Goal: Task Accomplishment & Management: Manage account settings

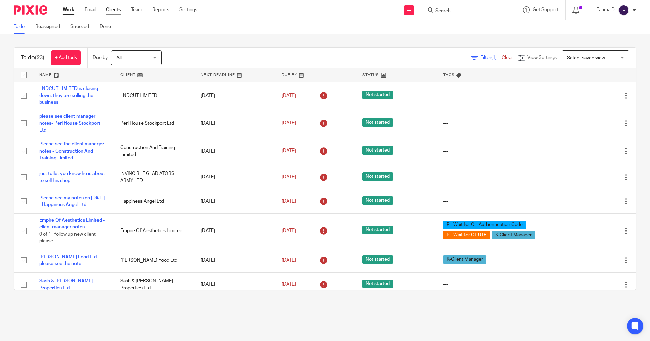
click at [116, 8] on link "Clients" at bounding box center [113, 9] width 15 height 7
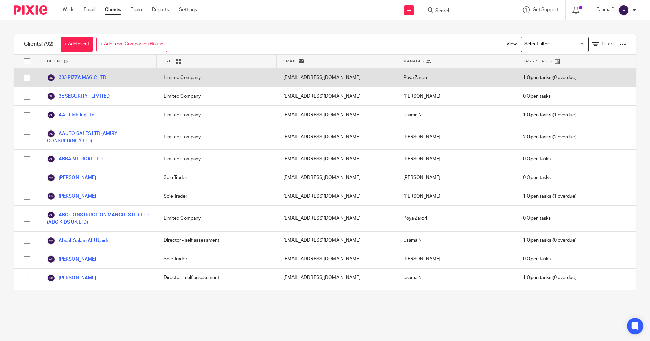
click at [25, 77] on input "checkbox" at bounding box center [27, 77] width 13 height 13
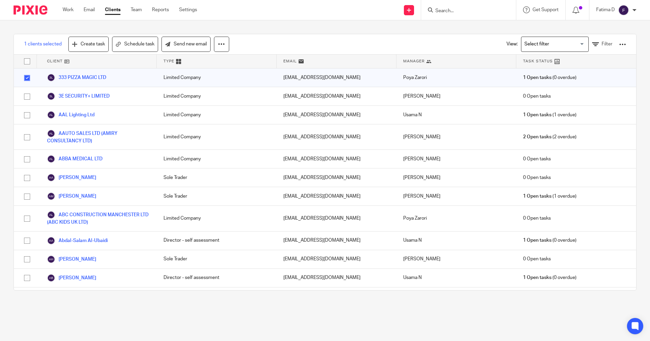
click at [25, 77] on input "checkbox" at bounding box center [27, 77] width 13 height 13
checkbox input "false"
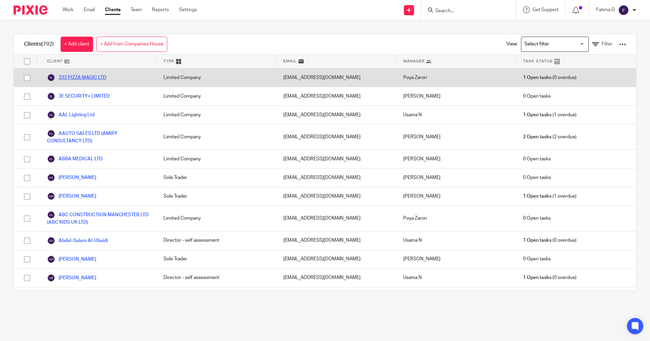
click at [86, 77] on link "333 PIZZA MAGIC LTD" at bounding box center [76, 77] width 59 height 8
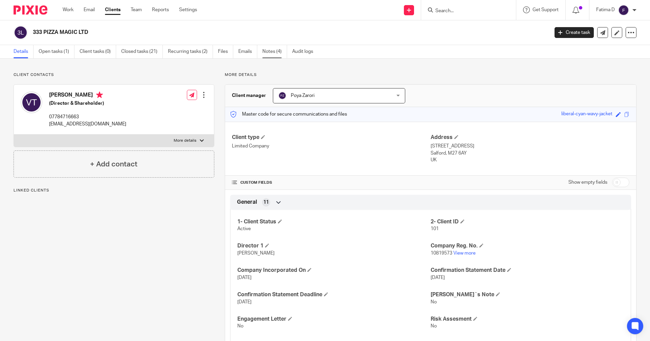
click at [268, 51] on link "Notes (4)" at bounding box center [274, 51] width 25 height 13
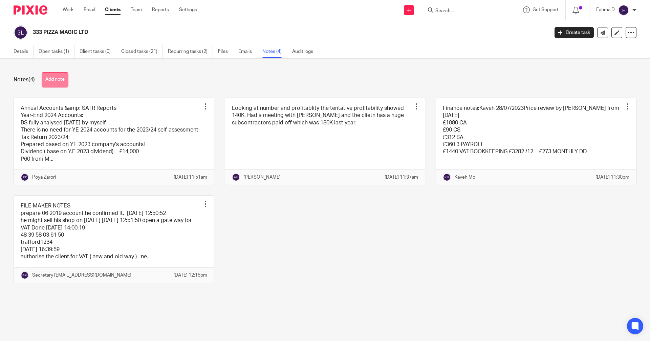
click at [63, 79] on button "Add note" at bounding box center [55, 79] width 27 height 15
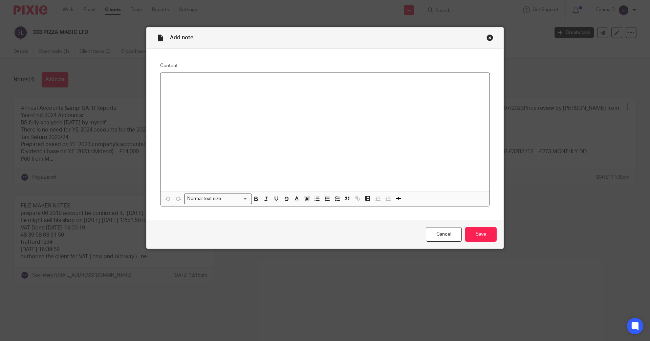
click at [171, 85] on p at bounding box center [325, 81] width 318 height 7
click at [376, 137] on div "CO OPREATION TAX REFRENCE NUMBER YEAR END 30.11.2024 7504107052A00111A" at bounding box center [325, 132] width 329 height 119
click at [170, 81] on p "CO OPREATION TAX REFRENCE NUMBER YEAR END 30.11.2024 7504107052A00111A" at bounding box center [325, 81] width 318 height 7
click at [298, 114] on div "COR OPREATION TAX REFRENCE NUMBER YEAR END 30.11.2024 7504107052A00111A" at bounding box center [325, 132] width 329 height 119
click at [356, 83] on p "COR OPREATION TAX REFRENCE NUMBER YEAR END 30.11.2024 7504107052A00111A" at bounding box center [325, 81] width 318 height 7
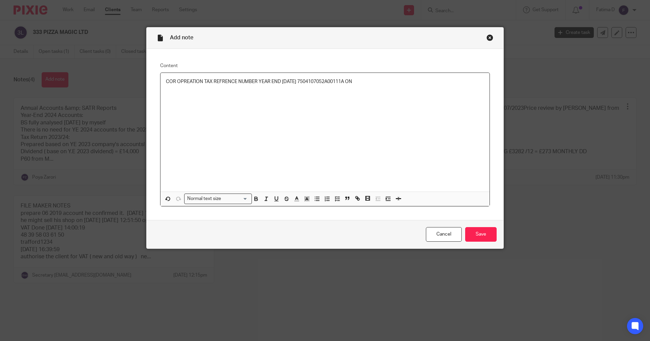
drag, startPoint x: 369, startPoint y: 81, endPoint x: 355, endPoint y: 81, distance: 14.6
click at [355, 81] on p "COR OPREATION TAX REFRENCE NUMBER YEAR END 30.11.2024 7504107052A00111A ON" at bounding box center [325, 81] width 318 height 7
click at [361, 109] on div "COR OPREATION TAX REFRENCE NUMBER YEAR END 30.11.2024 7504107052A00111A" at bounding box center [325, 132] width 329 height 119
drag, startPoint x: 345, startPoint y: 79, endPoint x: 146, endPoint y: 78, distance: 198.8
click at [147, 78] on div "Content COR OPREATION TAX REFRENCE NUMBER YEAR END 30.11.2024 7504107052A00111A…" at bounding box center [325, 134] width 357 height 171
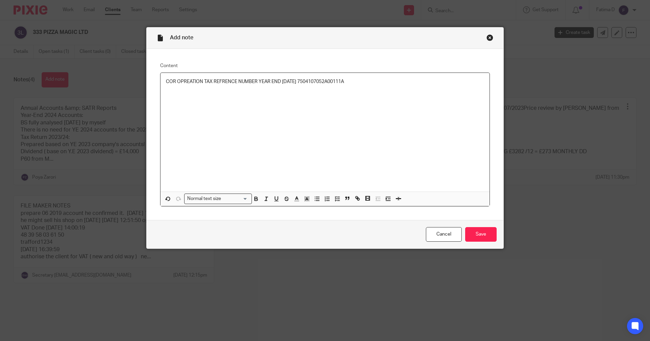
copy p "COR OPREATION TAX REFRENCE NUMBER YEAR END 30.11.2024 7504107052A00111A"
click at [487, 36] on div "Close this dialog window" at bounding box center [490, 37] width 7 height 7
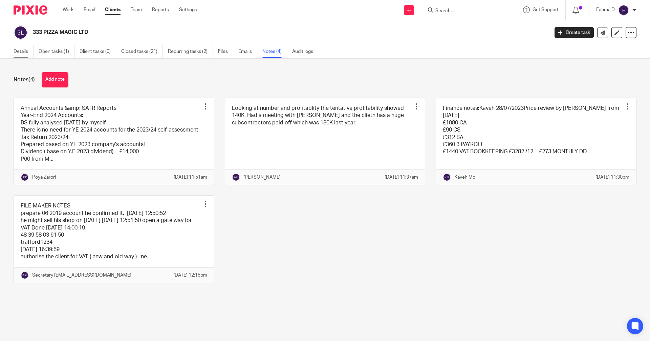
click at [21, 48] on link "Details" at bounding box center [24, 51] width 20 height 13
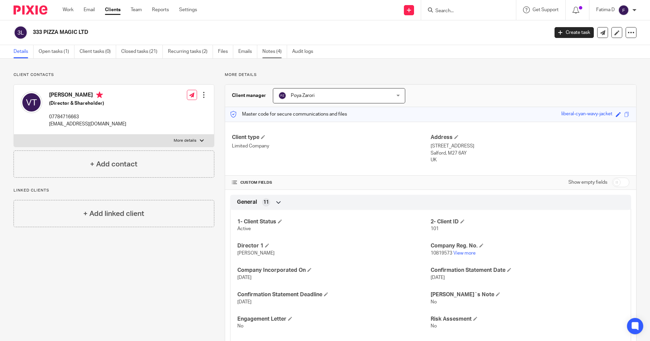
click at [269, 53] on link "Notes (4)" at bounding box center [274, 51] width 25 height 13
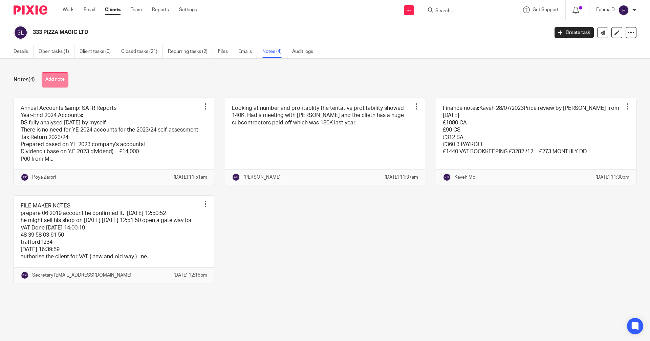
click at [55, 80] on button "Add note" at bounding box center [55, 79] width 27 height 15
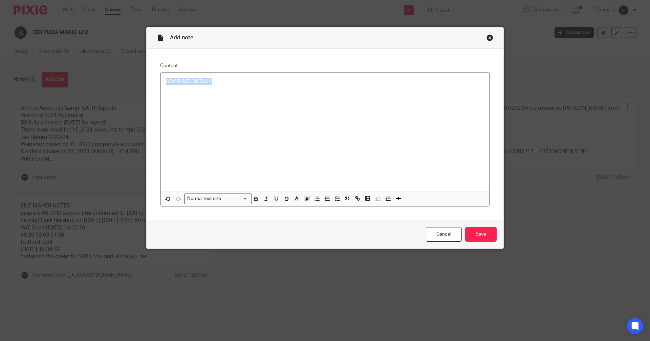
drag, startPoint x: 219, startPoint y: 78, endPoint x: 136, endPoint y: 87, distance: 82.8
click at [136, 87] on div "Add note Content CO OP RATION TAX V Normal text size Loading... Remove Edit Ins…" at bounding box center [325, 170] width 650 height 341
drag, startPoint x: 484, startPoint y: 38, endPoint x: 493, endPoint y: 36, distance: 9.0
click at [487, 38] on div "Close this dialog window" at bounding box center [490, 37] width 7 height 7
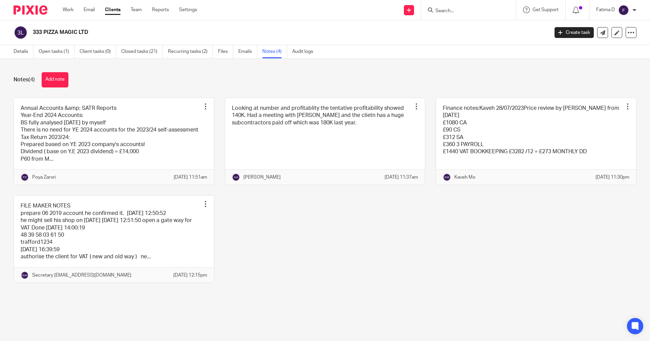
click at [114, 8] on link "Clients" at bounding box center [113, 9] width 16 height 7
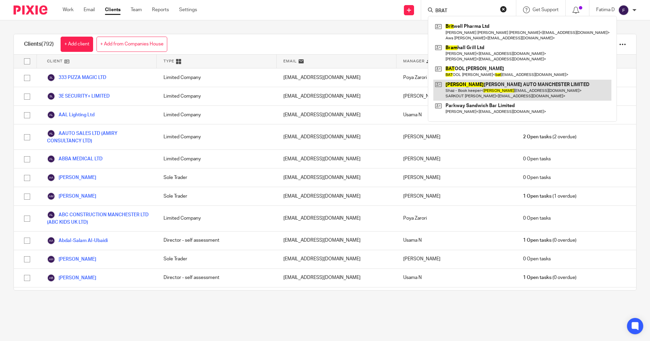
type input "BRAT"
click at [460, 83] on link at bounding box center [523, 90] width 178 height 21
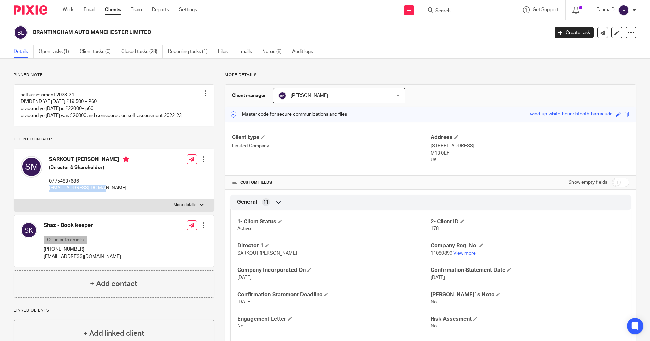
drag, startPoint x: 105, startPoint y: 184, endPoint x: 102, endPoint y: 189, distance: 5.5
click at [102, 189] on div "SARKOUT [PERSON_NAME] (Director & Shareholder) 07754837686 [EMAIL_ADDRESS][DOMA…" at bounding box center [89, 174] width 80 height 36
copy div "[EMAIL_ADDRESS][DOMAIN_NAME]"
click at [98, 187] on p "[EMAIL_ADDRESS][DOMAIN_NAME]" at bounding box center [89, 188] width 80 height 7
drag, startPoint x: 106, startPoint y: 184, endPoint x: 112, endPoint y: 193, distance: 11.2
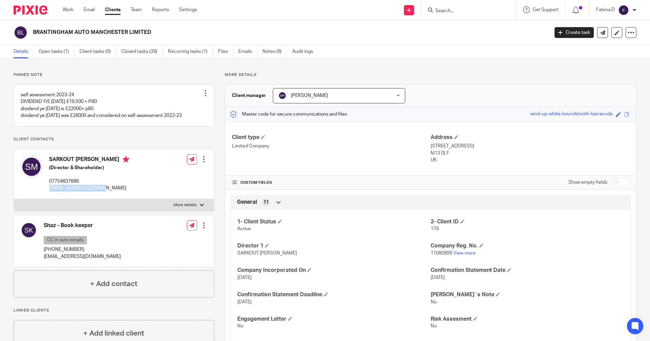
click at [112, 193] on div "SARKOUT [PERSON_NAME] (Director & Shareholder) 07754837686 [EMAIL_ADDRESS][DOMA…" at bounding box center [75, 173] width 109 height 43
copy div "[EMAIL_ADDRESS][DOMAIN_NAME]"
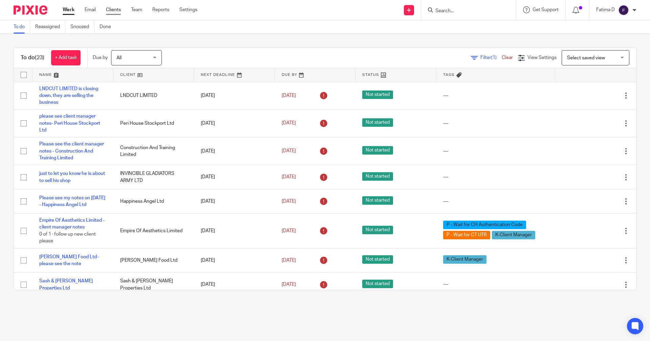
click at [117, 7] on link "Clients" at bounding box center [113, 9] width 15 height 7
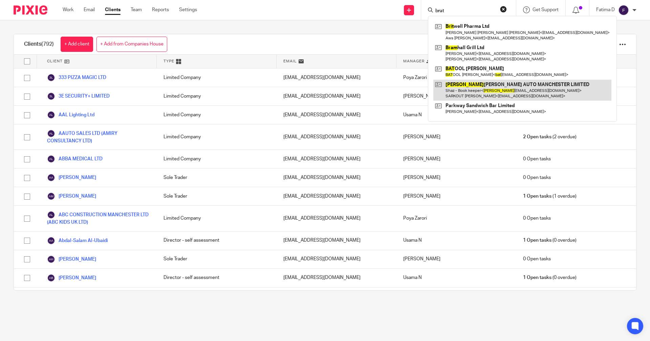
type input "brat"
click at [473, 86] on link at bounding box center [523, 90] width 178 height 21
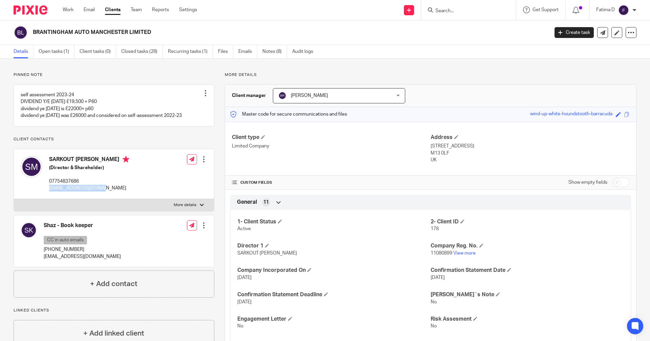
drag, startPoint x: 102, startPoint y: 187, endPoint x: 48, endPoint y: 188, distance: 53.5
click at [48, 188] on div "SARKOUT LATIF MOUSTAFA (Director & Shareholder) 07754837686 sarkot_uk@hotmail.c…" at bounding box center [75, 173] width 109 height 43
copy p "sarkot_uk@hotmail.com"
drag, startPoint x: 444, startPoint y: 11, endPoint x: 452, endPoint y: 16, distance: 9.4
click at [445, 13] on input "Search" at bounding box center [465, 11] width 61 height 6
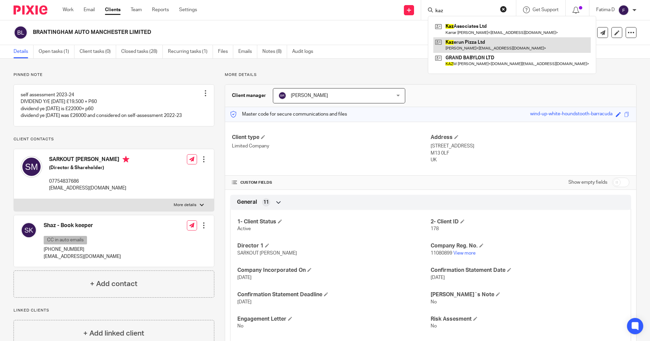
type input "kaz"
click at [469, 41] on link at bounding box center [512, 45] width 157 height 16
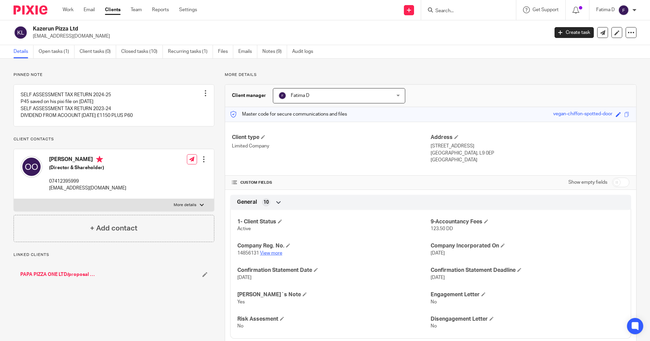
click at [271, 252] on link "View more" at bounding box center [271, 253] width 22 height 5
click at [57, 98] on link at bounding box center [114, 105] width 200 height 41
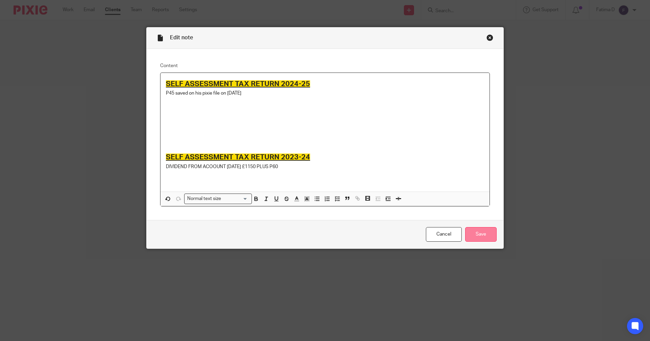
click at [485, 232] on input "Save" at bounding box center [480, 234] width 31 height 15
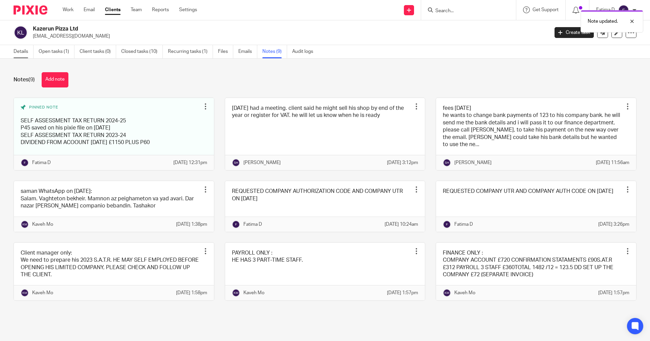
click at [27, 50] on link "Details" at bounding box center [24, 51] width 20 height 13
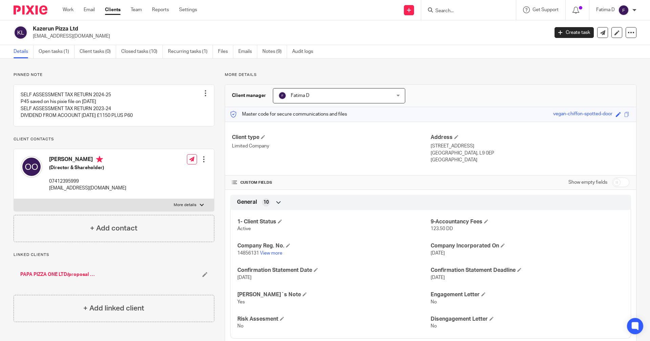
click at [115, 7] on link "Clients" at bounding box center [113, 9] width 16 height 7
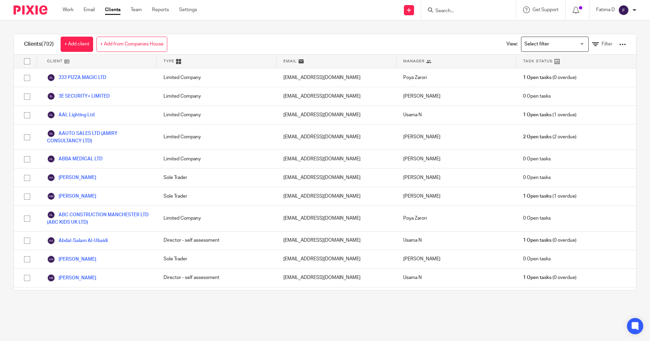
click at [454, 9] on input "Search" at bounding box center [465, 11] width 61 height 6
click at [440, 10] on input "Search" at bounding box center [465, 11] width 61 height 6
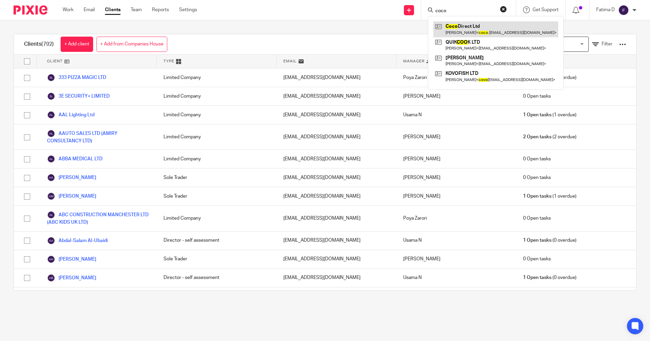
type input "coco"
click at [458, 25] on link at bounding box center [496, 29] width 125 height 16
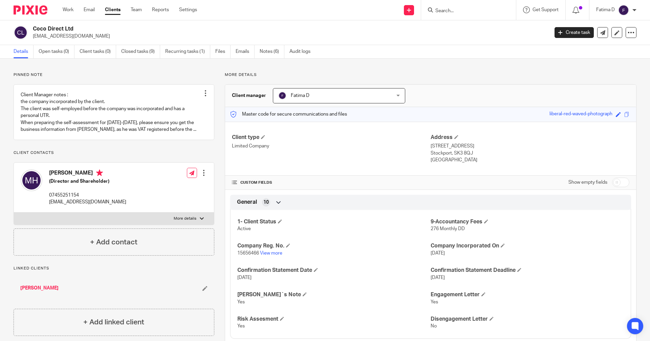
click at [444, 12] on input "Search" at bounding box center [465, 11] width 61 height 6
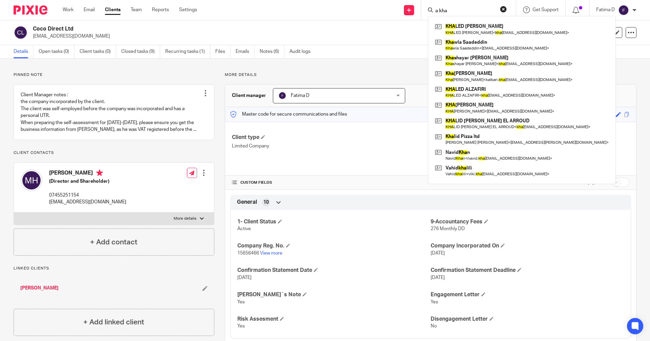
drag, startPoint x: 447, startPoint y: 10, endPoint x: 424, endPoint y: 8, distance: 23.9
click at [424, 8] on div "a kha KHA LED JAMAL KHA LED JAMAL < kha ledjamal71@gmail.com > Kha wla Saadeddi…" at bounding box center [468, 10] width 95 height 20
type input "khan"
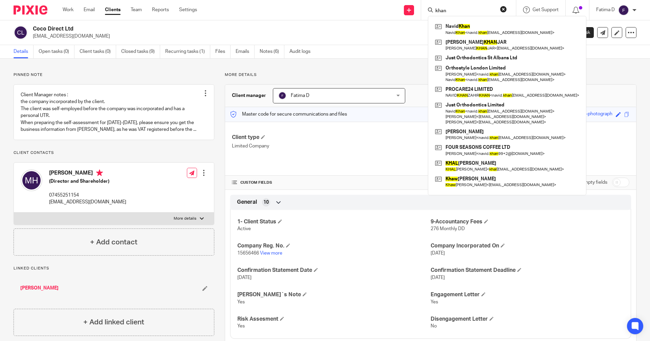
drag, startPoint x: 450, startPoint y: 9, endPoint x: 417, endPoint y: 9, distance: 32.9
click at [417, 9] on div "Send new email Create task Add client khan Navid Khan Navid Khan < navid. khan …" at bounding box center [428, 10] width 443 height 20
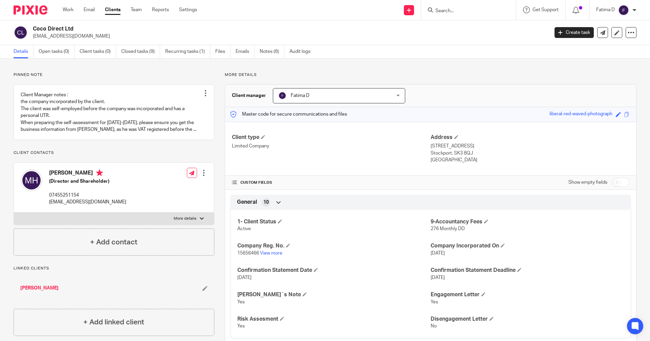
drag, startPoint x: 444, startPoint y: 8, endPoint x: 448, endPoint y: 10, distance: 3.9
click at [447, 10] on input "Search" at bounding box center [465, 11] width 61 height 6
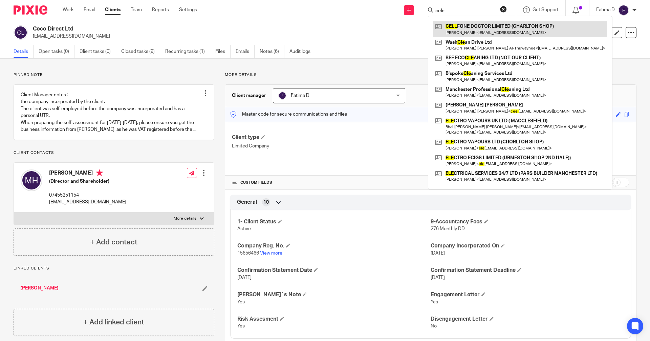
type input "cele"
click at [476, 27] on link at bounding box center [521, 29] width 174 height 16
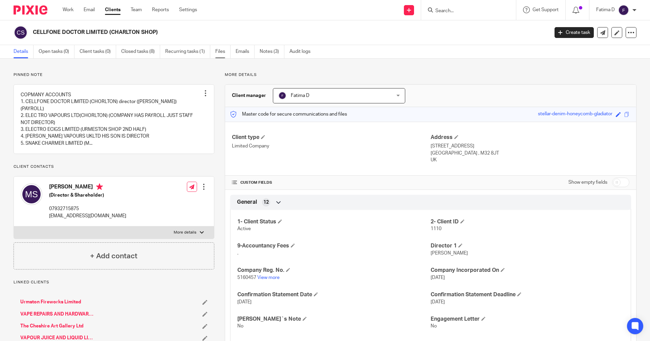
click at [221, 51] on link "Files" at bounding box center [222, 51] width 15 height 13
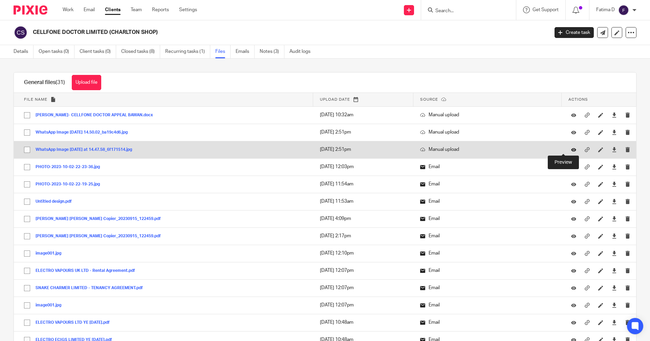
click at [571, 148] on icon at bounding box center [573, 149] width 5 height 5
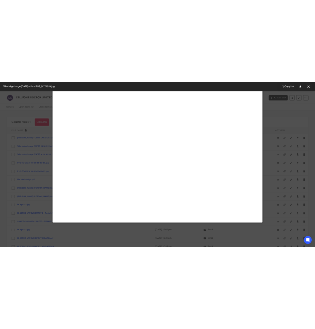
scroll to position [203, 0]
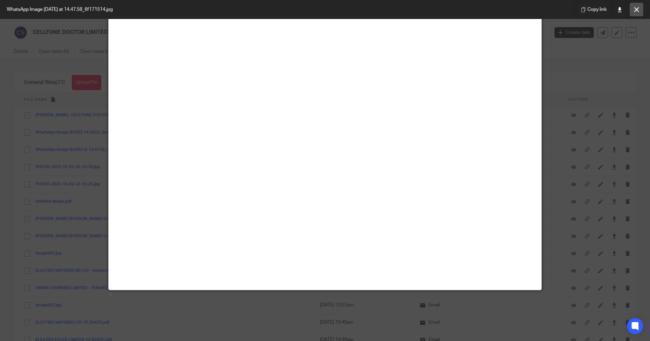
click at [634, 9] on icon at bounding box center [636, 9] width 5 height 5
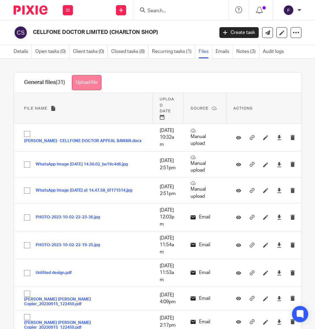
click at [94, 80] on button "Upload file" at bounding box center [86, 82] width 29 height 15
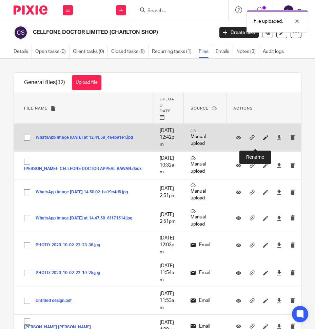
click at [263, 140] on icon at bounding box center [265, 137] width 5 height 5
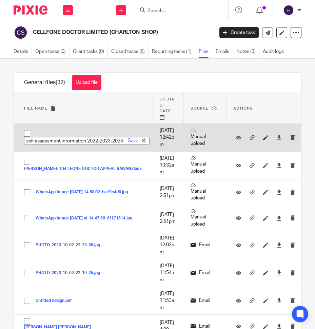
scroll to position [0, 1]
type input "self assessment information 2022-2023-2024"
click at [132, 144] on link "Save" at bounding box center [133, 140] width 10 height 7
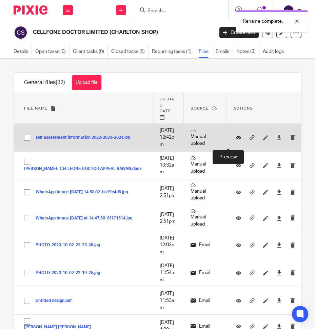
click at [236, 140] on icon at bounding box center [238, 137] width 5 height 5
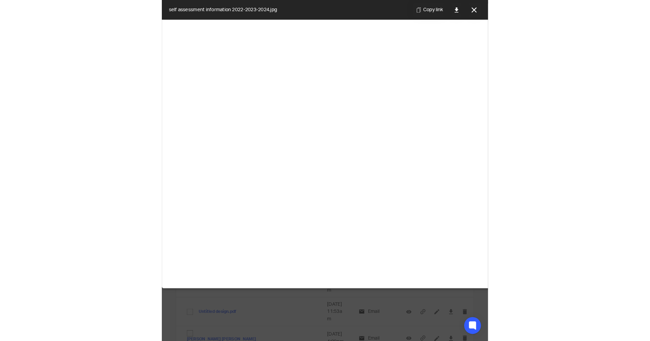
scroll to position [237, 0]
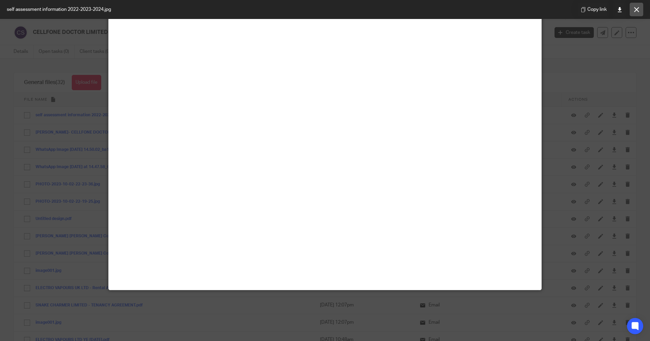
click at [314, 10] on icon at bounding box center [636, 9] width 5 height 5
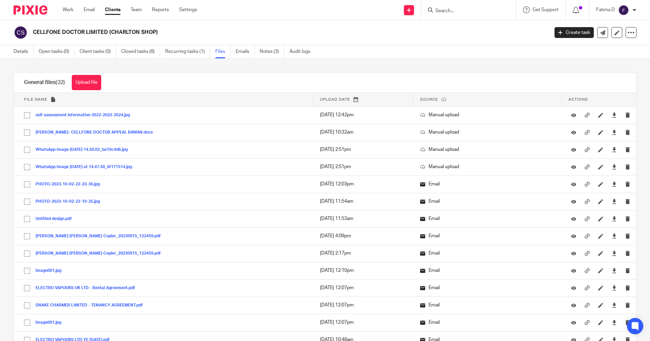
drag, startPoint x: 446, startPoint y: 16, endPoint x: 450, endPoint y: 7, distance: 9.9
click at [314, 8] on div at bounding box center [468, 10] width 95 height 20
click at [314, 7] on form at bounding box center [471, 10] width 72 height 8
click at [314, 11] on input "Search" at bounding box center [465, 11] width 61 height 6
type input "its"
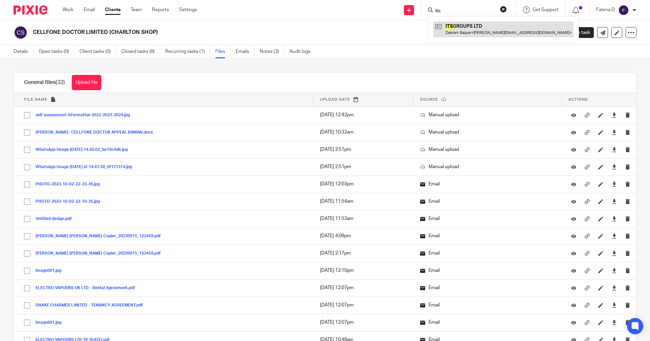
click at [314, 25] on link at bounding box center [504, 29] width 140 height 16
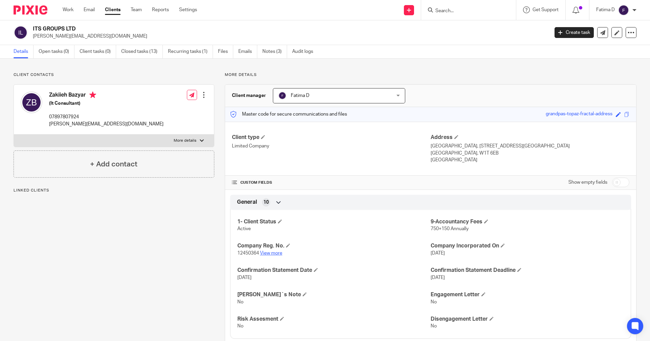
click at [269, 253] on link "View more" at bounding box center [271, 253] width 22 height 5
click at [444, 13] on input "Search" at bounding box center [465, 11] width 61 height 6
type input "k gal"
click at [464, 25] on link at bounding box center [476, 26] width 84 height 10
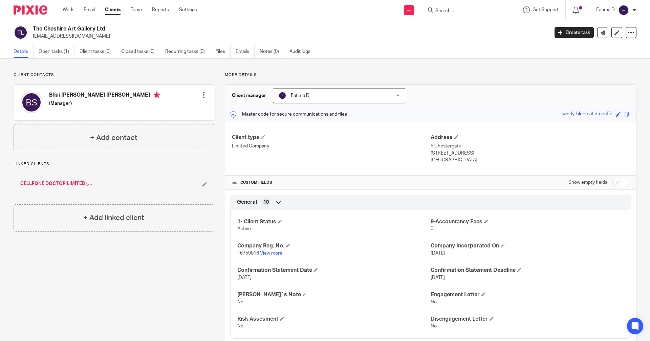
click at [111, 9] on link "Clients" at bounding box center [113, 9] width 16 height 7
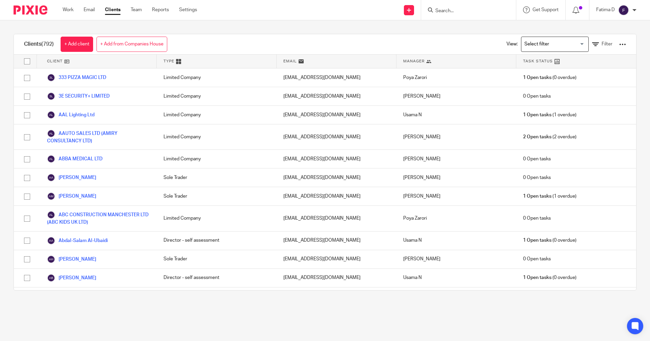
click at [437, 9] on input "Search" at bounding box center [465, 11] width 61 height 6
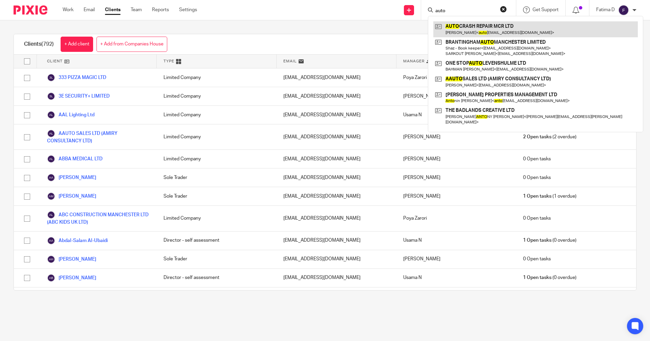
type input "auto"
click at [476, 26] on link at bounding box center [536, 29] width 205 height 16
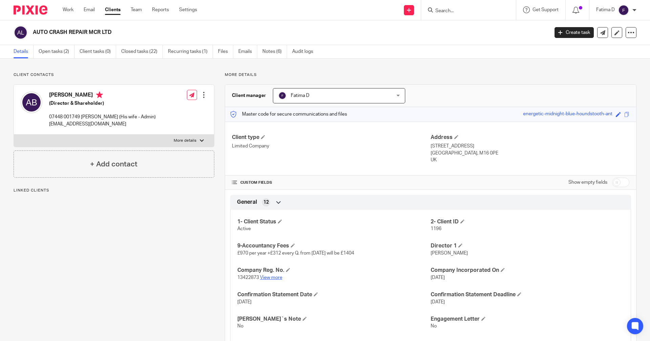
click at [271, 275] on link "View more" at bounding box center [271, 277] width 22 height 5
click at [270, 275] on link "View more" at bounding box center [271, 277] width 22 height 5
click at [111, 9] on link "Clients" at bounding box center [113, 9] width 16 height 7
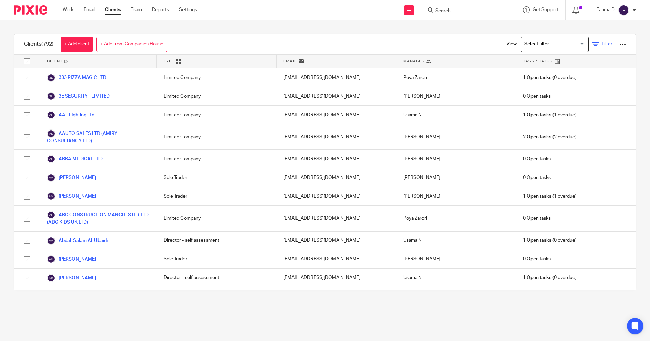
click at [592, 43] on icon at bounding box center [595, 44] width 7 height 7
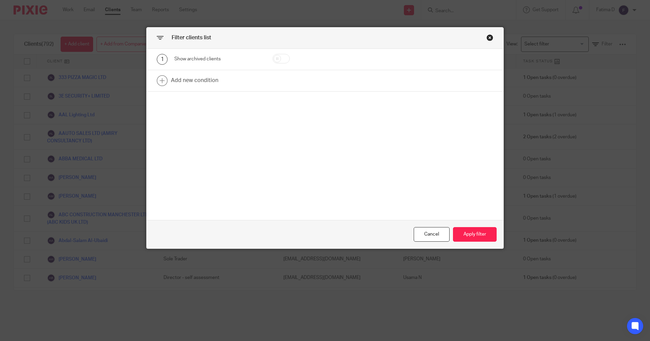
click at [280, 59] on input "checkbox" at bounding box center [281, 58] width 17 height 9
checkbox input "true"
click at [469, 237] on button "Apply filter" at bounding box center [475, 234] width 44 height 15
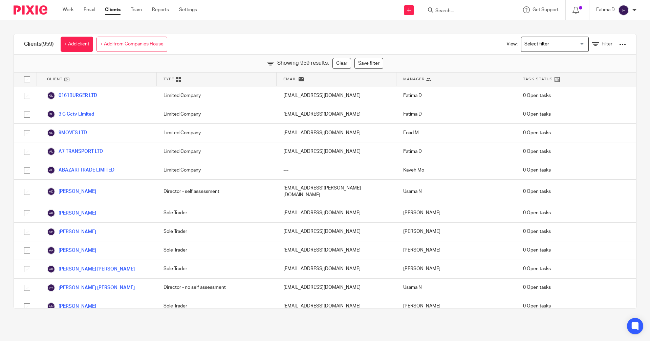
click at [440, 9] on input "Search" at bounding box center [465, 11] width 61 height 6
type input "k"
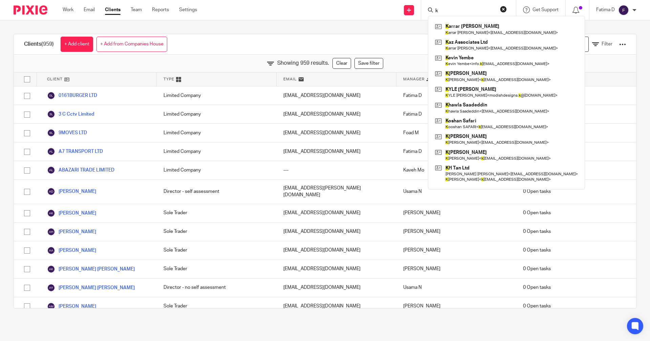
click at [440, 9] on input "k" at bounding box center [465, 11] width 61 height 6
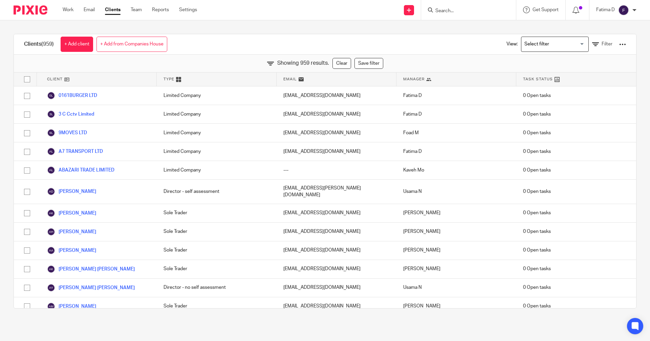
scroll to position [8304, 0]
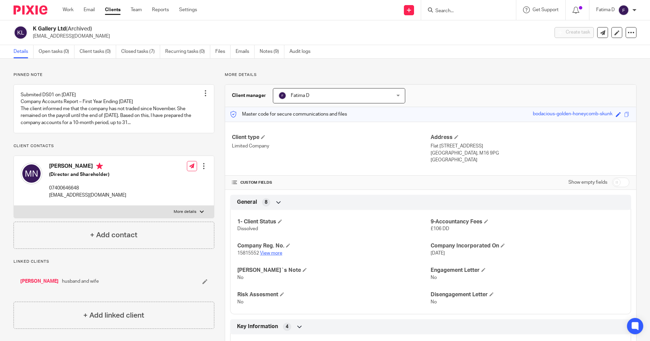
click at [269, 251] on link "View more" at bounding box center [271, 253] width 22 height 5
click at [441, 13] on input "Search" at bounding box center [465, 11] width 61 height 6
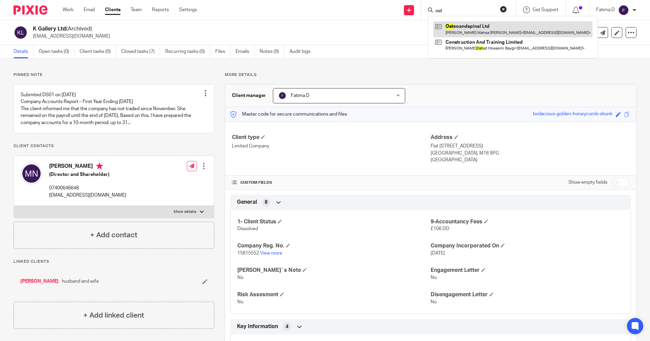
type input "ost"
click at [467, 26] on link at bounding box center [513, 29] width 159 height 16
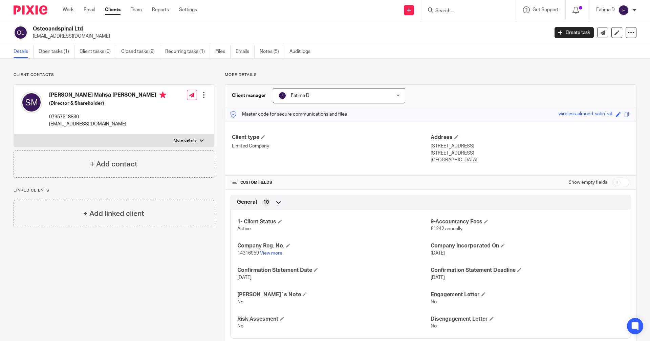
click at [200, 139] on div at bounding box center [202, 141] width 4 height 4
click at [14, 134] on input "More details" at bounding box center [14, 134] width 0 height 0
checkbox input "true"
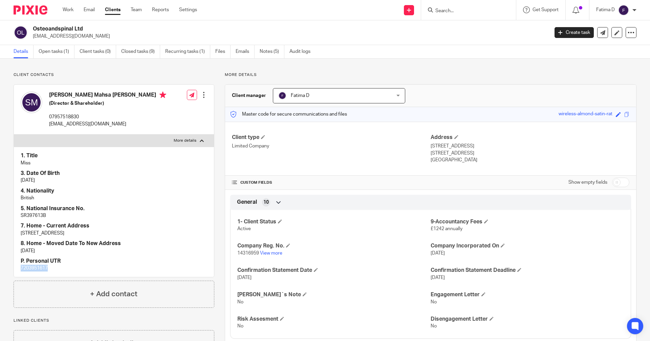
drag, startPoint x: 49, startPoint y: 267, endPoint x: 8, endPoint y: 267, distance: 40.3
copy p "7203951617"
drag, startPoint x: 109, startPoint y: 125, endPoint x: 46, endPoint y: 125, distance: 62.7
click at [46, 125] on div "Seyedeh Mahsa Mahsa Mirhosseini (Director & Shareholder) 07957518830 mahsamir74…" at bounding box center [94, 109] width 146 height 43
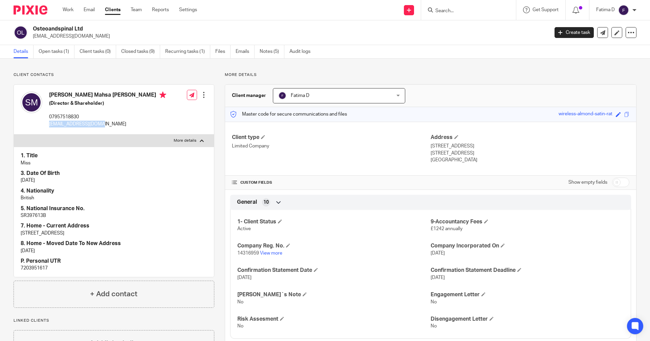
copy p "mahsamir74@yahoo.com"
drag, startPoint x: 48, startPoint y: 215, endPoint x: 21, endPoint y: 215, distance: 27.1
click at [21, 215] on p "SR397613B" at bounding box center [114, 215] width 187 height 7
copy p "SR397613B"
click at [621, 183] on input "checkbox" at bounding box center [620, 181] width 17 height 9
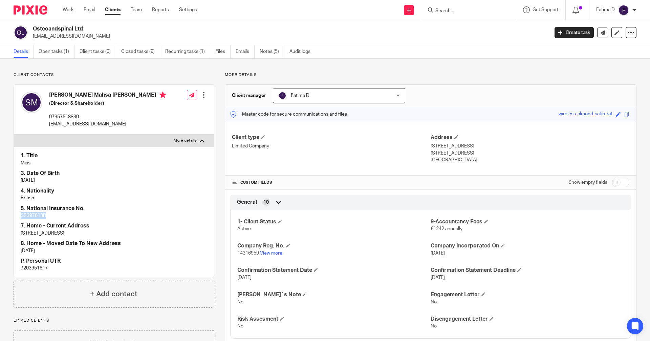
checkbox input "true"
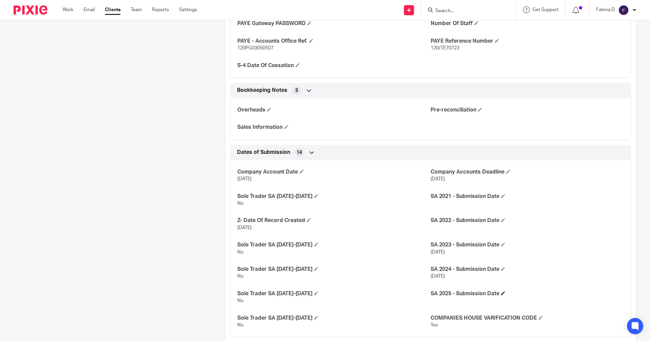
scroll to position [867, 0]
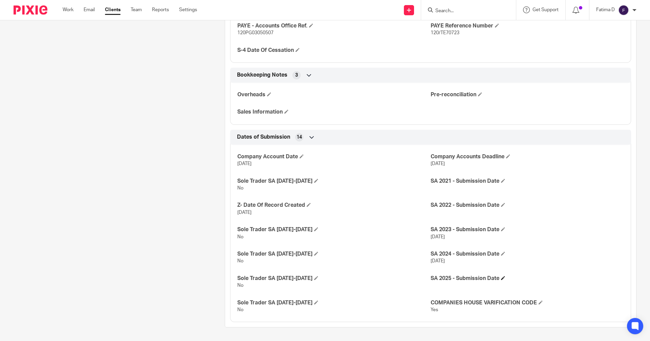
click at [504, 277] on h4 "SA 2025 - Submission Date" at bounding box center [527, 278] width 193 height 7
click at [501, 277] on span at bounding box center [503, 278] width 4 height 4
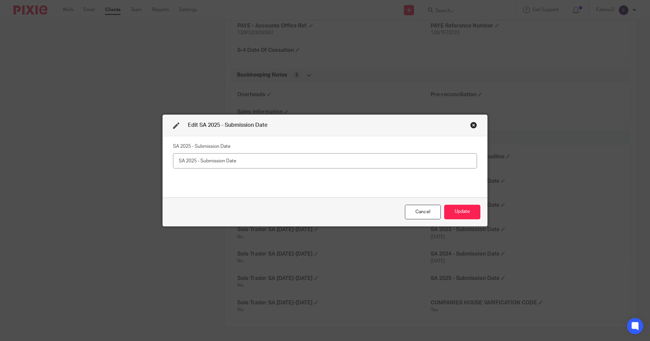
click at [192, 163] on input "text" at bounding box center [325, 160] width 304 height 15
type input "13/10/2025"
click at [457, 213] on button "Update" at bounding box center [462, 212] width 36 height 15
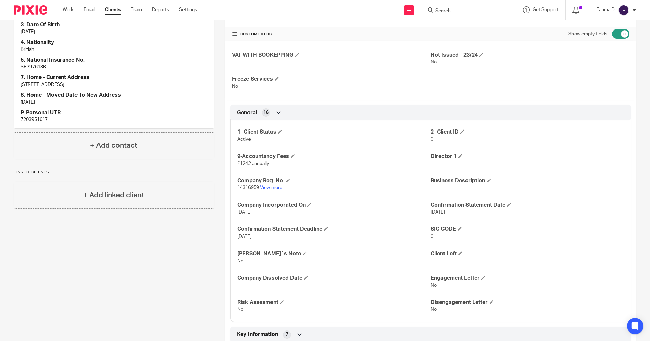
scroll to position [88, 0]
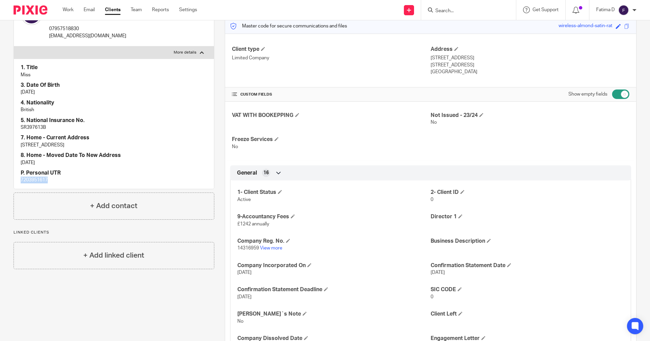
drag, startPoint x: 52, startPoint y: 181, endPoint x: 21, endPoint y: 180, distance: 30.8
click at [21, 180] on p "7203951617" at bounding box center [114, 179] width 187 height 7
copy p "7203951617"
click at [440, 13] on input "Search" at bounding box center [465, 11] width 61 height 6
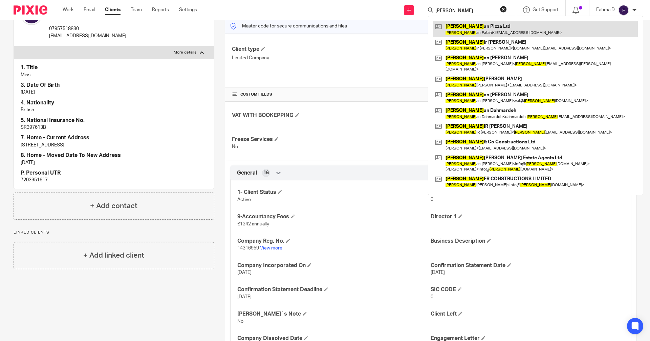
type input "SAM"
click at [461, 28] on link at bounding box center [536, 29] width 205 height 16
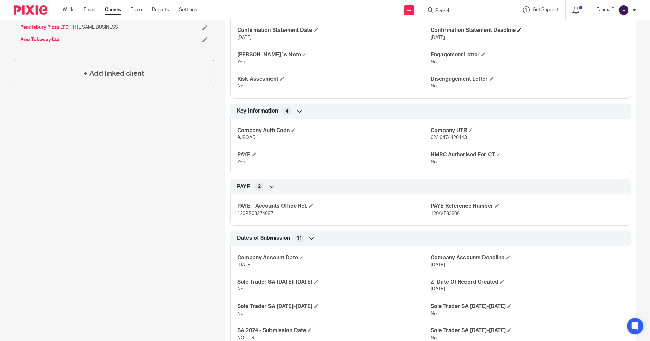
scroll to position [215, 0]
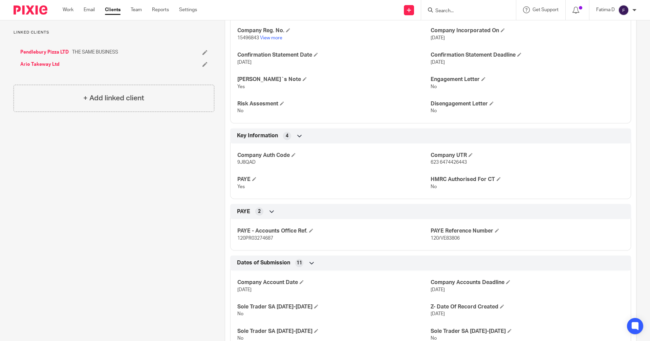
click at [438, 8] on input "Search" at bounding box center [465, 11] width 61 height 6
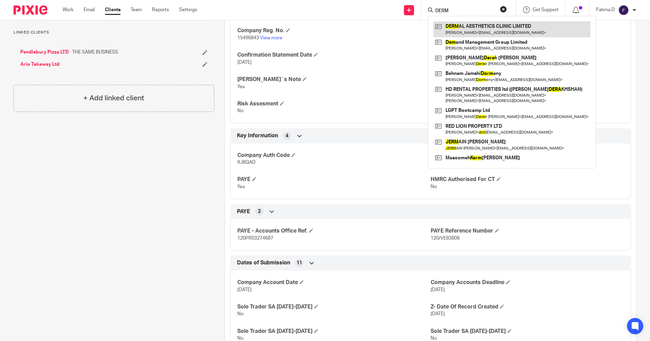
type input "DERM"
click at [485, 26] on link at bounding box center [512, 29] width 157 height 16
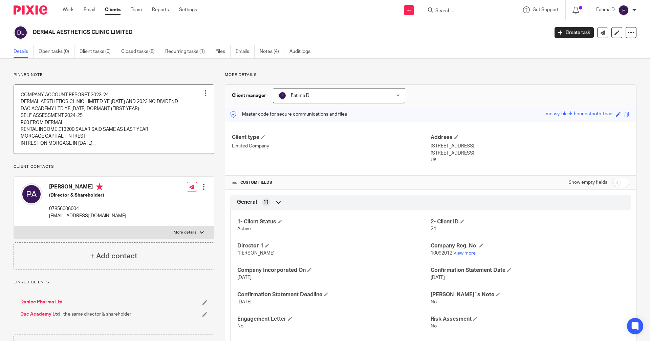
click at [52, 105] on link at bounding box center [114, 119] width 200 height 69
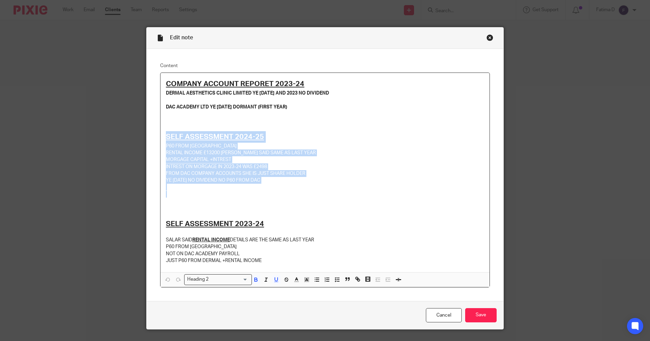
drag, startPoint x: 161, startPoint y: 135, endPoint x: 279, endPoint y: 182, distance: 127.5
click at [319, 199] on div "COMPANY ACCOUNT REPORET 2023-24 DERMAL AESTHETICS CLINIC LIMITED YE [DATE] AND …" at bounding box center [325, 172] width 329 height 199
copy div "SELF ASSESSMENT 2024-25 P60 FROM DERMAL RENTAL INCOME £13200 [PERSON_NAME] SAID…"
click at [398, 142] on h2 "SELF ASSESSMENT 2024-25" at bounding box center [325, 137] width 318 height 12
click at [400, 141] on h2 "SELF ASSESSMENT 2024-25" at bounding box center [325, 137] width 318 height 12
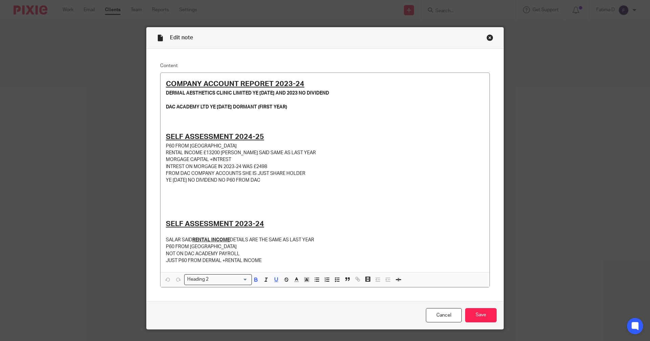
click at [487, 38] on div "Close this dialog window" at bounding box center [490, 37] width 7 height 7
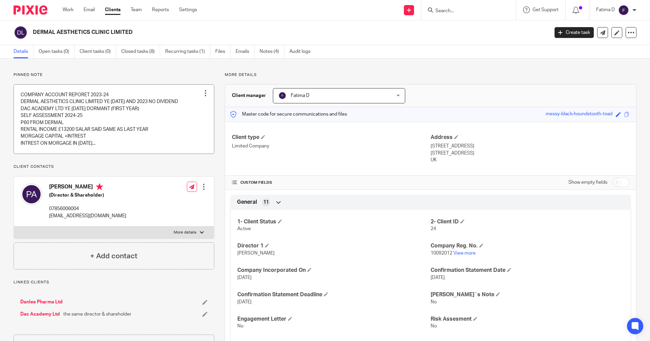
click at [82, 127] on link at bounding box center [114, 119] width 200 height 69
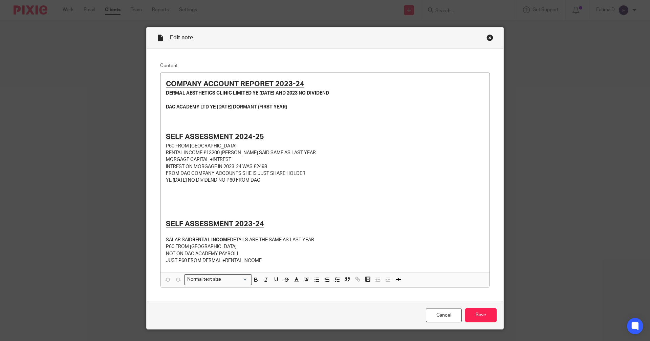
drag, startPoint x: 487, startPoint y: 37, endPoint x: 601, endPoint y: 20, distance: 115.0
click at [487, 37] on div "Close this dialog window" at bounding box center [490, 37] width 7 height 7
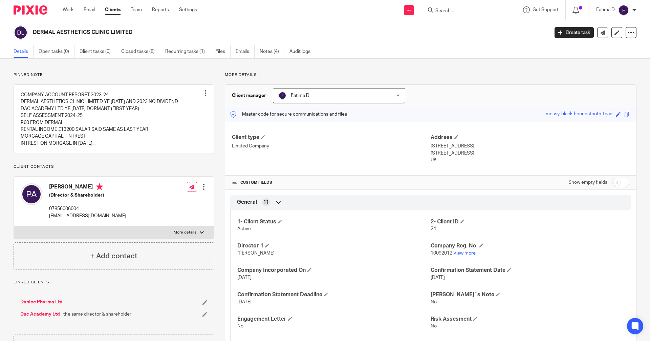
click at [442, 12] on input "Search" at bounding box center [465, 11] width 61 height 6
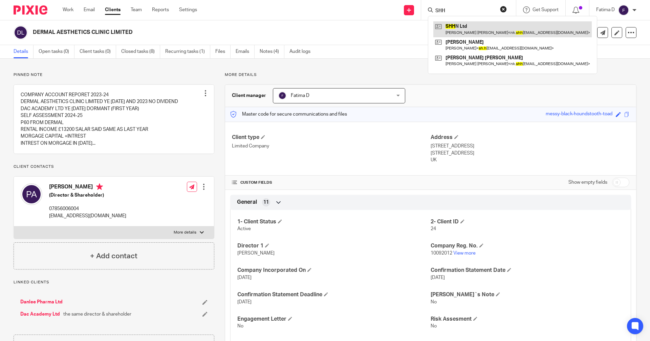
type input "SHH"
click at [458, 26] on link at bounding box center [513, 29] width 159 height 16
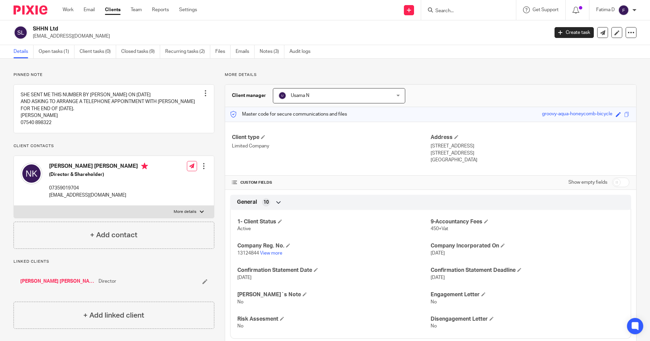
click at [441, 7] on form at bounding box center [471, 10] width 72 height 8
click at [270, 253] on link "View more" at bounding box center [271, 253] width 22 height 5
click at [441, 8] on input "Search" at bounding box center [465, 11] width 61 height 6
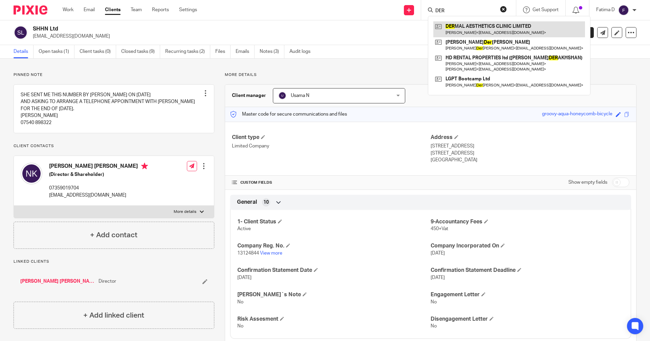
type input "DER"
click at [462, 24] on link at bounding box center [510, 29] width 152 height 16
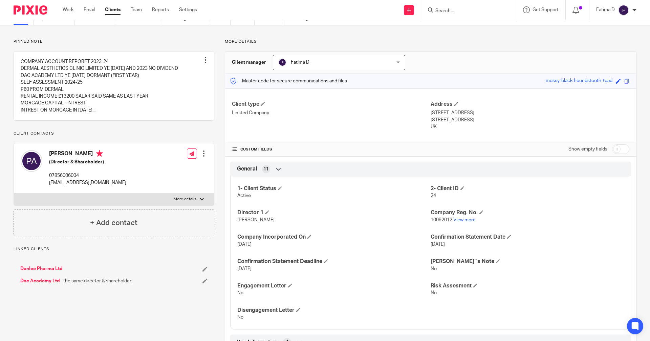
scroll to position [102, 0]
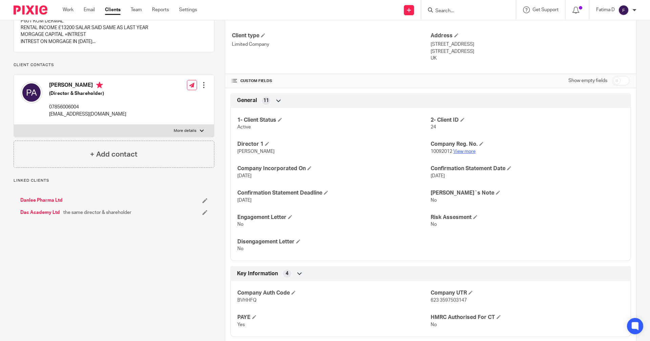
click at [467, 152] on link "View more" at bounding box center [464, 151] width 22 height 5
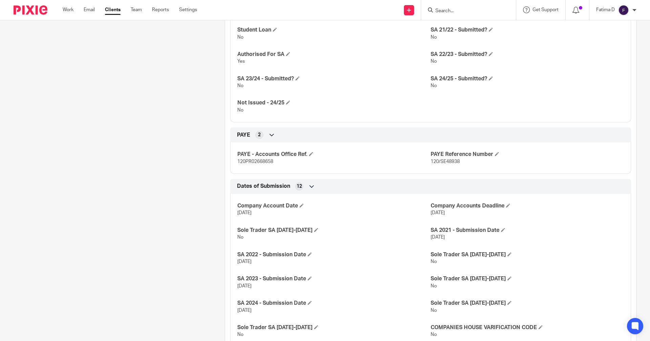
scroll to position [465, 0]
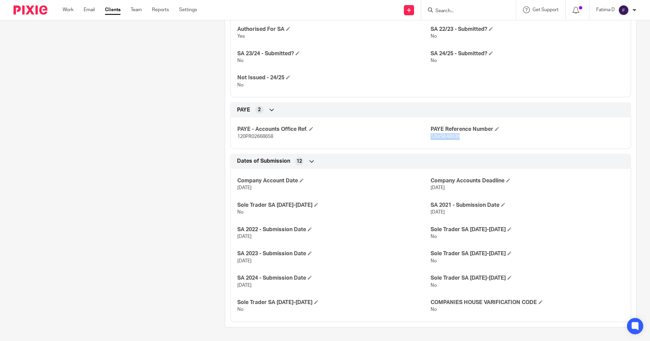
drag, startPoint x: 459, startPoint y: 135, endPoint x: 427, endPoint y: 135, distance: 31.8
click at [431, 135] on p "120/SE48938" at bounding box center [527, 136] width 193 height 7
copy span "120/SE48938"
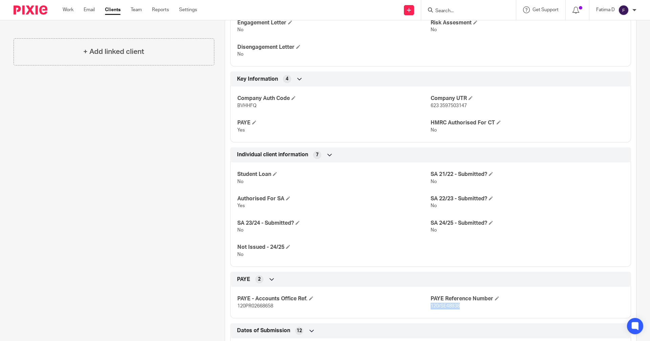
scroll to position [59, 0]
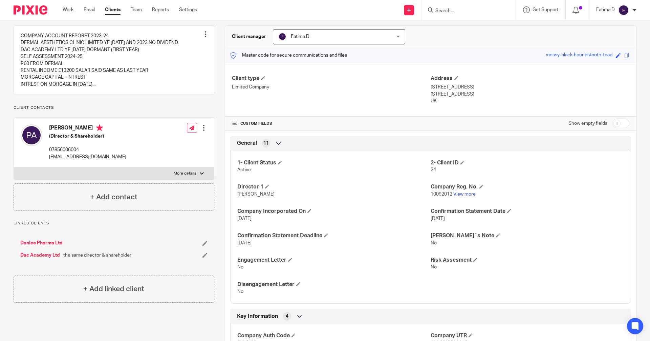
click at [201, 172] on div at bounding box center [202, 173] width 4 height 4
click at [14, 167] on input "More details" at bounding box center [14, 167] width 0 height 0
checkbox input "true"
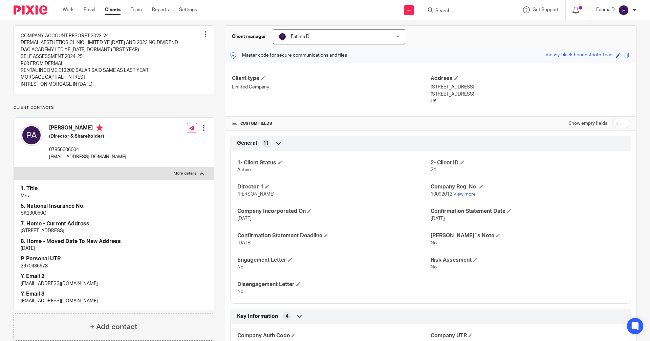
click at [36, 267] on p "2670436678" at bounding box center [114, 265] width 187 height 7
copy p "2670436678"
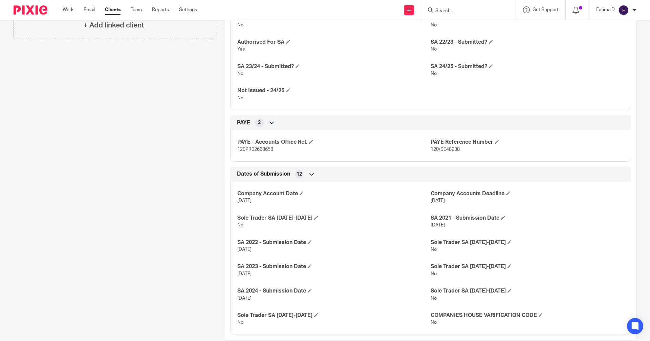
scroll to position [465, 0]
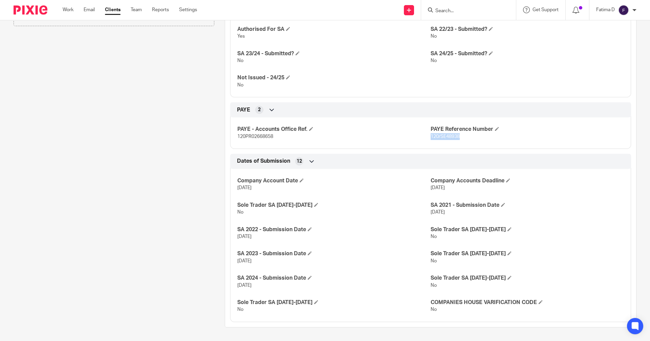
drag, startPoint x: 465, startPoint y: 135, endPoint x: 427, endPoint y: 135, distance: 37.6
click at [431, 135] on p "120/SE48938" at bounding box center [527, 136] width 193 height 7
copy span "120/SE48938"
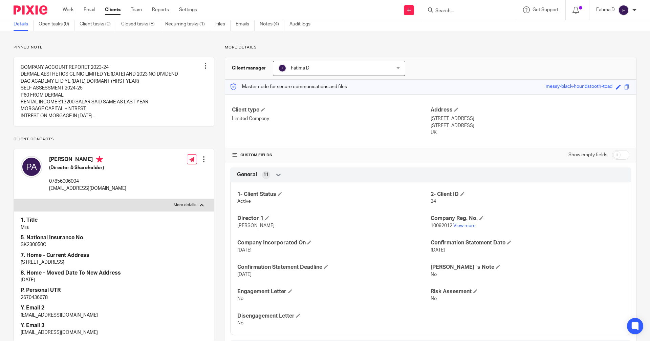
scroll to position [0, 0]
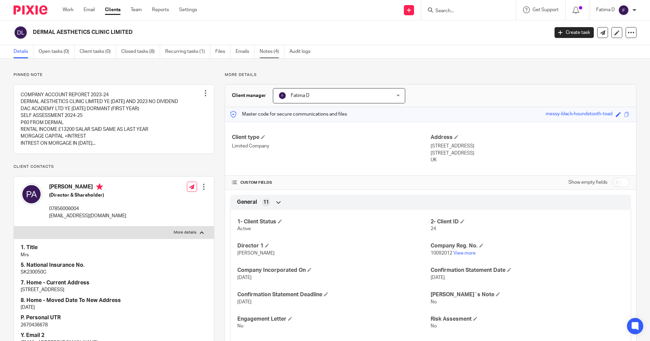
click at [265, 51] on link "Notes (4)" at bounding box center [272, 51] width 25 height 13
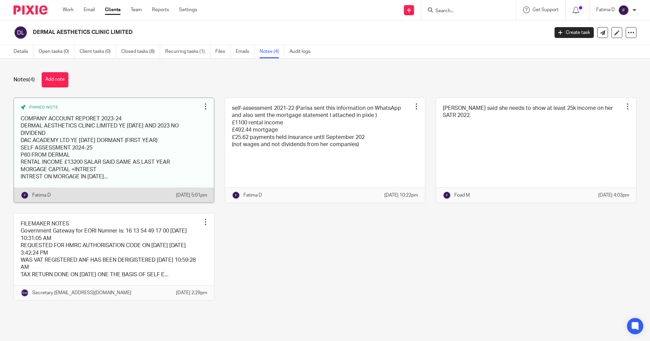
click at [96, 128] on link at bounding box center [114, 150] width 200 height 105
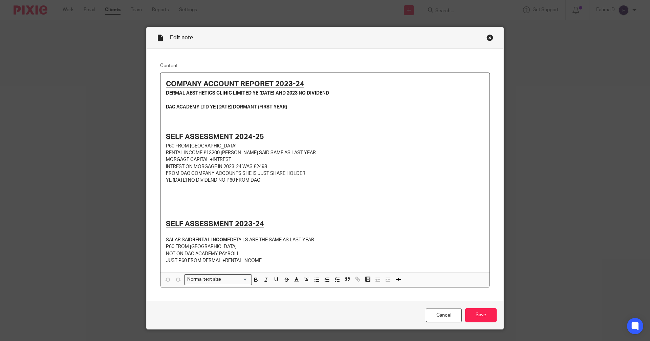
click at [166, 82] on u "COMPANY ACCOUNT REPORET 2023-24" at bounding box center [235, 83] width 139 height 7
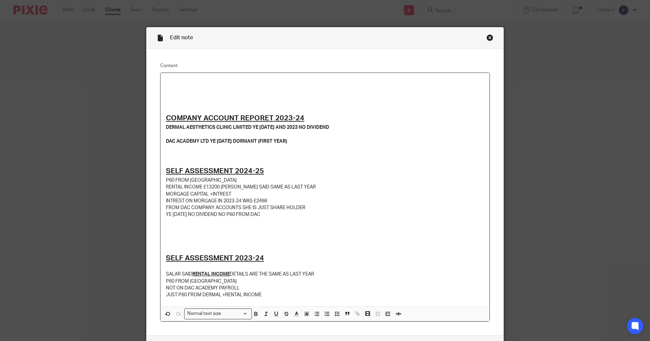
click at [166, 82] on p at bounding box center [325, 81] width 318 height 7
drag, startPoint x: 313, startPoint y: 118, endPoint x: 165, endPoint y: 116, distance: 148.0
click at [166, 116] on h2 "COMPANY ACCOUNT REPORET 2023-24" at bounding box center [325, 118] width 318 height 12
copy u "COMPANY ACCOUNT REPORET 2023-24"
click at [170, 81] on p at bounding box center [325, 81] width 318 height 7
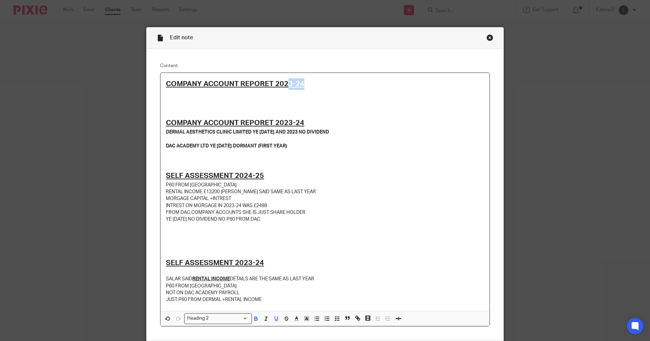
drag, startPoint x: 300, startPoint y: 83, endPoint x: 285, endPoint y: 83, distance: 15.2
click at [285, 83] on u "COMPANY ACCOUNT REPORET 2023-24" at bounding box center [235, 83] width 139 height 7
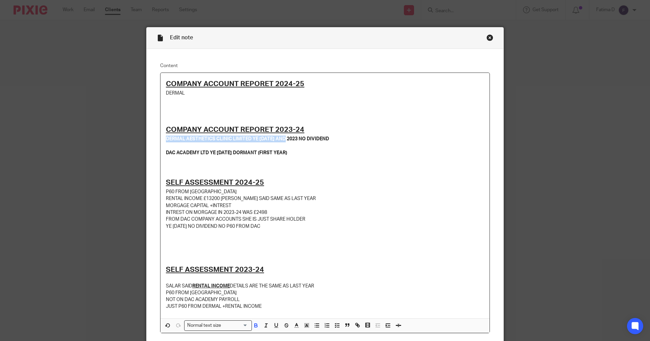
drag, startPoint x: 282, startPoint y: 139, endPoint x: 165, endPoint y: 139, distance: 117.2
click at [163, 139] on div "COMPANY ACCOUNT REPORET 2024-25 DERMAL COMPANY ACCOUNT REPORET 2023-24 DERMAL A…" at bounding box center [325, 195] width 329 height 245
copy strong "DERMAL AESTHETICS CLINIC LIMITED YE 31.03.2024"
drag, startPoint x: 187, startPoint y: 94, endPoint x: 162, endPoint y: 91, distance: 25.3
click at [162, 91] on div "COMPANY ACCOUNT REPORET 2024-25 DERMAL COMPANY ACCOUNT REPORET 2023-24 DERMAL A…" at bounding box center [325, 195] width 329 height 245
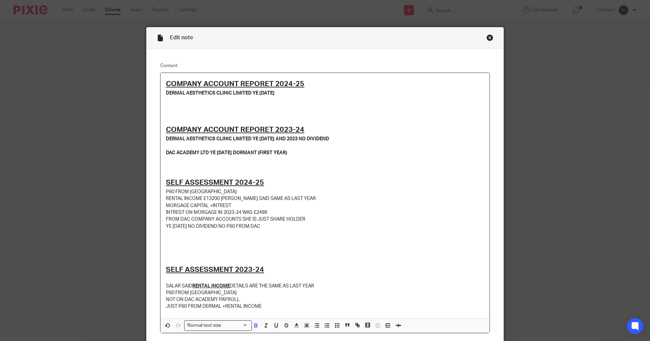
drag, startPoint x: 284, startPoint y: 93, endPoint x: 280, endPoint y: 94, distance: 3.9
click at [280, 94] on p "DERMAL AESTHETICS CLINIC LIMITED YE 31.03.2024" at bounding box center [325, 93] width 318 height 7
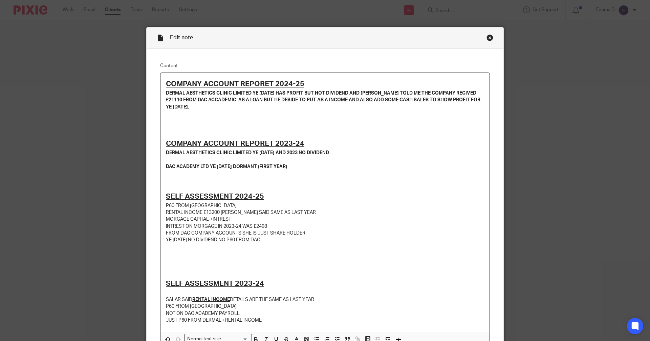
drag, startPoint x: 371, startPoint y: 137, endPoint x: 378, endPoint y: 139, distance: 8.1
click at [373, 137] on p at bounding box center [325, 134] width 318 height 7
click at [197, 108] on p "DERMAL AESTHETICS CLINIC LIMITED YE 31.03.2025 HAS PROFIT BUT NOT DIVIDEND AND …" at bounding box center [325, 100] width 318 height 21
click at [432, 195] on h2 "SELF ASSESSMENT 2024-25" at bounding box center [325, 197] width 318 height 12
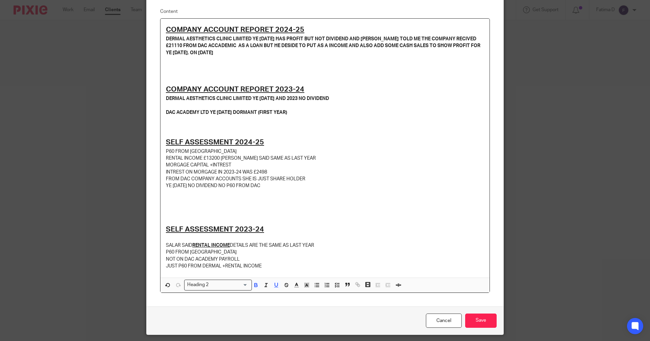
scroll to position [75, 0]
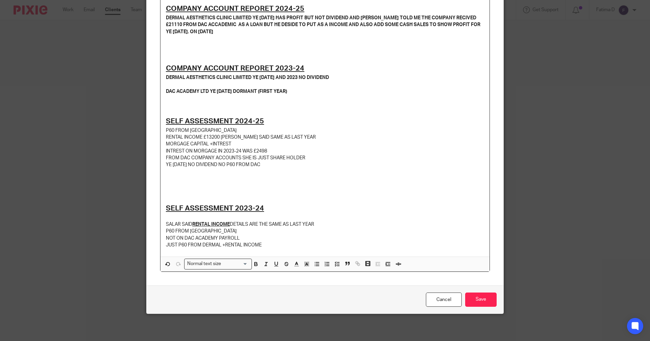
click at [269, 151] on p "INTREST ON MORGAGE IN 2023-24 WAS £2498" at bounding box center [325, 151] width 318 height 7
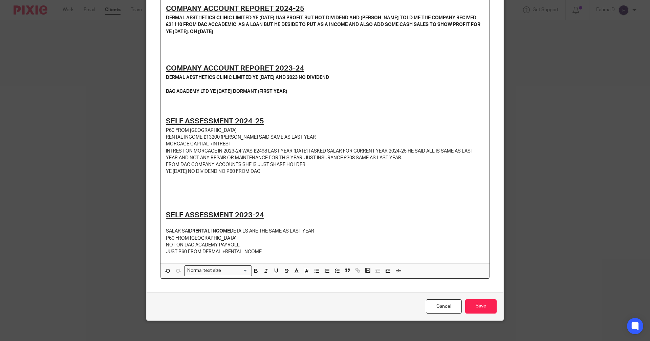
click at [272, 174] on p "YE 30/09/2024 NO DIVIDEND NO P60 FROM DAC" at bounding box center [325, 171] width 318 height 7
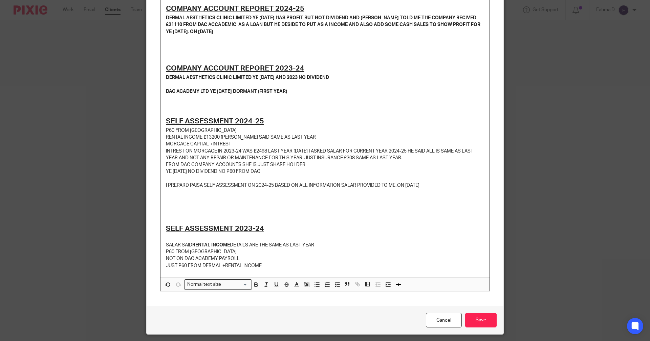
click at [387, 228] on h2 "SELF ASSESSMENT 2023-24" at bounding box center [325, 229] width 318 height 12
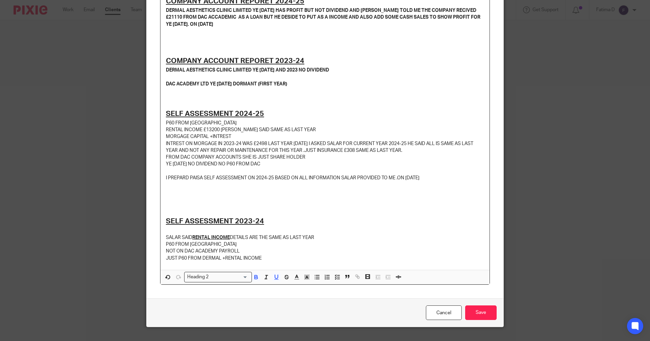
scroll to position [96, 0]
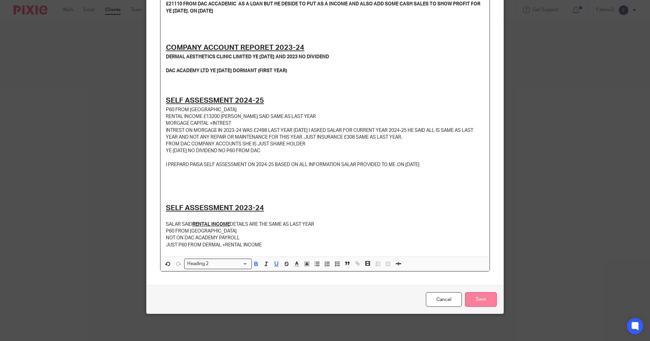
click at [479, 300] on input "Save" at bounding box center [480, 299] width 31 height 15
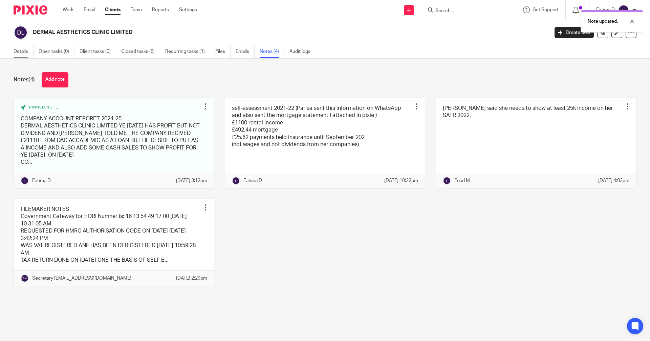
click at [21, 54] on link "Details" at bounding box center [24, 51] width 20 height 13
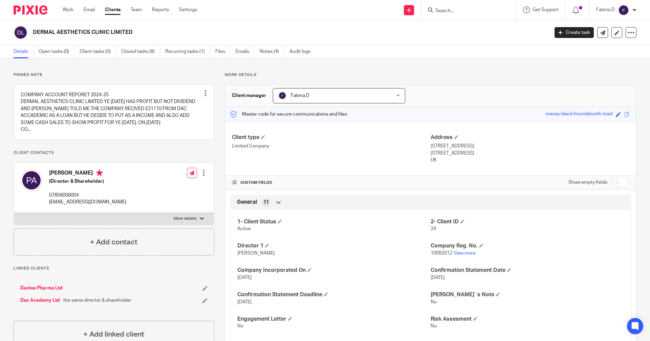
drag, startPoint x: 438, startPoint y: 7, endPoint x: 449, endPoint y: 19, distance: 16.3
click at [448, 19] on div at bounding box center [468, 10] width 95 height 20
click at [440, 9] on input "Search" at bounding box center [465, 11] width 61 height 6
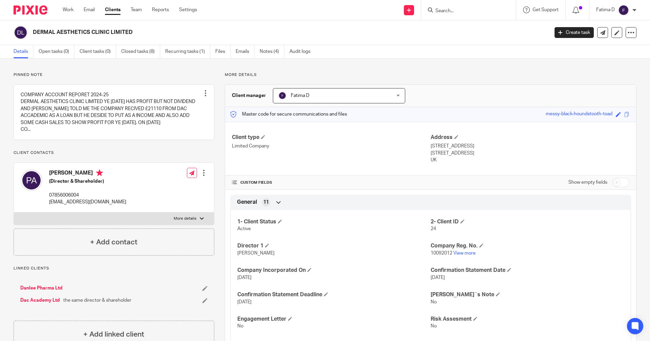
click at [438, 10] on input "Search" at bounding box center [465, 11] width 61 height 6
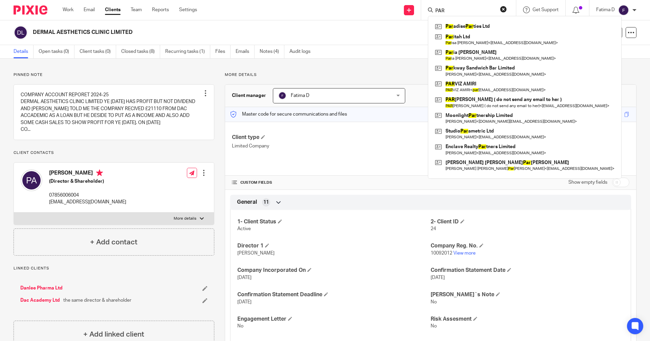
type input "PAR"
click at [311, 35] on h2 "DERMAL AESTHETICS CLINIC LIMITED" at bounding box center [237, 32] width 409 height 7
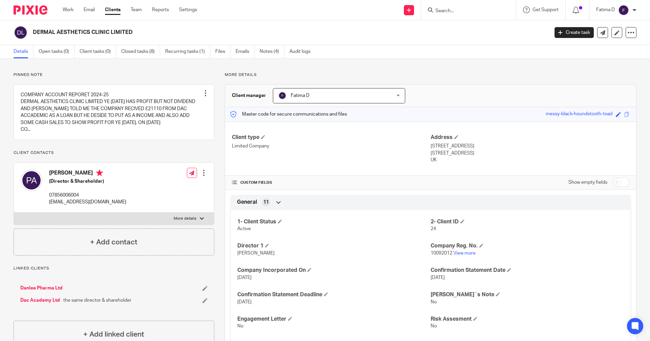
drag, startPoint x: 443, startPoint y: 12, endPoint x: 427, endPoint y: 13, distance: 15.7
click at [442, 12] on input "Search" at bounding box center [465, 11] width 61 height 6
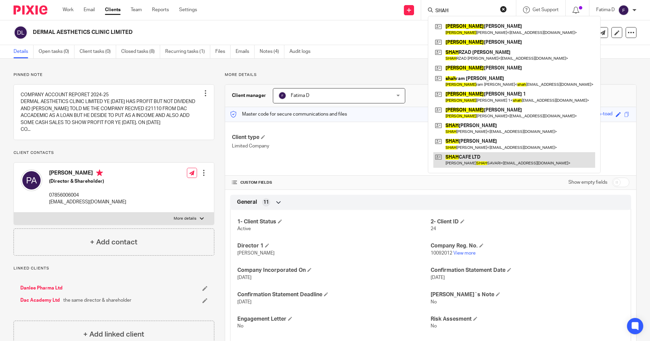
type input "SHAH"
click at [479, 159] on link at bounding box center [515, 160] width 162 height 16
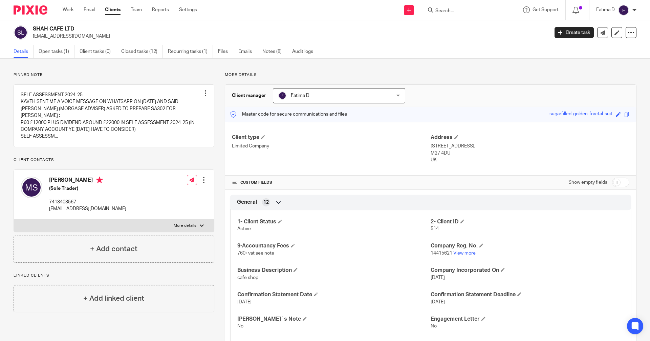
click at [109, 8] on link "Clients" at bounding box center [113, 9] width 16 height 7
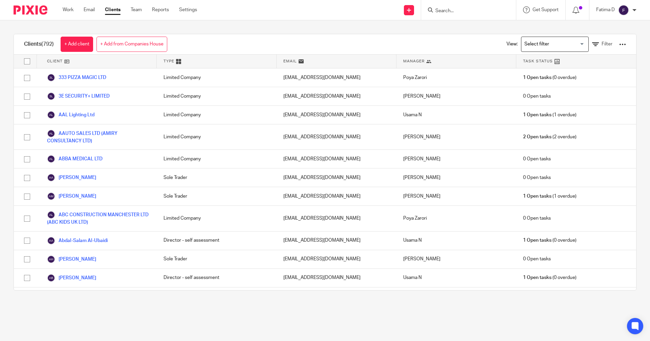
click at [592, 46] on icon at bounding box center [595, 44] width 7 height 7
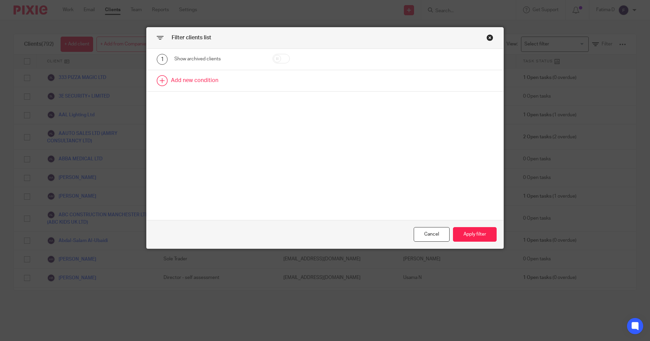
click at [205, 76] on link at bounding box center [325, 80] width 357 height 21
click at [255, 83] on div "Field" at bounding box center [218, 82] width 88 height 15
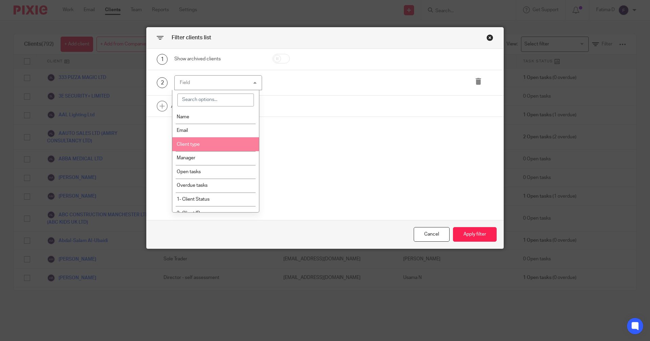
click at [207, 147] on li "Client type" at bounding box center [215, 144] width 87 height 14
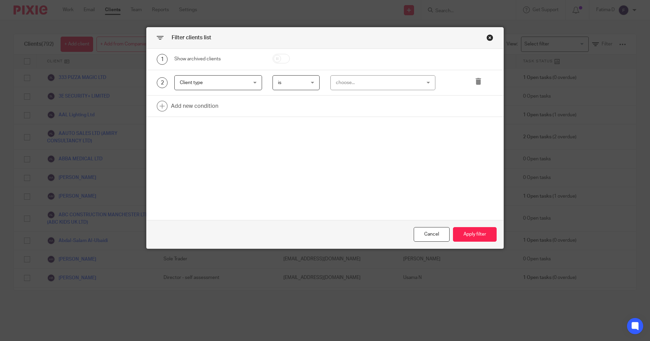
click at [425, 81] on div "choose..." at bounding box center [383, 82] width 105 height 15
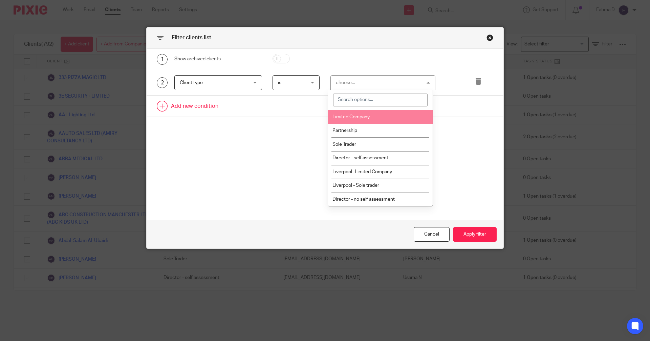
drag, startPoint x: 341, startPoint y: 116, endPoint x: 199, endPoint y: 116, distance: 141.9
click at [339, 116] on span "Limited Company" at bounding box center [351, 116] width 37 height 5
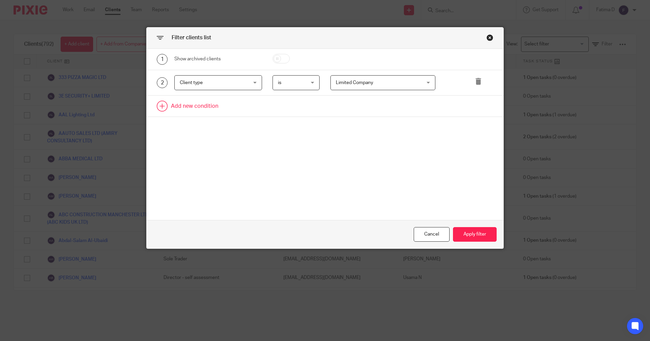
click at [203, 107] on link at bounding box center [325, 106] width 357 height 21
click at [256, 109] on div "Field" at bounding box center [218, 108] width 88 height 15
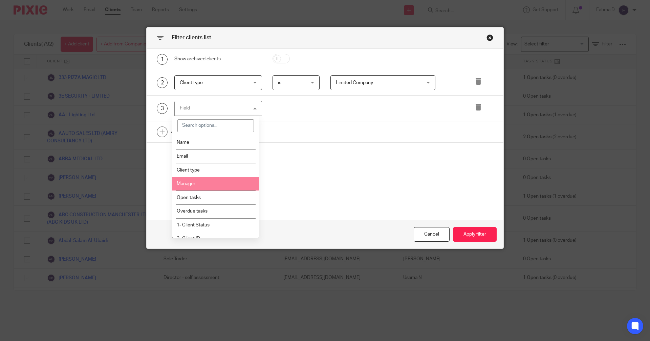
click at [217, 186] on li "Manager" at bounding box center [215, 184] width 87 height 14
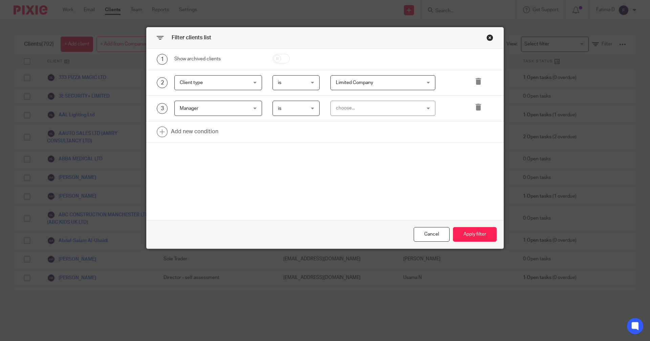
click at [426, 108] on div "choose..." at bounding box center [383, 108] width 105 height 15
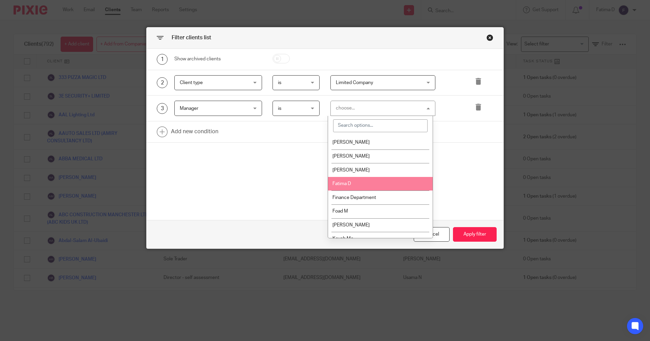
click at [359, 182] on li "Fatima D" at bounding box center [380, 184] width 105 height 14
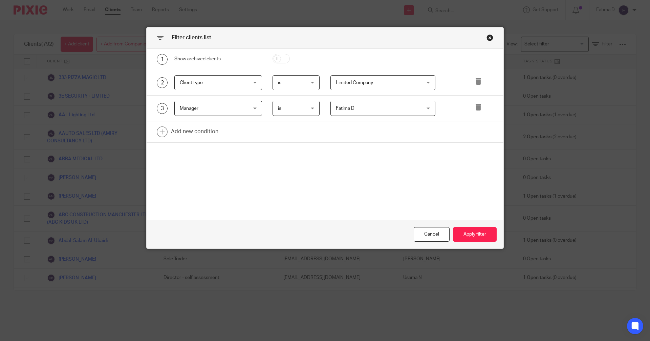
drag, startPoint x: 428, startPoint y: 109, endPoint x: 427, endPoint y: 154, distance: 45.0
click at [429, 109] on div "Fatima D Fatima D" at bounding box center [383, 108] width 105 height 15
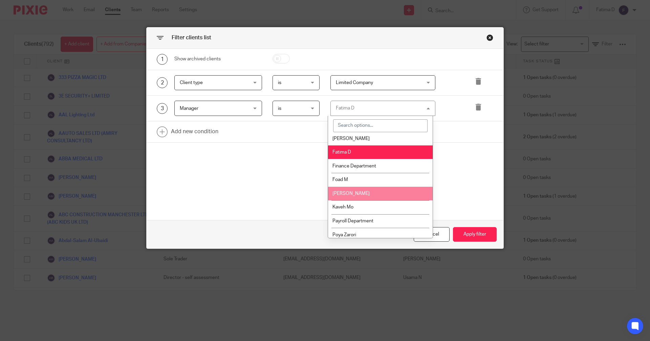
scroll to position [97, 0]
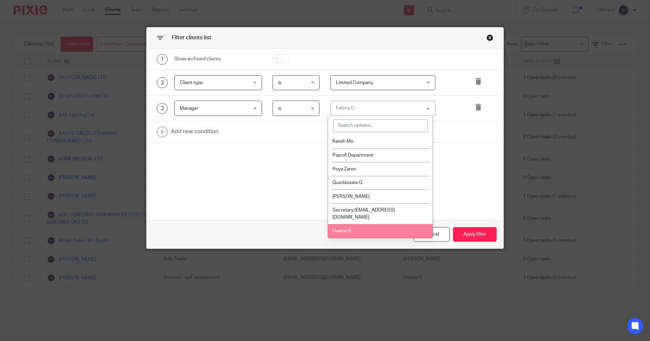
drag, startPoint x: 394, startPoint y: 228, endPoint x: 367, endPoint y: 211, distance: 31.8
click at [393, 228] on li "Usama N" at bounding box center [380, 231] width 105 height 14
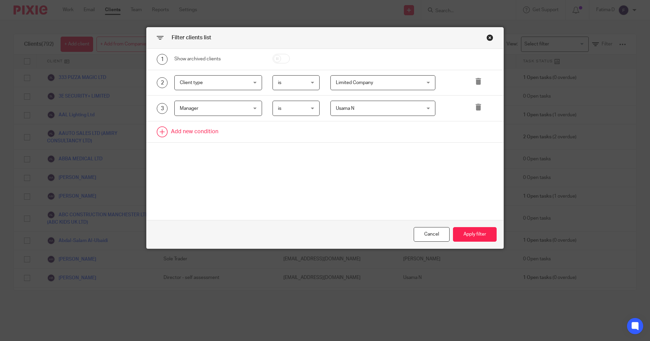
click at [210, 133] on link at bounding box center [325, 131] width 357 height 21
click at [258, 134] on div "Field" at bounding box center [218, 133] width 88 height 15
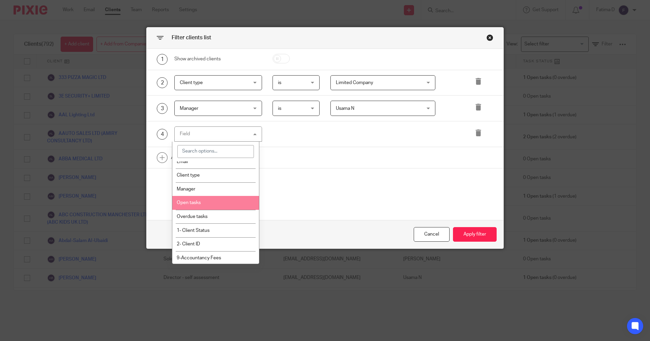
scroll to position [68, 0]
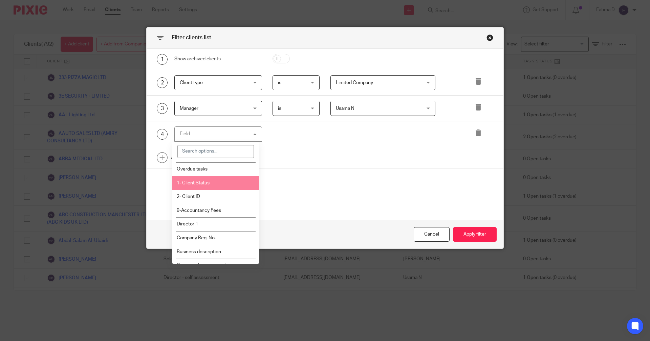
click at [210, 183] on li "1- Client Status" at bounding box center [215, 183] width 87 height 14
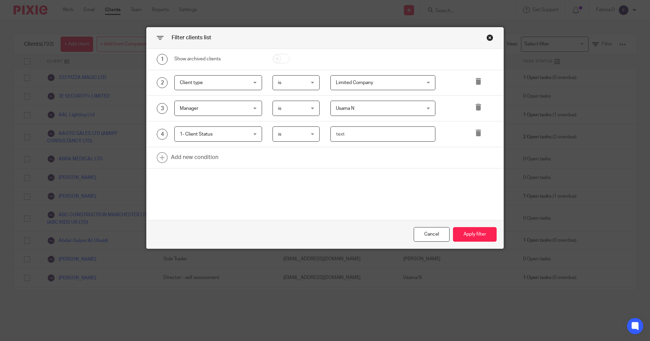
click at [333, 134] on input "text" at bounding box center [383, 133] width 105 height 15
type input "a"
type input "ACTIVE"
click at [463, 235] on button "Apply filter" at bounding box center [475, 234] width 44 height 15
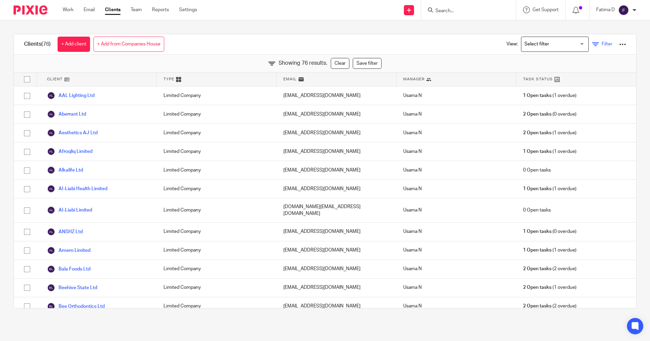
click at [592, 43] on icon at bounding box center [595, 44] width 7 height 7
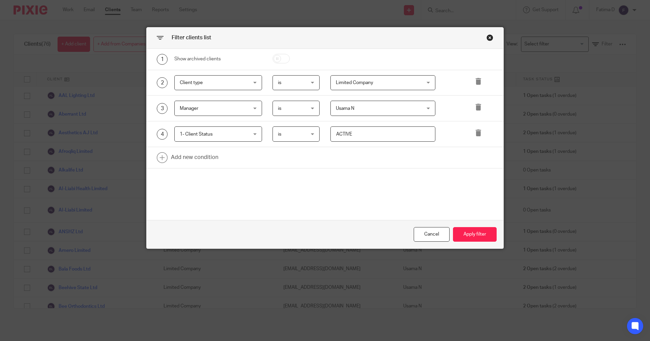
click at [426, 107] on div "Usama N Usama N" at bounding box center [383, 108] width 105 height 15
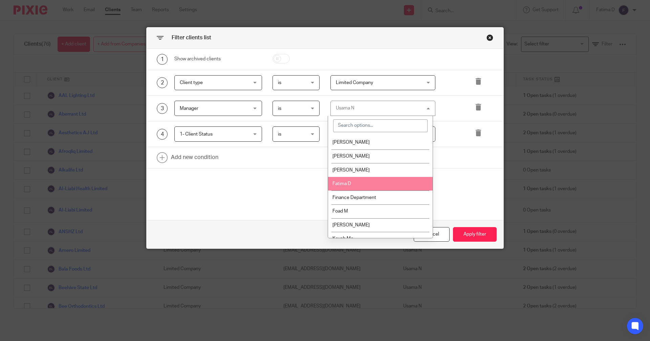
click at [341, 183] on span "Fatima D" at bounding box center [342, 183] width 19 height 5
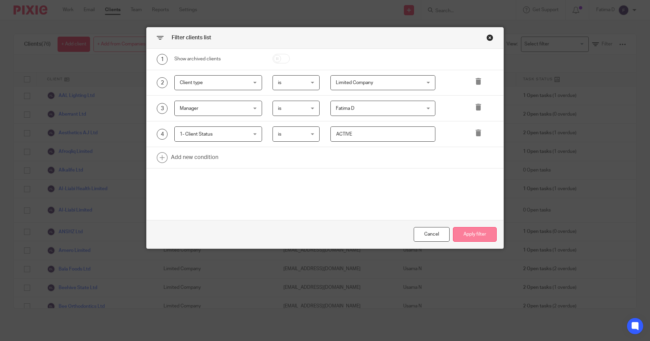
click at [477, 235] on button "Apply filter" at bounding box center [475, 234] width 44 height 15
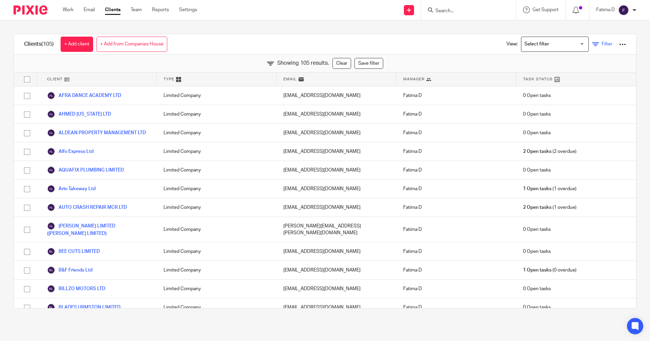
click at [592, 45] on icon at bounding box center [595, 44] width 7 height 7
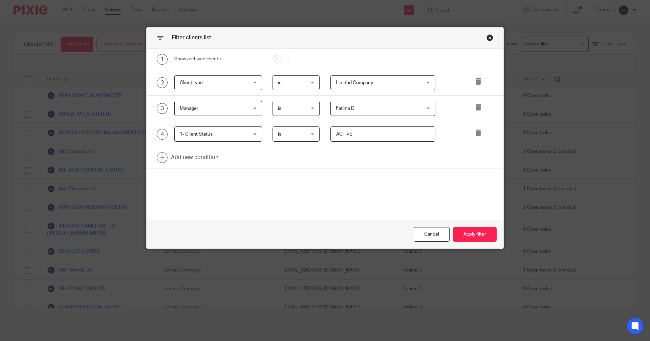
click at [427, 108] on div "Fatima D Fatima D" at bounding box center [383, 108] width 105 height 15
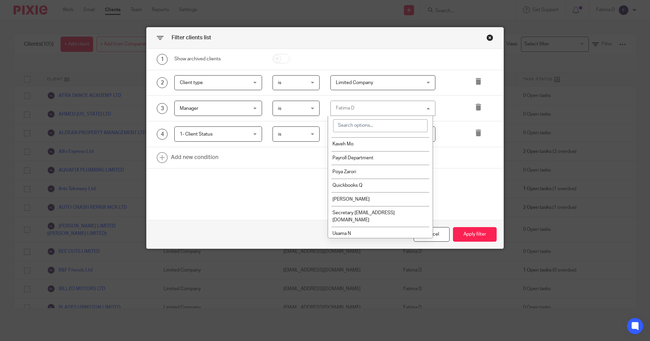
scroll to position [97, 0]
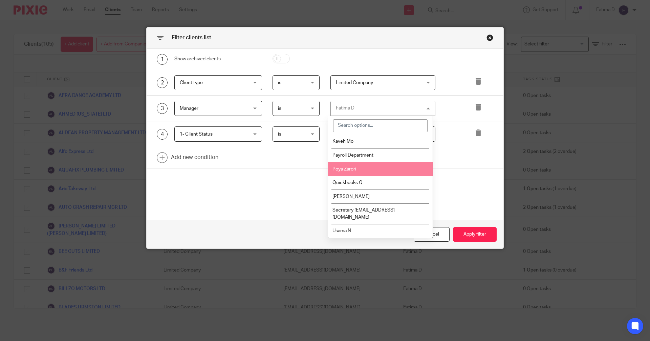
click at [365, 169] on li "Poya Zarori" at bounding box center [380, 169] width 105 height 14
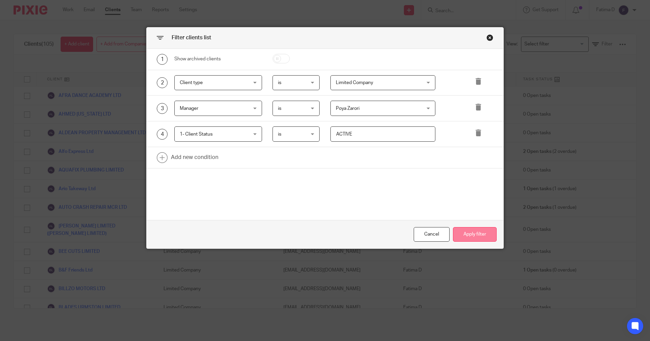
click at [467, 232] on button "Apply filter" at bounding box center [475, 234] width 44 height 15
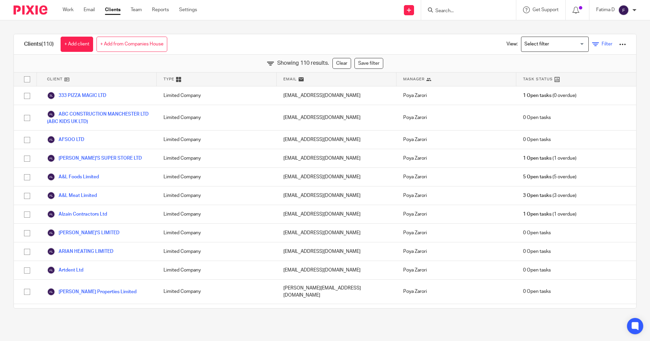
click at [592, 41] on icon at bounding box center [595, 44] width 7 height 7
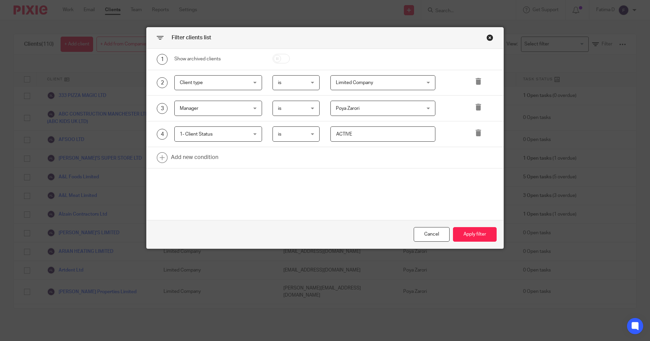
click at [489, 40] on div "Close this dialog window" at bounding box center [490, 37] width 7 height 7
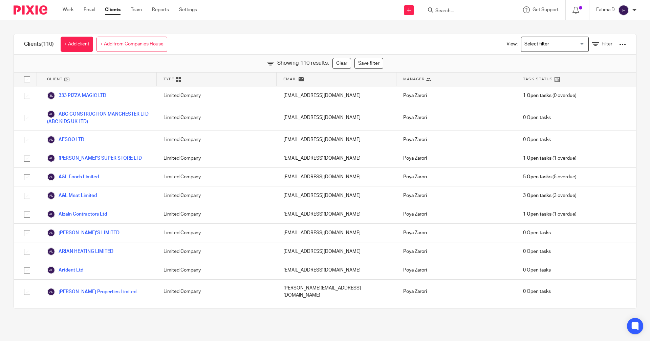
click at [227, 35] on div "Clients (110) + Add client + Add from Companies House View: Loading... Filter" at bounding box center [325, 44] width 622 height 20
click at [592, 45] on icon at bounding box center [595, 44] width 7 height 7
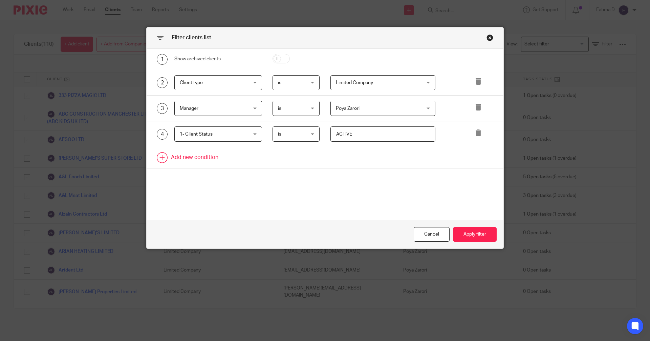
click at [204, 158] on link at bounding box center [325, 157] width 357 height 21
click at [424, 107] on div "Poya Zarori Poya Zarori" at bounding box center [383, 108] width 105 height 15
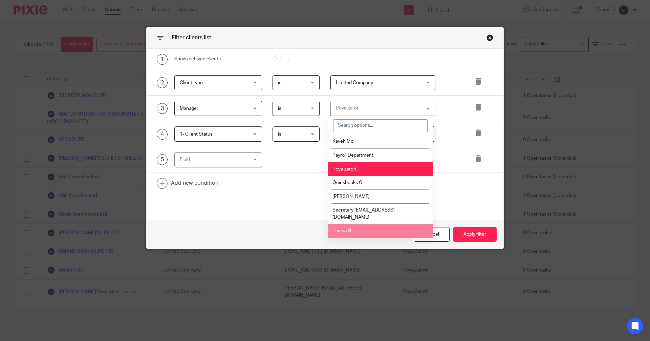
click at [350, 232] on span "Usama N" at bounding box center [342, 230] width 19 height 5
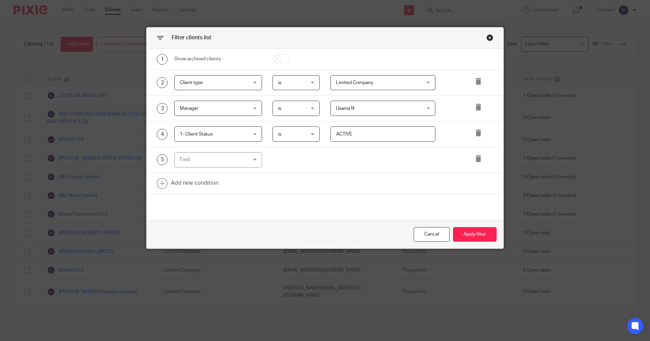
click at [253, 162] on div "Field" at bounding box center [218, 159] width 88 height 15
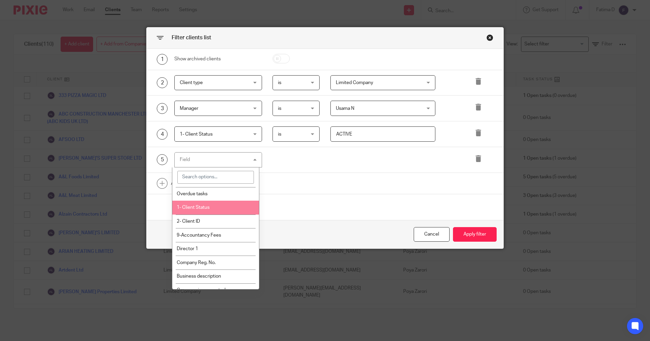
scroll to position [169, 0]
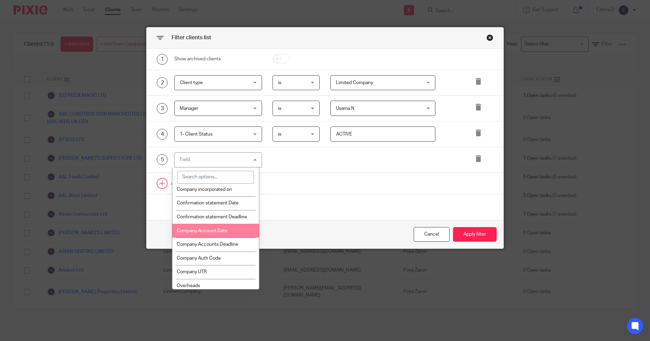
drag, startPoint x: 346, startPoint y: 194, endPoint x: 332, endPoint y: 181, distance: 19.2
click at [347, 194] on div "1 Show archived clients 2 Client type Client type Name Email Client type Manage…" at bounding box center [325, 134] width 357 height 171
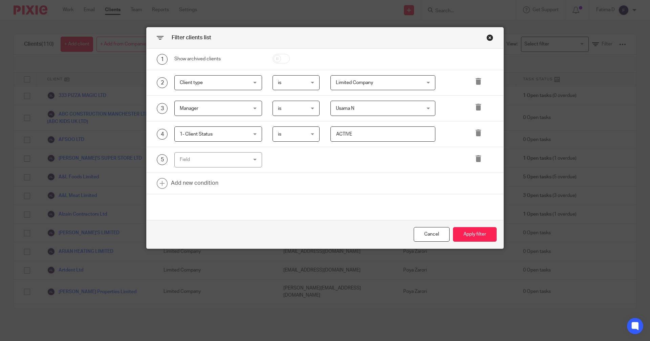
click at [249, 159] on div "Field" at bounding box center [218, 159] width 88 height 15
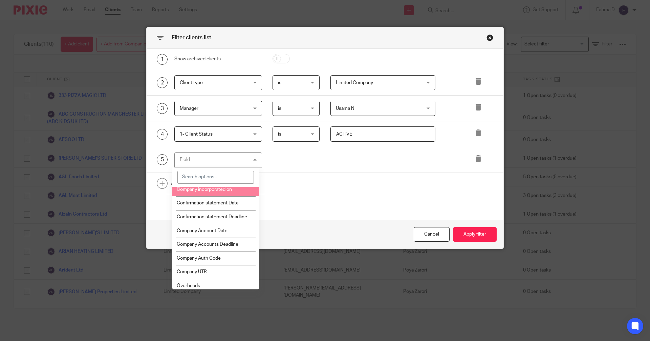
click at [207, 176] on input "search" at bounding box center [215, 177] width 77 height 13
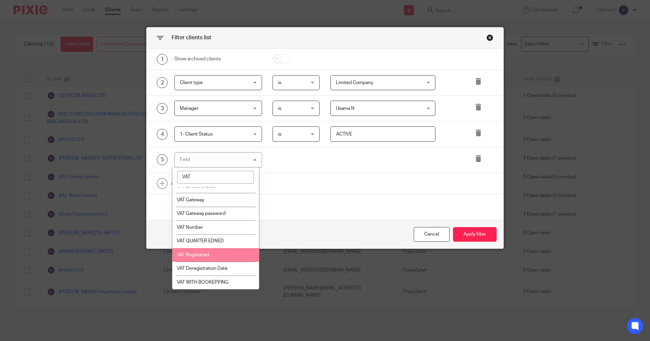
type input "VAT"
click at [203, 256] on span "VAT Registered" at bounding box center [193, 254] width 33 height 5
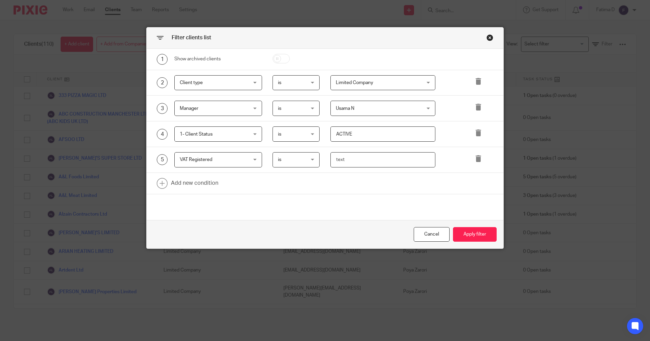
drag, startPoint x: 347, startPoint y: 160, endPoint x: 312, endPoint y: 157, distance: 35.4
click at [339, 158] on input "text" at bounding box center [383, 159] width 105 height 15
click at [312, 157] on div "is is" at bounding box center [296, 159] width 47 height 15
click at [301, 202] on li "is anything" at bounding box center [293, 202] width 47 height 14
click at [481, 237] on button "Apply filter" at bounding box center [475, 234] width 44 height 15
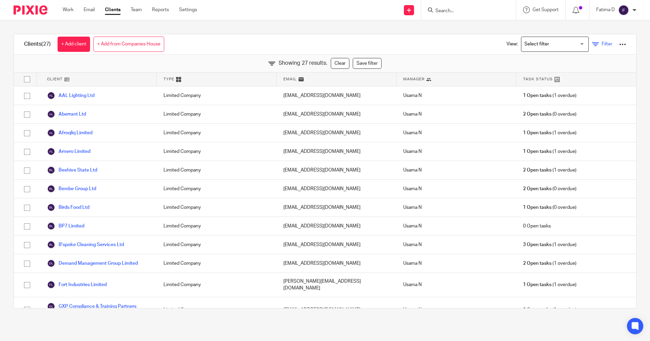
click at [592, 44] on icon at bounding box center [595, 44] width 7 height 7
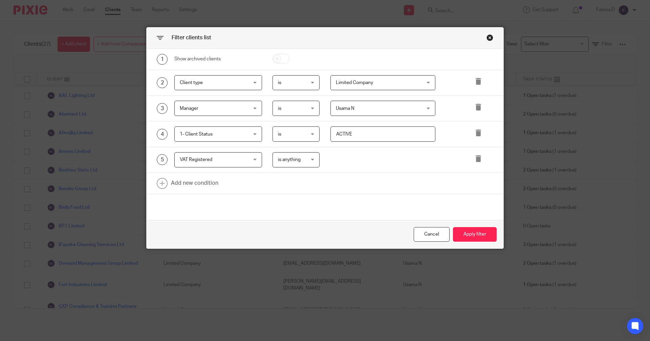
click at [311, 159] on div "is anything is anything" at bounding box center [296, 159] width 47 height 15
click at [297, 172] on li "is" at bounding box center [293, 174] width 47 height 14
drag, startPoint x: 342, startPoint y: 160, endPoint x: 334, endPoint y: 159, distance: 8.6
click at [334, 159] on input "text" at bounding box center [383, 159] width 105 height 15
type input "YES"
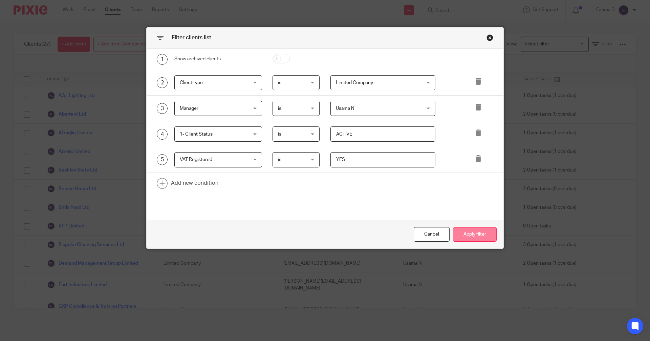
click at [475, 234] on button "Apply filter" at bounding box center [475, 234] width 44 height 15
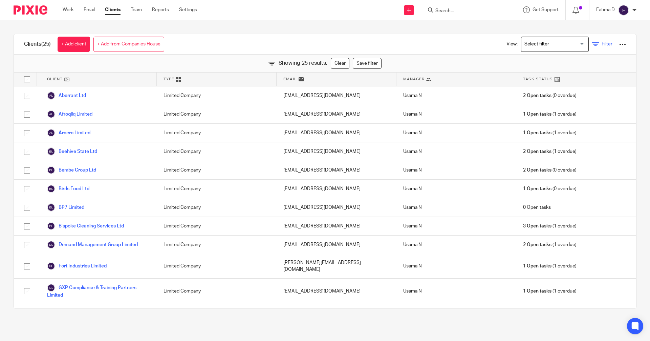
click at [592, 45] on icon at bounding box center [595, 44] width 7 height 7
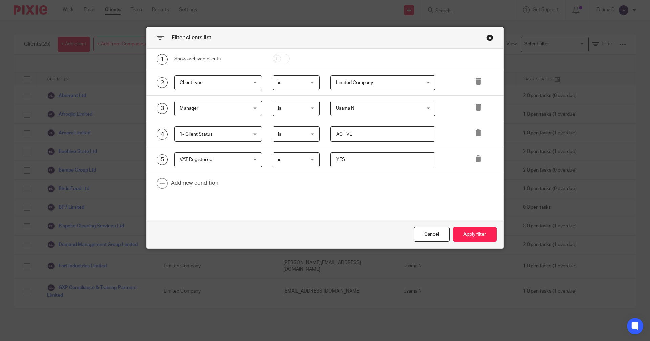
click at [254, 160] on div "VAT Registered VAT Registered" at bounding box center [218, 159] width 88 height 15
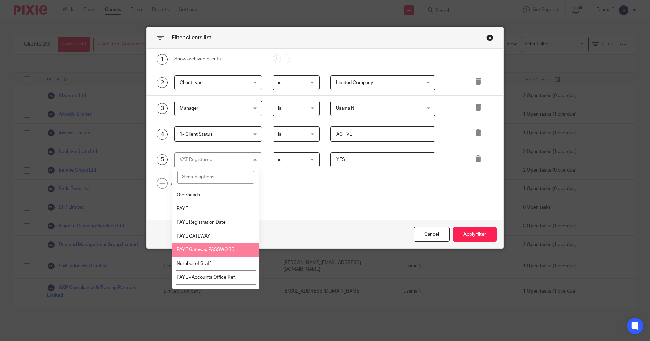
scroll to position [271, 0]
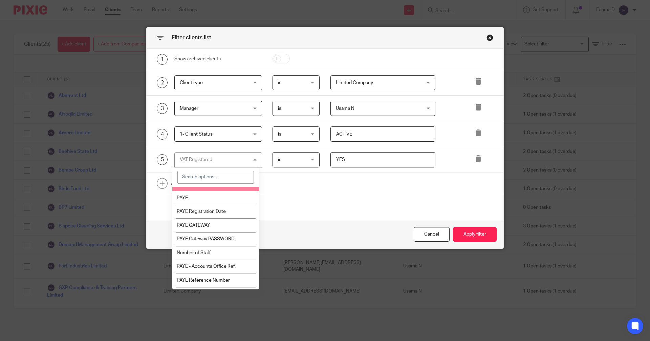
click at [205, 175] on input "search" at bounding box center [215, 177] width 77 height 13
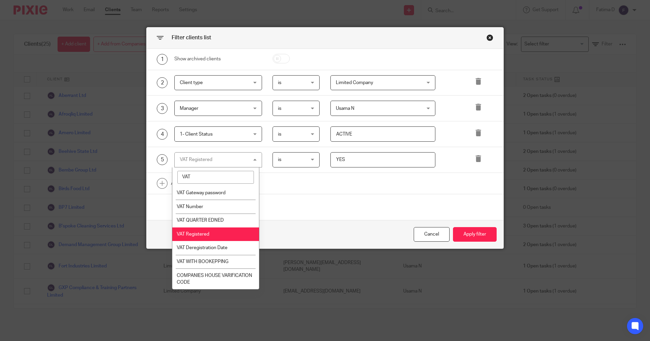
scroll to position [8, 0]
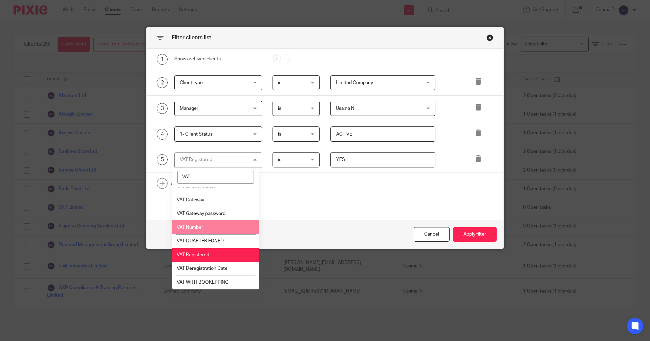
type input "VAT"
click at [207, 223] on li "VAT Number" at bounding box center [215, 227] width 87 height 14
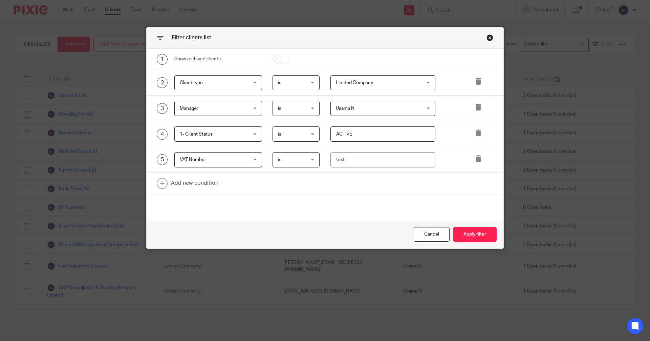
click at [311, 161] on div "is is" at bounding box center [296, 159] width 47 height 15
drag, startPoint x: 288, startPoint y: 199, endPoint x: 325, endPoint y: 199, distance: 37.6
click at [289, 199] on span "is anything" at bounding box center [286, 201] width 23 height 5
click at [473, 233] on button "Apply filter" at bounding box center [475, 234] width 44 height 15
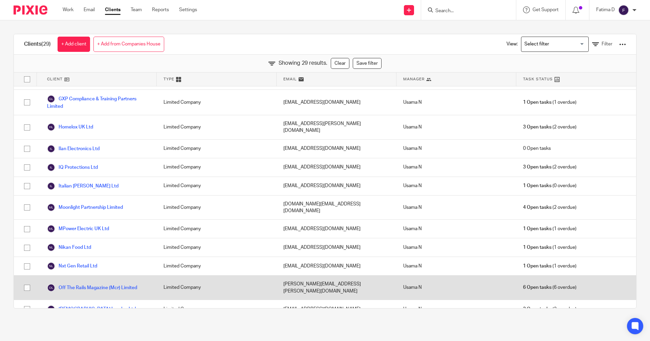
scroll to position [325, 0]
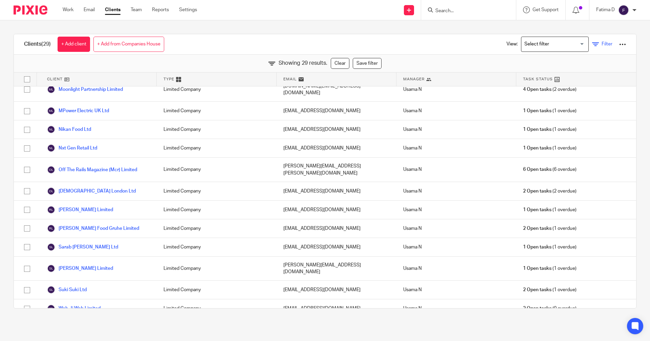
click at [592, 44] on icon at bounding box center [595, 44] width 7 height 7
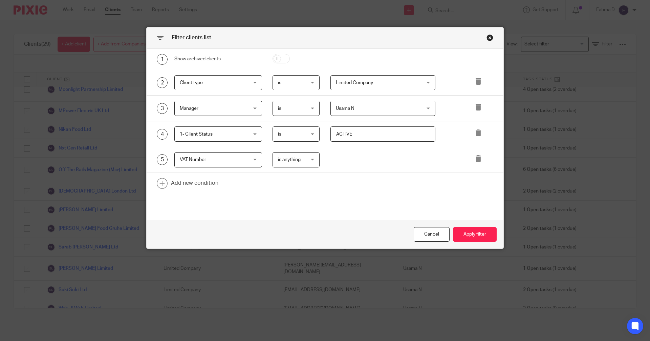
click at [428, 109] on div "Usama N Usama N" at bounding box center [383, 108] width 105 height 15
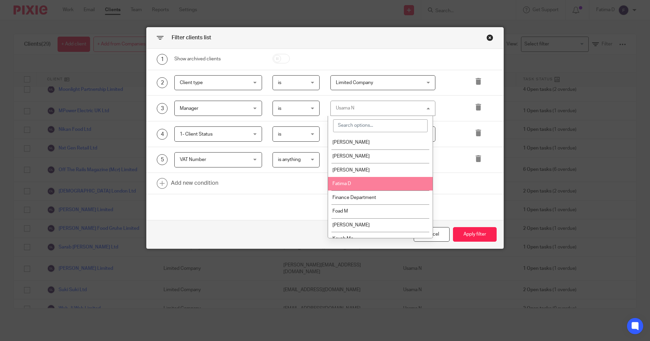
click at [363, 185] on li "Fatima D" at bounding box center [380, 184] width 105 height 14
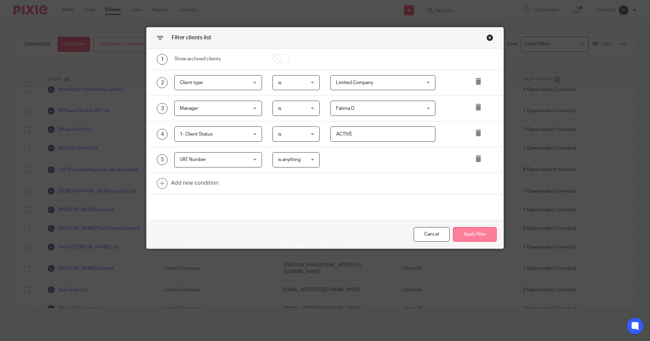
click at [461, 236] on button "Apply filter" at bounding box center [475, 234] width 44 height 15
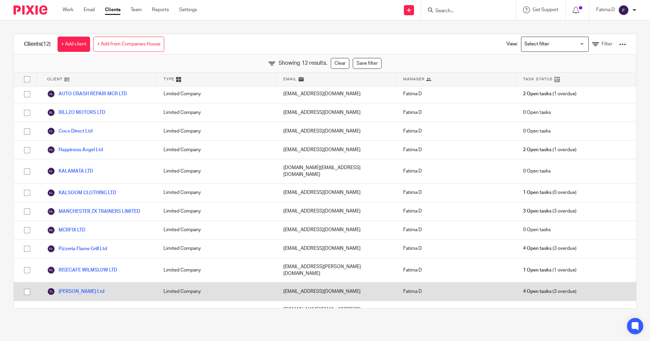
scroll to position [0, 0]
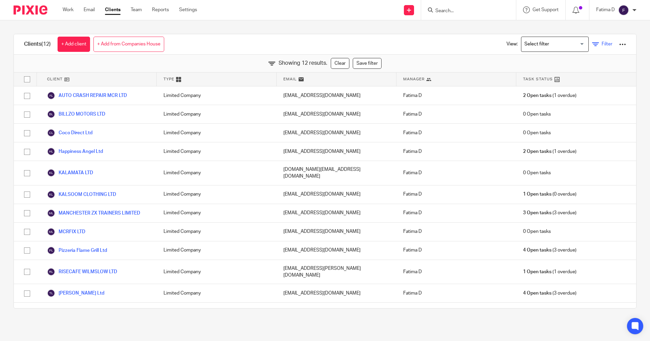
click at [592, 43] on icon at bounding box center [595, 44] width 7 height 7
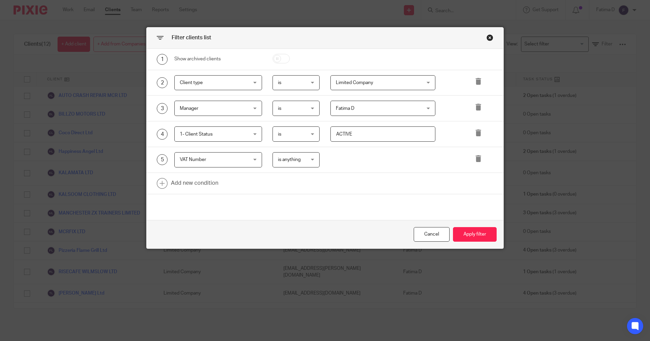
click at [428, 106] on div "Fatima D Fatima D" at bounding box center [383, 108] width 105 height 15
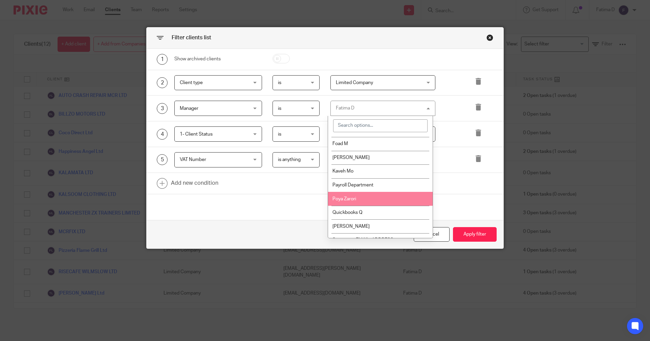
scroll to position [68, 0]
drag, startPoint x: 381, startPoint y: 199, endPoint x: 435, endPoint y: 214, distance: 55.9
click at [384, 199] on li "Poya Zarori" at bounding box center [380, 198] width 105 height 14
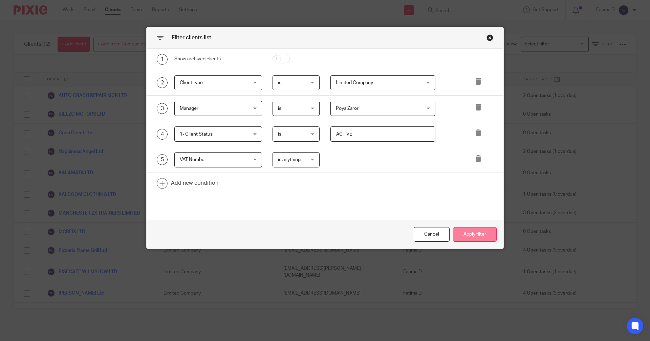
click at [468, 234] on button "Apply filter" at bounding box center [475, 234] width 44 height 15
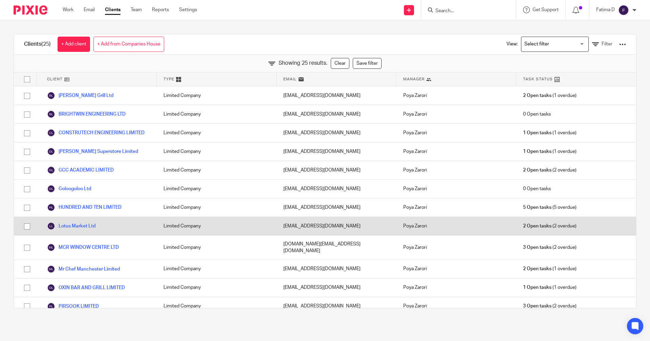
scroll to position [0, 0]
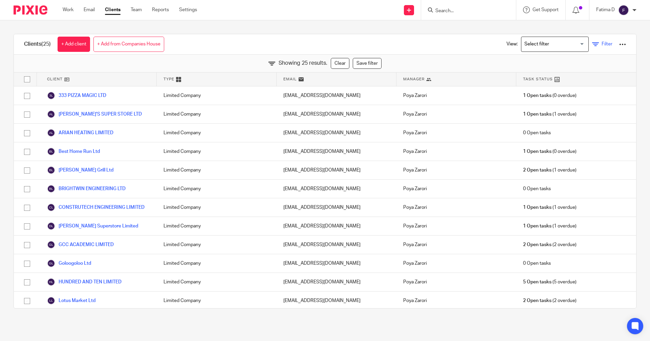
click at [592, 45] on icon at bounding box center [595, 44] width 7 height 7
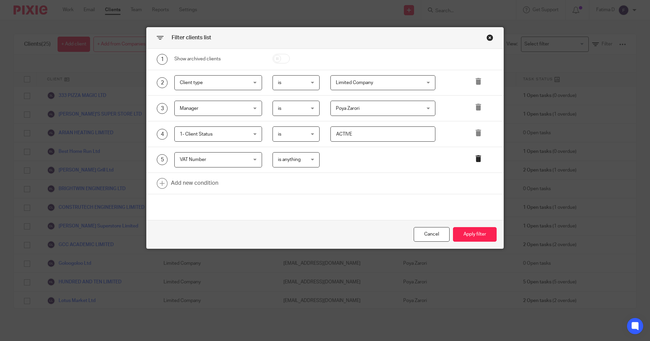
click at [477, 161] on icon at bounding box center [478, 158] width 7 height 7
click at [193, 157] on link at bounding box center [325, 157] width 357 height 21
click at [253, 159] on div "Field" at bounding box center [218, 159] width 88 height 15
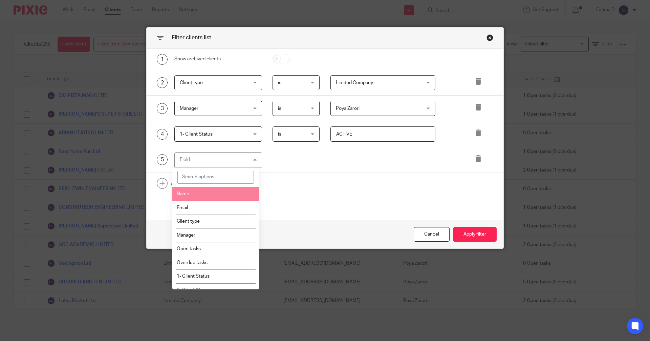
click at [316, 166] on div at bounding box center [291, 159] width 58 height 15
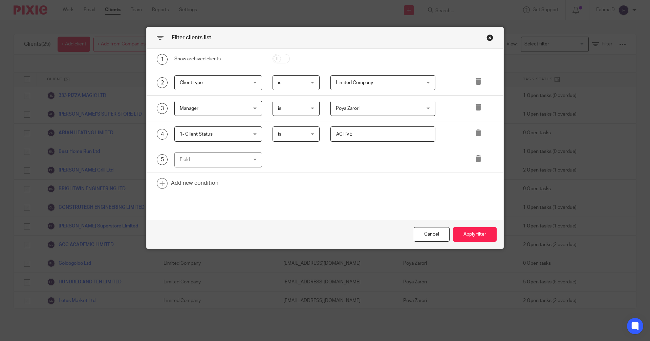
click at [487, 39] on div "Close this dialog window" at bounding box center [490, 37] width 7 height 7
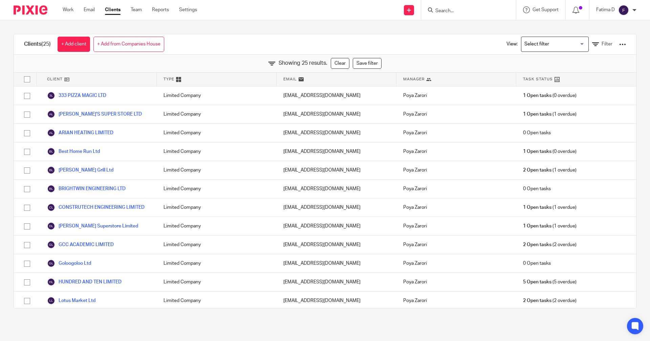
click at [113, 7] on link "Clients" at bounding box center [113, 9] width 16 height 7
click at [592, 43] on icon at bounding box center [595, 44] width 7 height 7
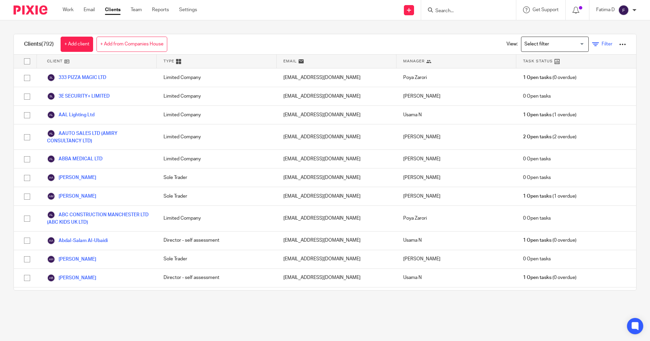
click at [592, 46] on icon at bounding box center [595, 44] width 7 height 7
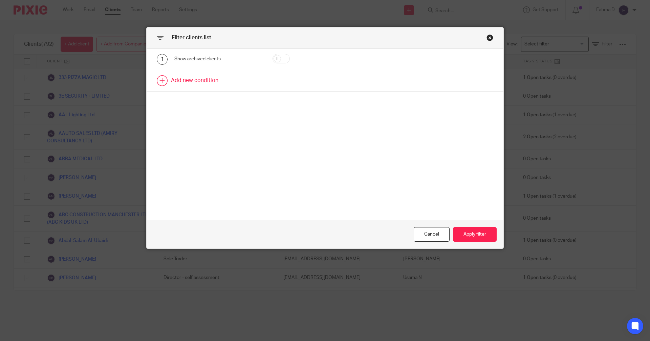
click at [205, 83] on link at bounding box center [325, 80] width 357 height 21
click at [252, 82] on div "Field" at bounding box center [218, 82] width 88 height 15
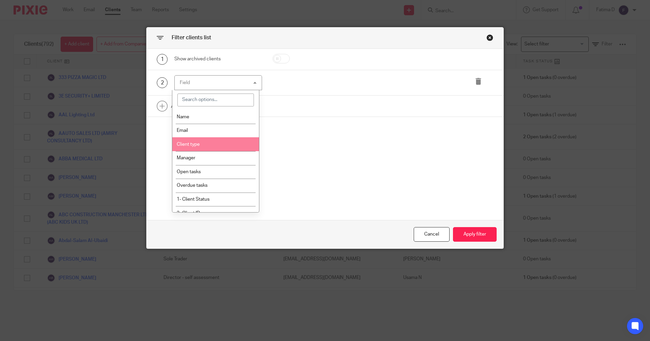
click at [194, 148] on li "Client type" at bounding box center [215, 144] width 87 height 14
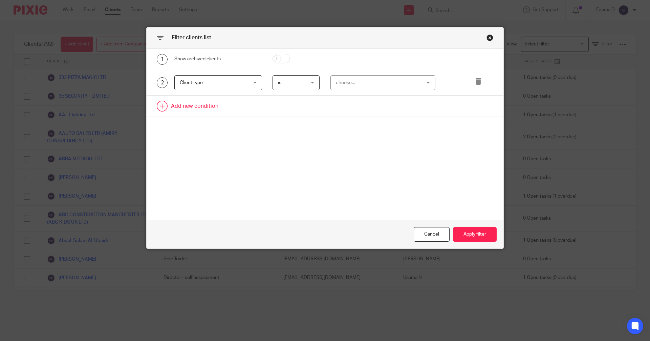
click at [193, 107] on link at bounding box center [325, 106] width 357 height 21
click at [253, 109] on div "Field" at bounding box center [218, 108] width 88 height 15
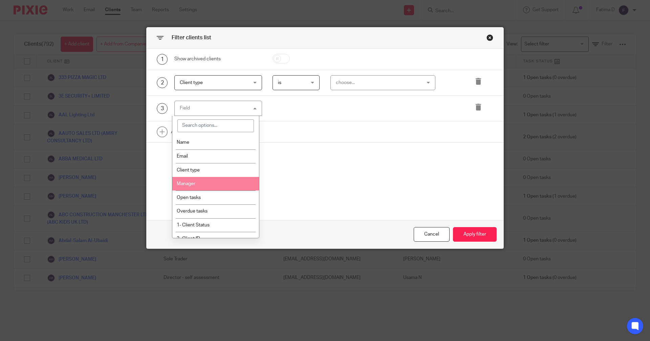
click at [197, 185] on li "Manager" at bounding box center [215, 184] width 87 height 14
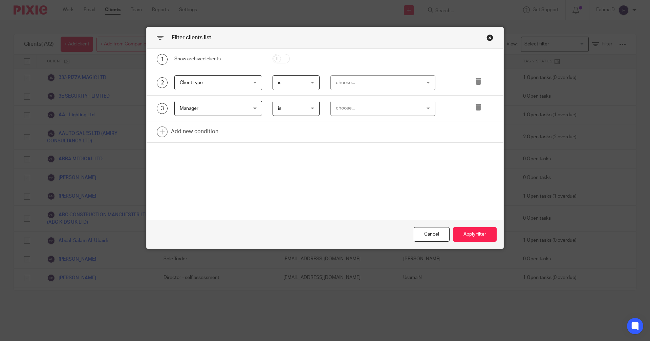
click at [432, 81] on div "choose..." at bounding box center [383, 82] width 105 height 15
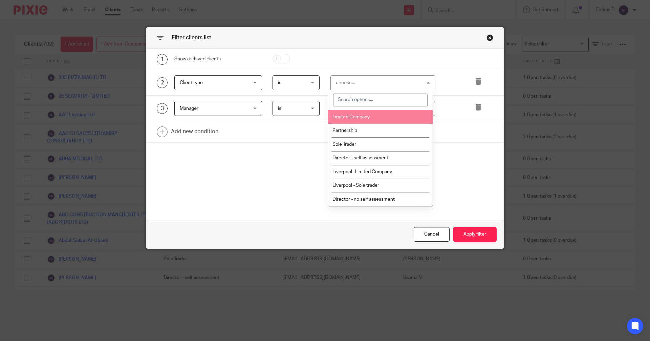
drag, startPoint x: 384, startPoint y: 119, endPoint x: 395, endPoint y: 97, distance: 24.6
click at [384, 119] on li "Limited Company" at bounding box center [380, 117] width 105 height 14
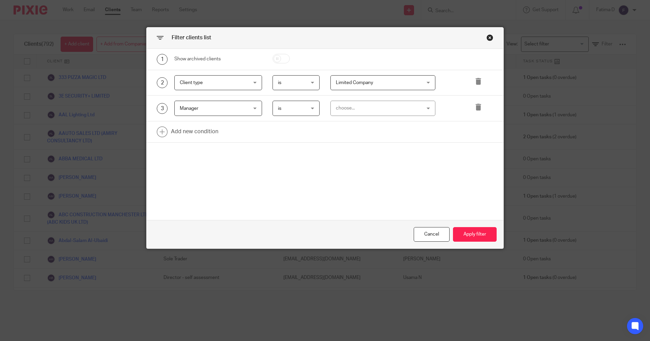
click at [428, 106] on div "choose..." at bounding box center [383, 108] width 105 height 15
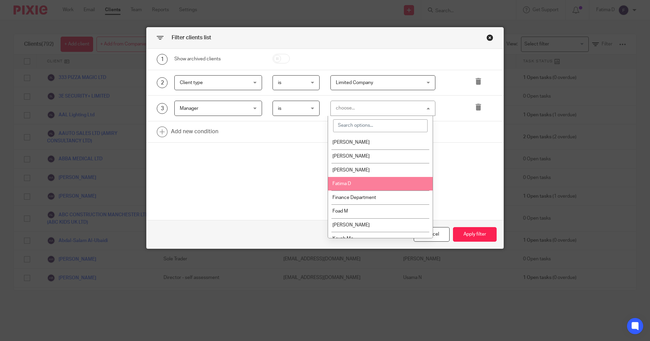
click at [363, 185] on li "Fatima D" at bounding box center [380, 184] width 105 height 14
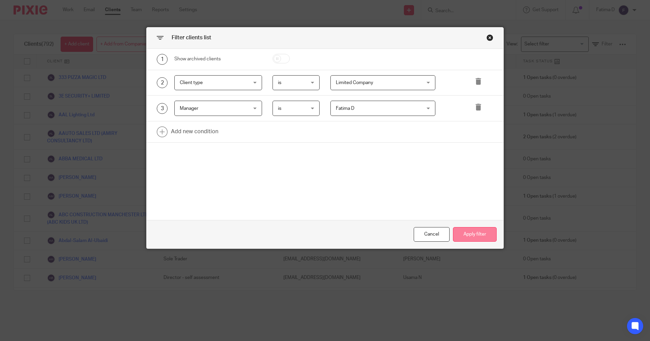
click at [473, 238] on button "Apply filter" at bounding box center [475, 234] width 44 height 15
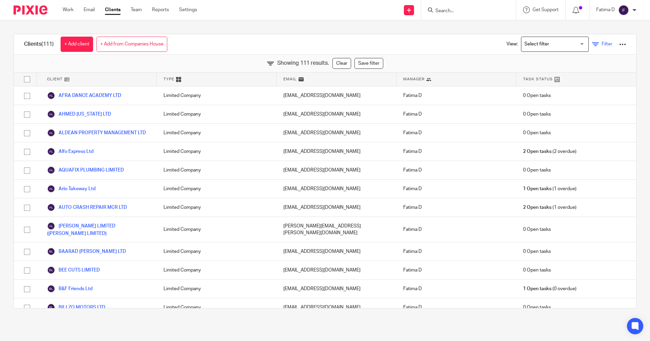
click at [592, 43] on icon at bounding box center [595, 44] width 7 height 7
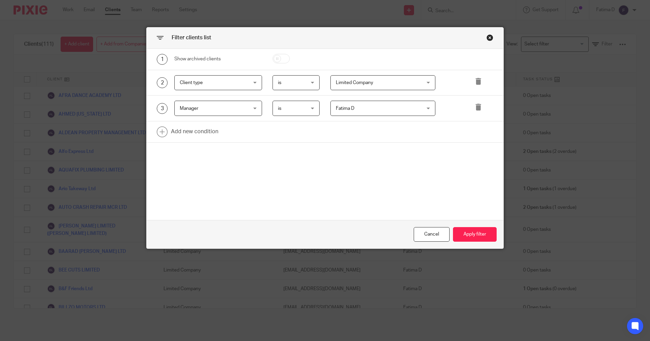
click at [427, 109] on div "Fatima D Fatima D" at bounding box center [383, 108] width 105 height 15
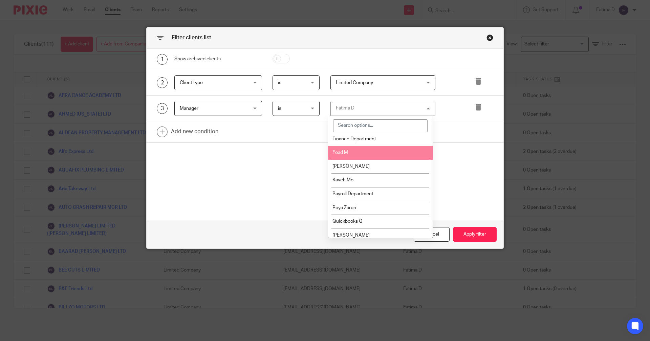
scroll to position [68, 0]
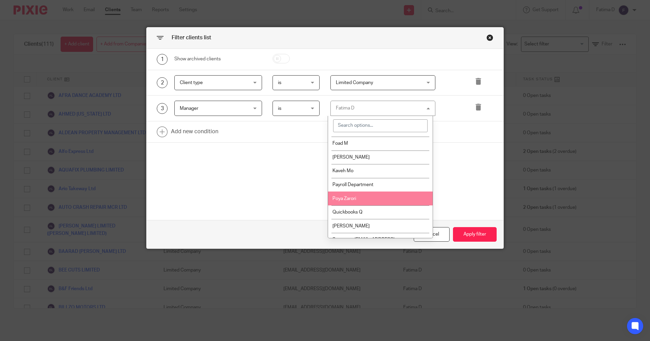
click at [379, 198] on li "Poya Zarori" at bounding box center [380, 198] width 105 height 14
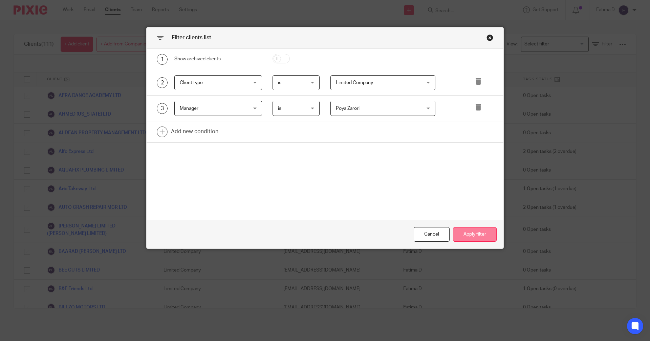
click at [466, 234] on button "Apply filter" at bounding box center [475, 234] width 44 height 15
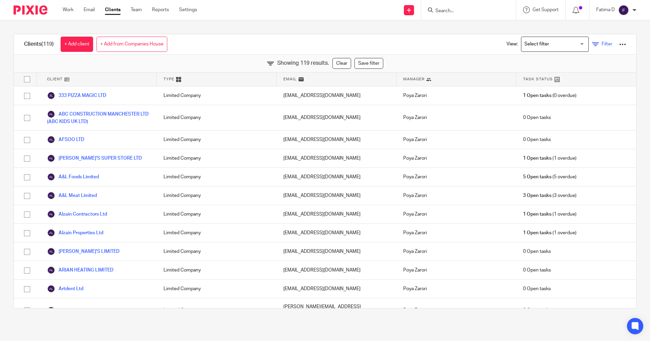
click at [592, 45] on icon at bounding box center [595, 44] width 7 height 7
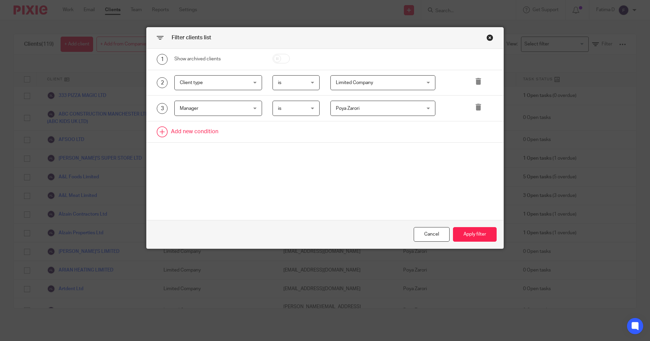
click at [201, 133] on link at bounding box center [325, 131] width 357 height 21
click at [252, 134] on div "Field" at bounding box center [218, 133] width 88 height 15
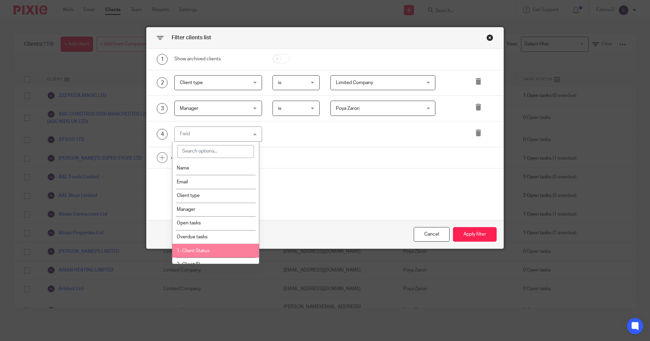
click at [215, 249] on li "1- Client Status" at bounding box center [215, 251] width 87 height 14
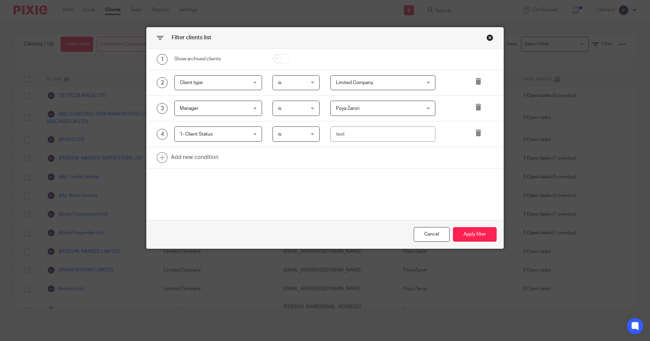
click at [314, 132] on div "is is" at bounding box center [296, 133] width 47 height 15
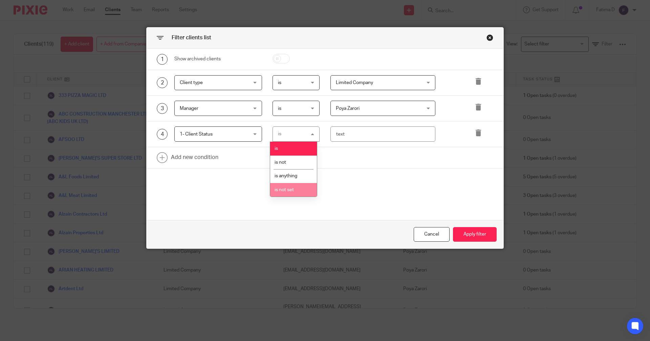
click at [290, 193] on li "is not set" at bounding box center [293, 190] width 47 height 14
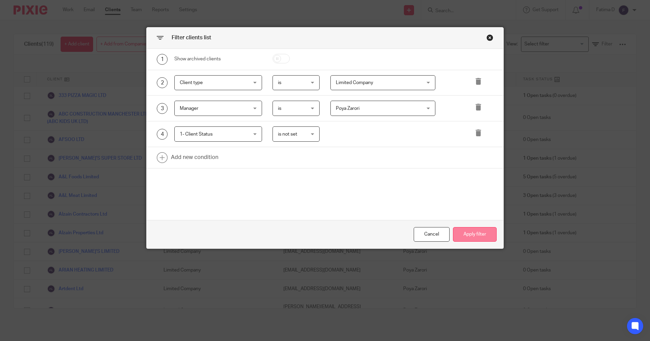
click at [466, 235] on button "Apply filter" at bounding box center [475, 234] width 44 height 15
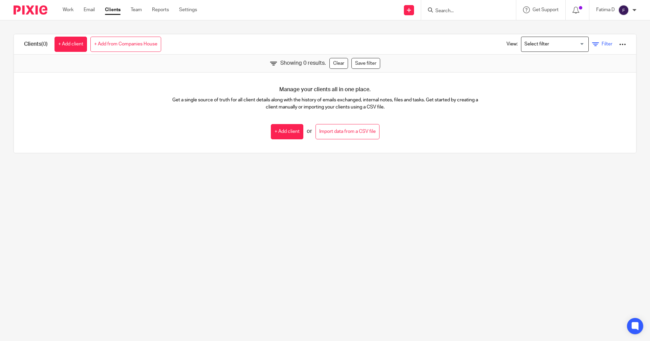
click at [592, 45] on icon at bounding box center [595, 44] width 7 height 7
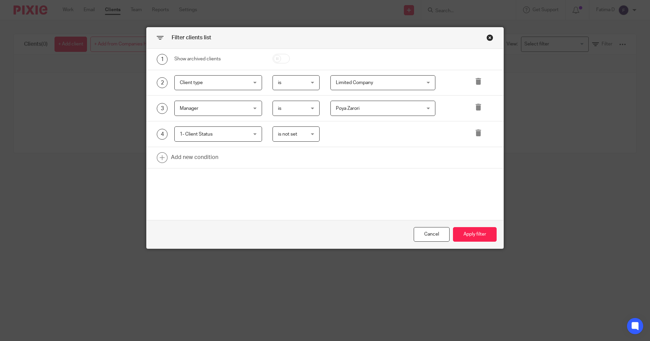
click at [310, 134] on div "is not set is not set" at bounding box center [296, 133] width 47 height 15
click at [293, 165] on li "is not" at bounding box center [293, 162] width 47 height 14
click at [337, 135] on input "text" at bounding box center [383, 133] width 105 height 15
type input "ACTIVE"
click at [473, 233] on button "Apply filter" at bounding box center [475, 234] width 44 height 15
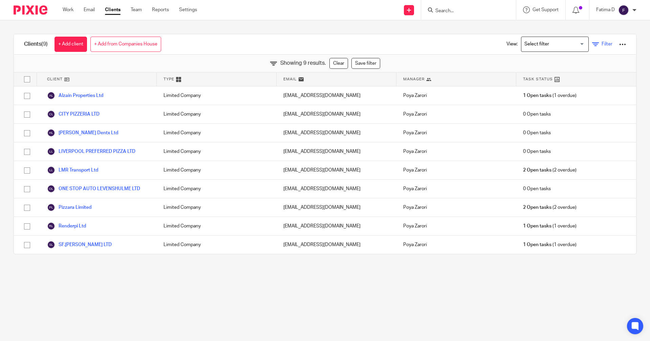
click at [592, 44] on icon at bounding box center [595, 44] width 7 height 7
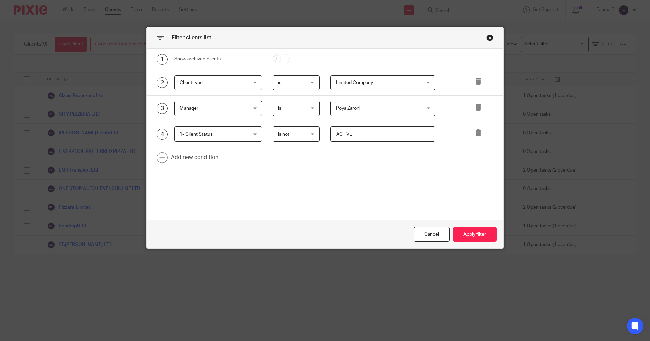
click at [426, 106] on div "Poya Zarori Poya Zarori" at bounding box center [383, 108] width 105 height 15
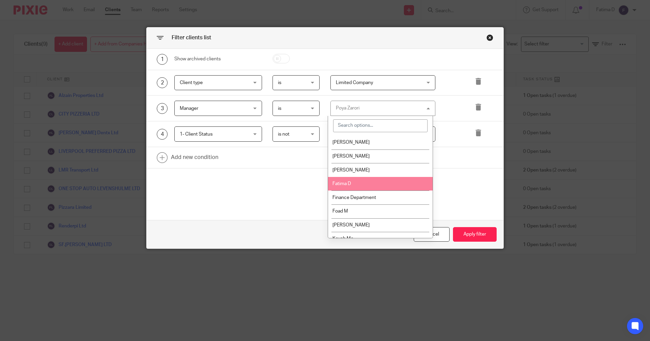
click at [372, 182] on li "Fatima D" at bounding box center [380, 184] width 105 height 14
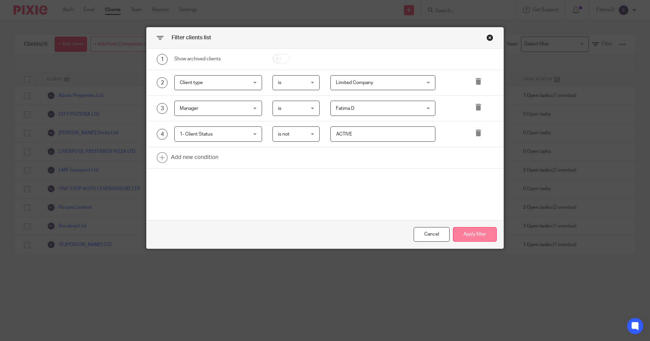
click at [476, 234] on button "Apply filter" at bounding box center [475, 234] width 44 height 15
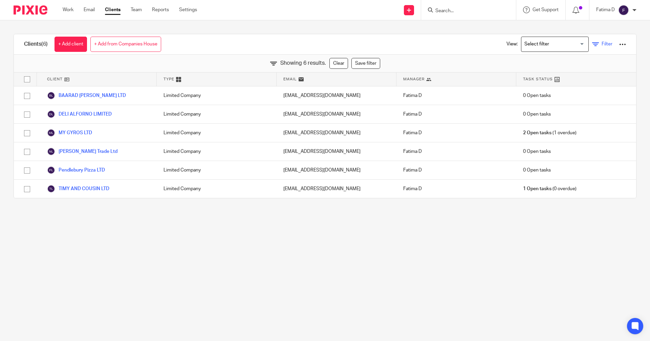
click at [592, 44] on icon at bounding box center [595, 44] width 7 height 7
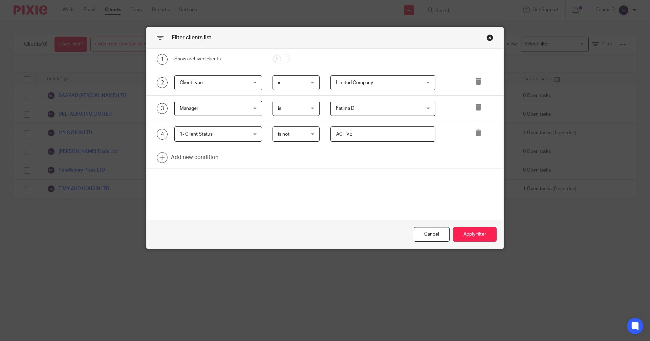
click at [487, 39] on div "Close this dialog window" at bounding box center [490, 37] width 7 height 7
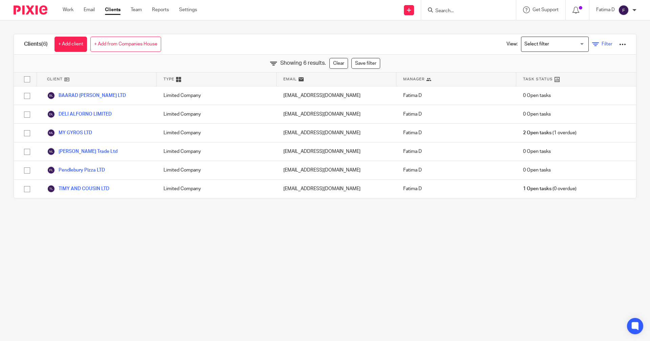
click at [592, 43] on icon at bounding box center [595, 44] width 7 height 7
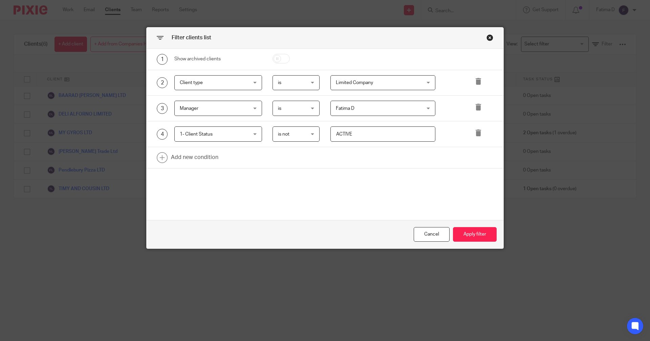
click at [308, 133] on span "is not" at bounding box center [294, 134] width 33 height 14
click at [284, 147] on li "is" at bounding box center [293, 149] width 47 height 14
click at [472, 236] on button "Apply filter" at bounding box center [475, 234] width 44 height 15
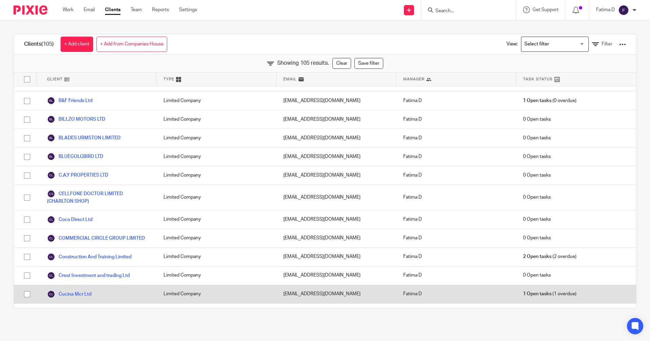
scroll to position [0, 0]
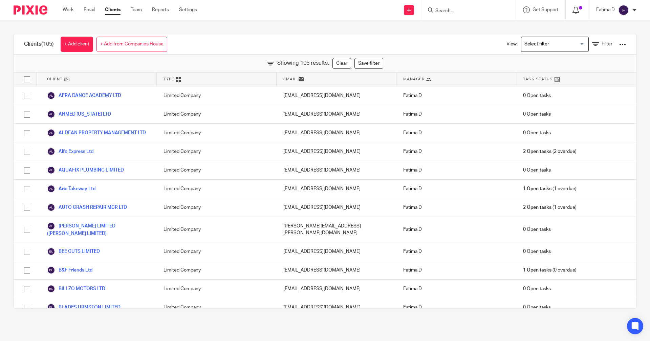
click at [578, 7] on icon at bounding box center [576, 10] width 7 height 7
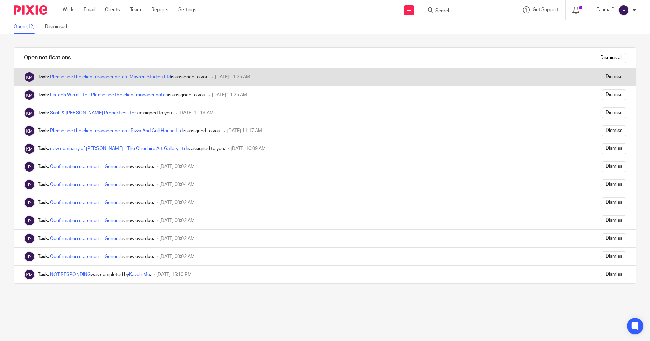
click at [165, 75] on link "Please see the client manager notes- Mavren Studios Ltd" at bounding box center [110, 77] width 121 height 5
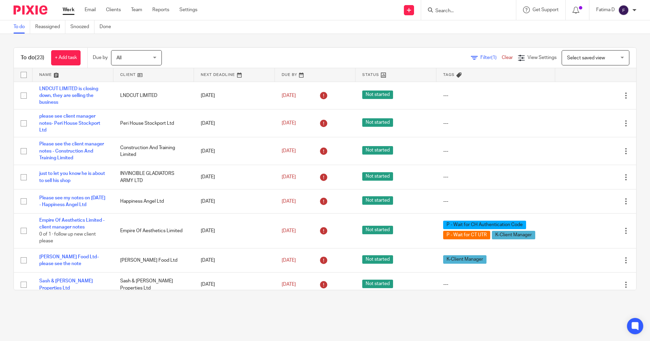
click at [71, 9] on link "Work" at bounding box center [69, 9] width 12 height 7
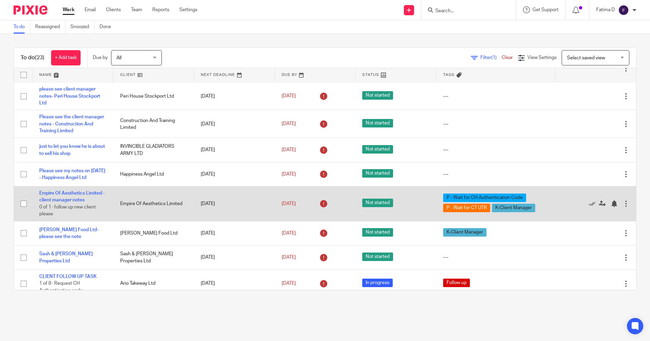
scroll to position [68, 0]
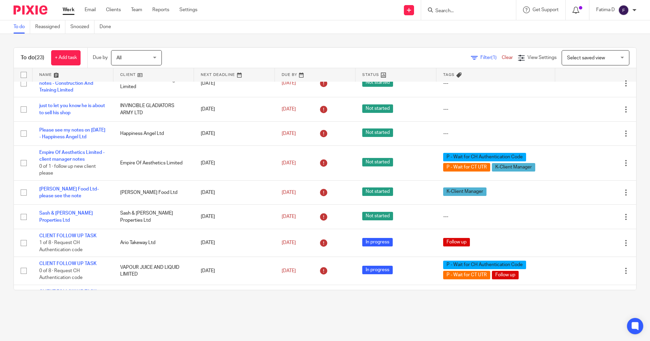
click at [581, 6] on span at bounding box center [580, 7] width 3 height 3
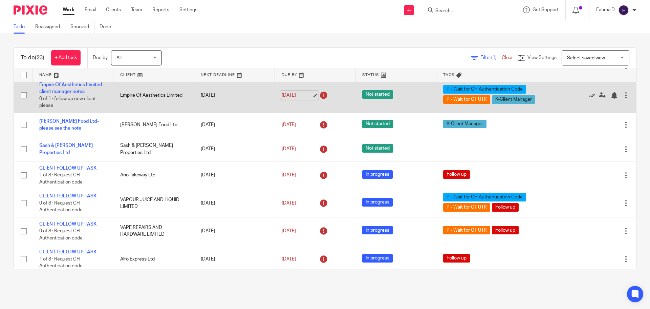
scroll to position [169, 0]
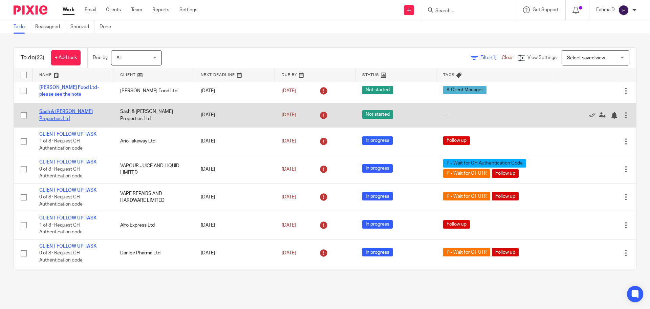
click at [79, 121] on link "Sash & [PERSON_NAME] Properties Ltd" at bounding box center [66, 115] width 54 height 12
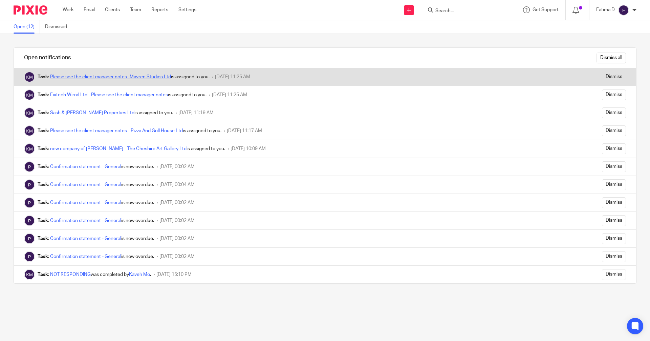
drag, startPoint x: 107, startPoint y: 73, endPoint x: 96, endPoint y: 76, distance: 11.7
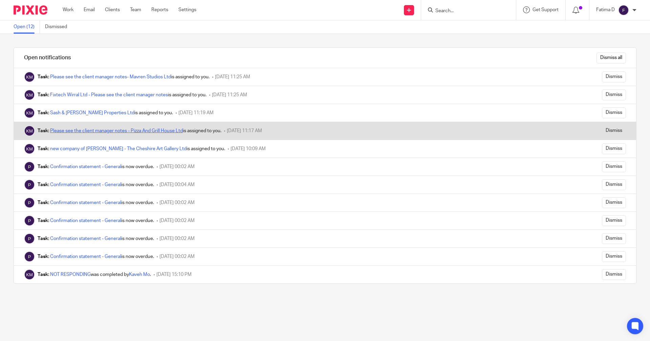
click at [145, 131] on link "Please see the client manager notes - Pizza And Grill House Ltd" at bounding box center [116, 130] width 133 height 5
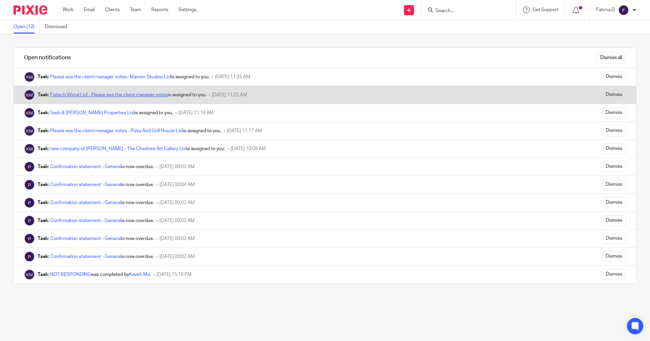
click at [157, 93] on link "Fixtech Wirral Ltd - Please see the client manager notes" at bounding box center [109, 94] width 118 height 5
click at [103, 93] on link "Fixtech Wirral Ltd - Please see the client manager notes" at bounding box center [109, 94] width 118 height 5
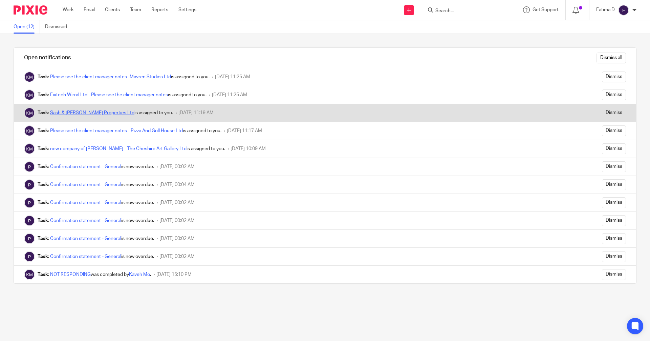
click at [102, 112] on link "Sash & [PERSON_NAME] Properties Ltd" at bounding box center [92, 112] width 84 height 5
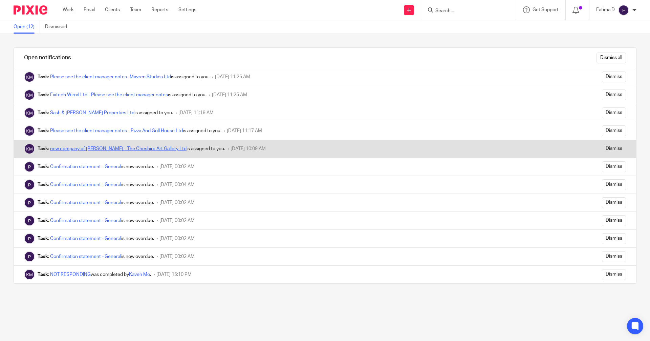
click at [74, 149] on link "new company of [PERSON_NAME] - The Cheshire Art Gallery Ltd" at bounding box center [118, 148] width 136 height 5
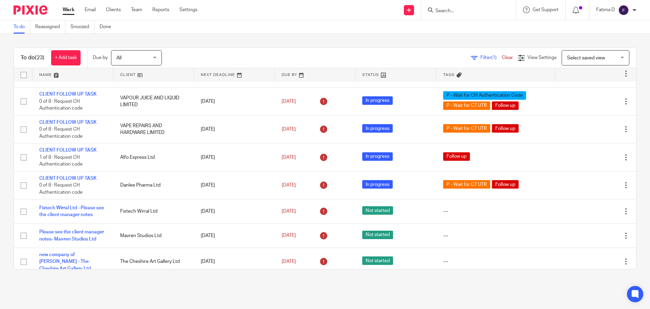
scroll to position [271, 0]
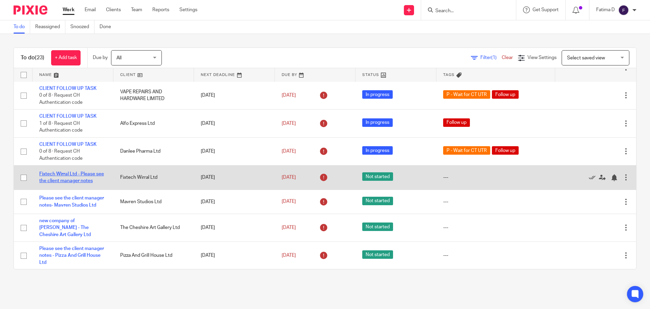
click at [64, 183] on link "Fixtech Wirral Ltd - Please see the client manager notes" at bounding box center [71, 177] width 65 height 12
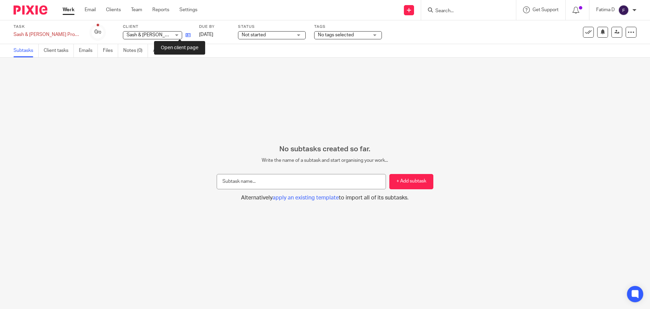
click at [186, 34] on icon at bounding box center [188, 35] width 5 height 5
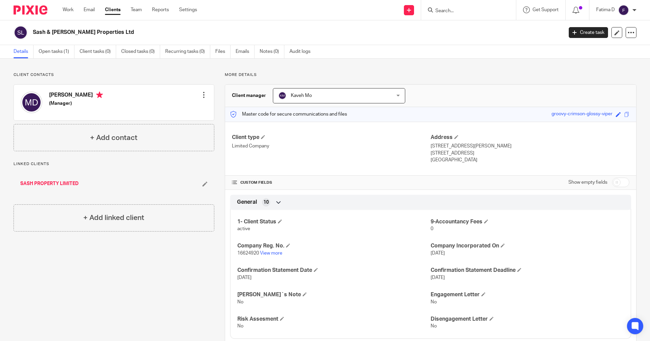
click at [398, 93] on div "Kaveh Mo Kaveh Mo" at bounding box center [339, 95] width 132 height 15
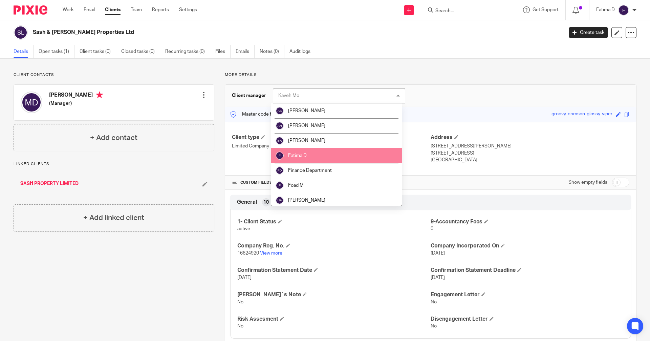
click at [333, 150] on li "Fatima D" at bounding box center [336, 155] width 131 height 15
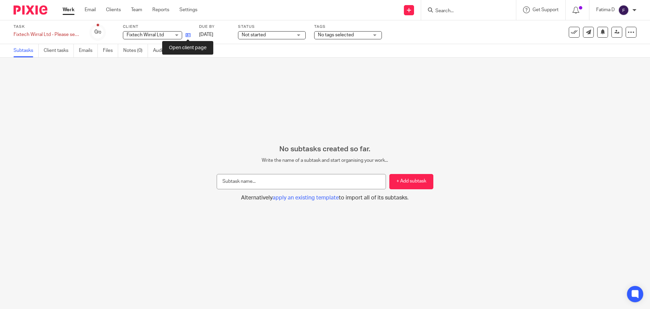
click at [189, 35] on icon at bounding box center [188, 35] width 5 height 5
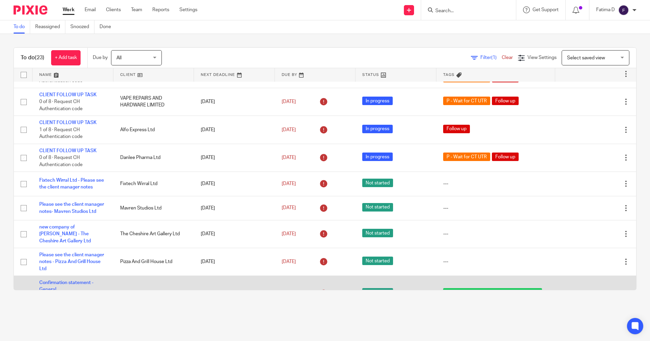
scroll to position [305, 0]
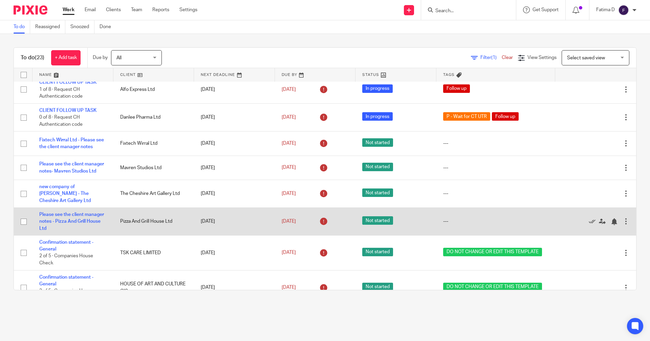
click at [160, 232] on td "Pizza And Grill House Ltd" at bounding box center [153, 221] width 81 height 28
click at [81, 231] on link "Please see the client manager notes - Pizza And Grill House Ltd" at bounding box center [71, 221] width 65 height 19
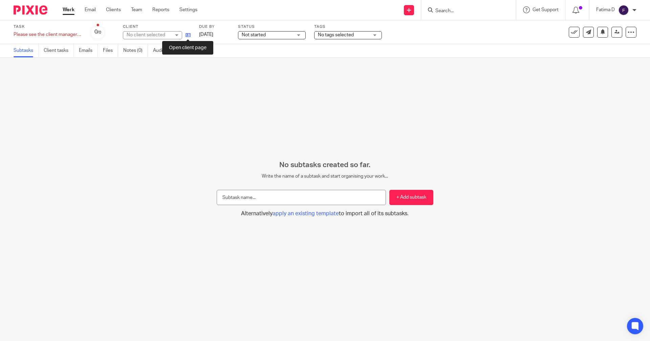
click at [188, 35] on icon at bounding box center [188, 35] width 5 height 5
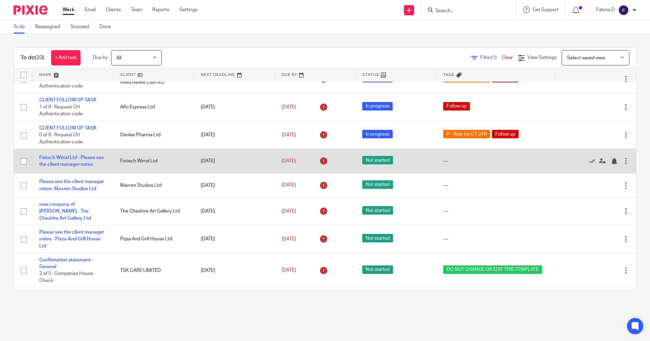
scroll to position [305, 0]
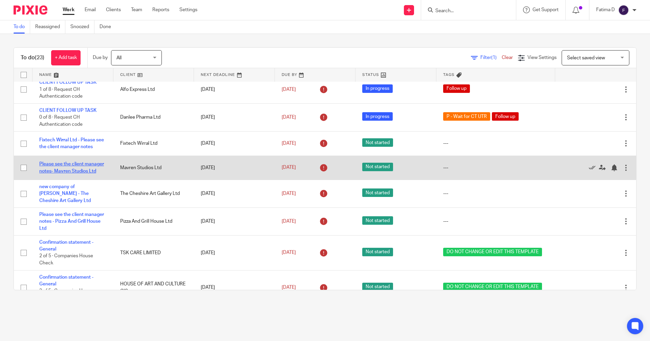
click at [41, 173] on link "Please see the client manager notes- Mavren Studios Ltd" at bounding box center [71, 168] width 65 height 12
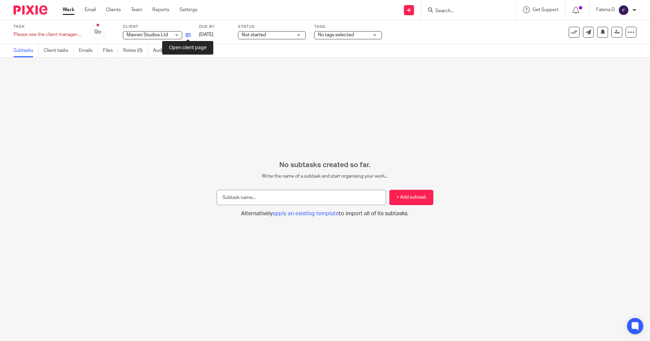
click at [188, 34] on icon at bounding box center [188, 35] width 5 height 5
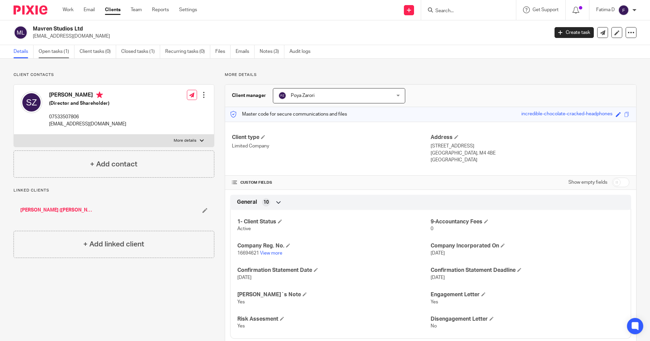
click at [57, 52] on link "Open tasks (1)" at bounding box center [57, 51] width 36 height 13
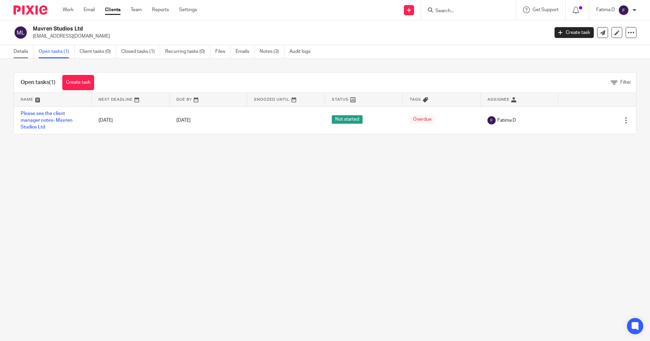
click at [25, 49] on link "Details" at bounding box center [24, 51] width 20 height 13
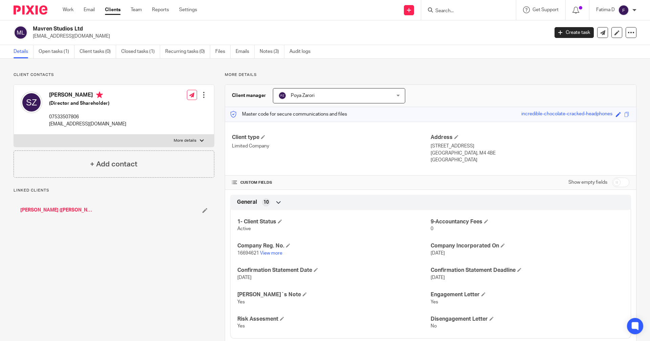
click at [396, 96] on div "Poya Zarori Poya Zarori" at bounding box center [339, 95] width 132 height 15
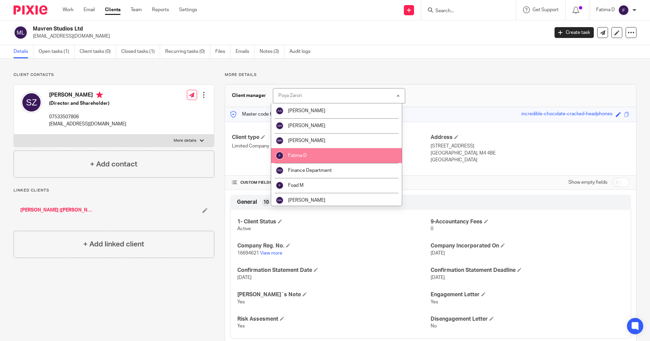
click at [343, 157] on li "Fatima D" at bounding box center [336, 155] width 131 height 15
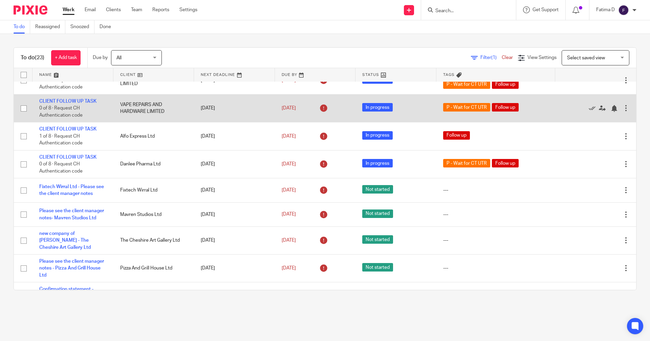
scroll to position [271, 0]
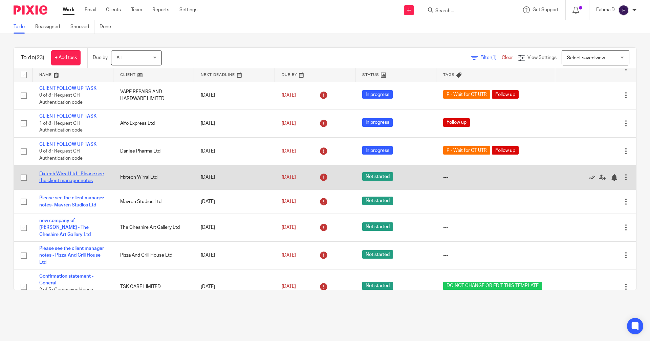
click at [51, 183] on link "Fixtech Wirral Ltd - Please see the client manager notes" at bounding box center [71, 177] width 65 height 12
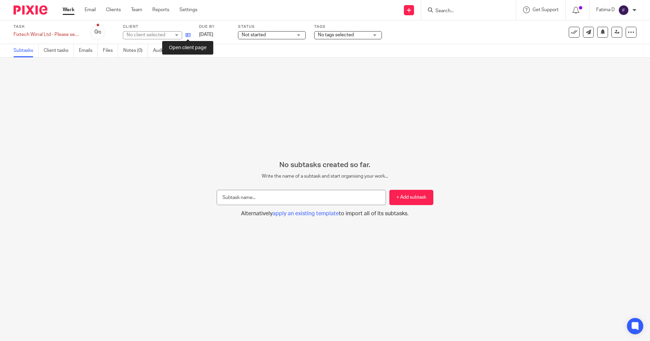
click at [189, 35] on icon at bounding box center [188, 35] width 5 height 5
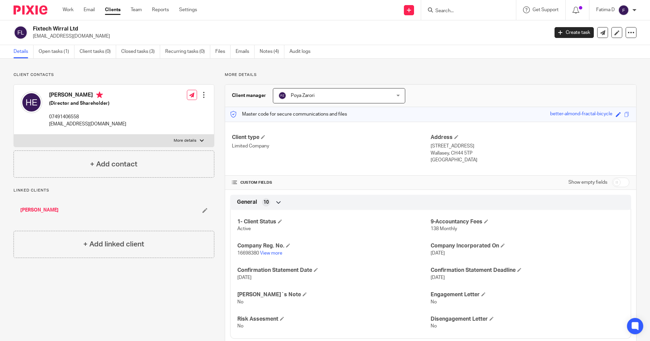
click at [396, 96] on div "Poya Zarori Poya Zarori" at bounding box center [339, 95] width 132 height 15
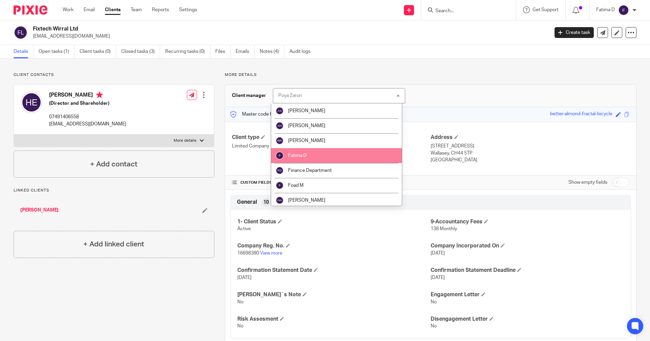
click at [325, 155] on li "Fatima D" at bounding box center [336, 155] width 131 height 15
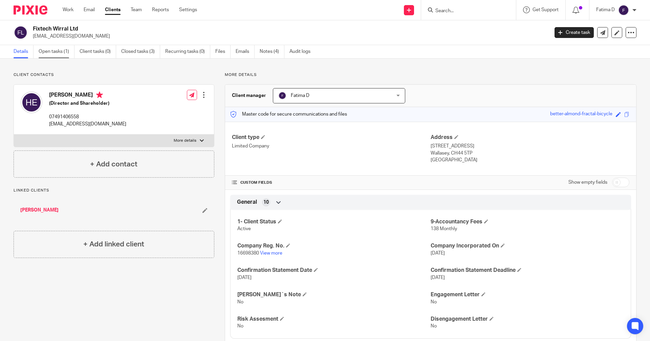
click at [57, 51] on link "Open tasks (1)" at bounding box center [57, 51] width 36 height 13
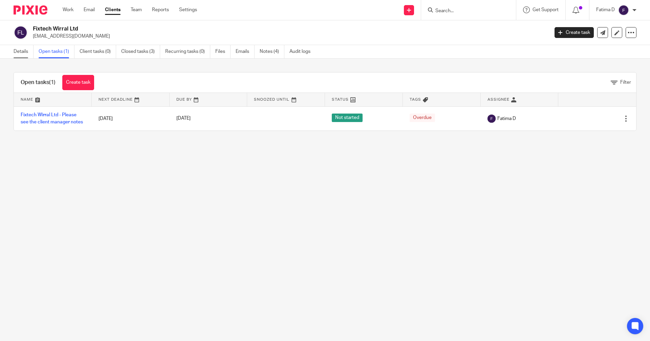
click at [18, 50] on link "Details" at bounding box center [24, 51] width 20 height 13
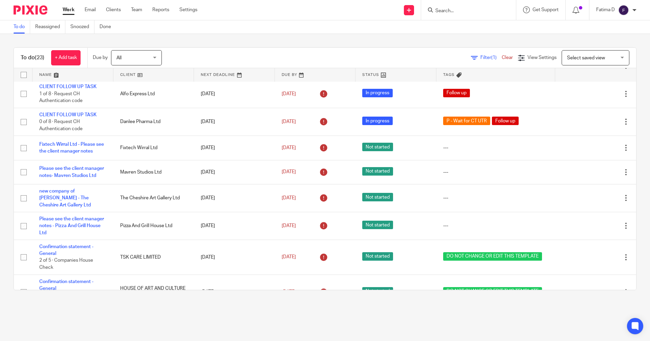
scroll to position [300, 0]
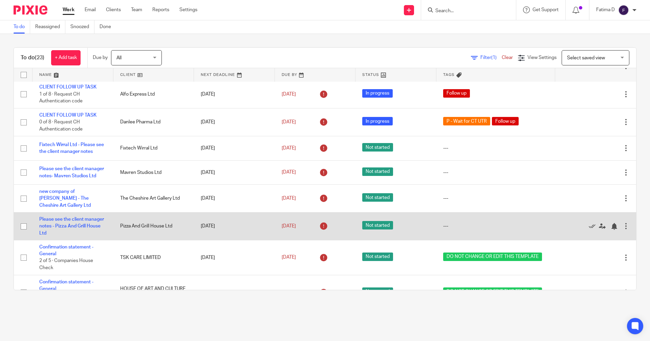
click at [149, 235] on td "Pizza And Grill House Ltd" at bounding box center [153, 226] width 81 height 28
click at [49, 233] on td "Please see the client manager notes - Pizza And Grill House Ltd" at bounding box center [73, 226] width 81 height 28
click at [51, 235] on link "Please see the client manager notes - Pizza And Grill House Ltd" at bounding box center [71, 226] width 65 height 19
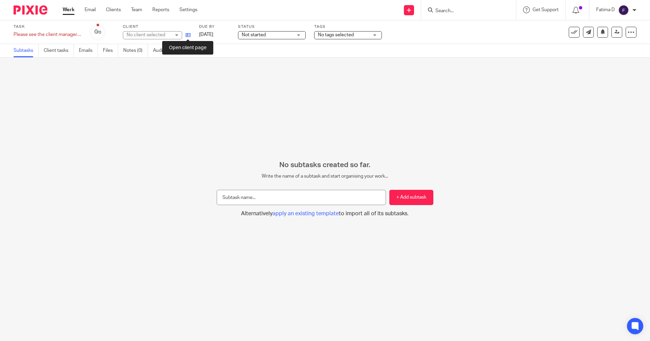
click at [189, 36] on icon at bounding box center [188, 35] width 5 height 5
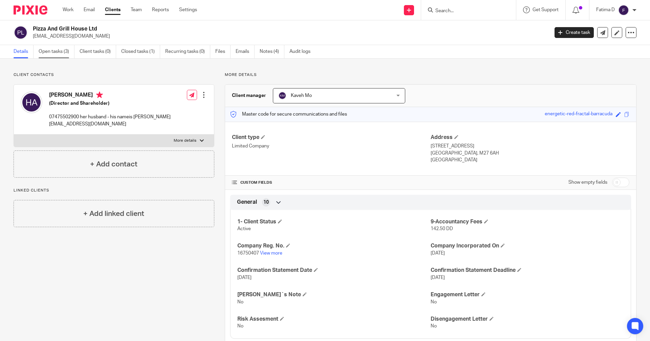
click at [52, 51] on link "Open tasks (3)" at bounding box center [57, 51] width 36 height 13
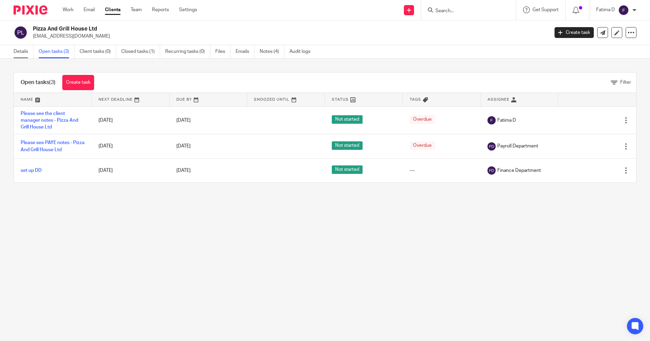
click at [24, 51] on link "Details" at bounding box center [24, 51] width 20 height 13
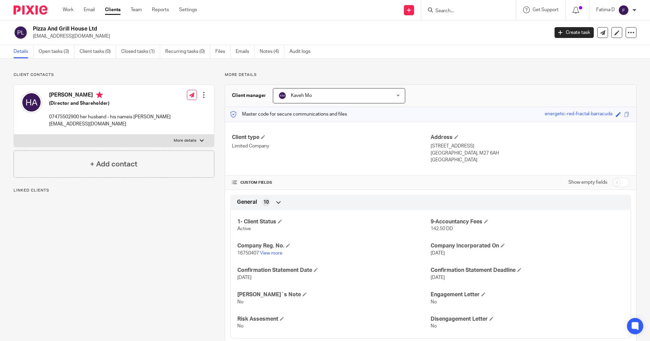
click at [396, 94] on div "Kaveh Mo Kaveh Mo" at bounding box center [339, 95] width 132 height 15
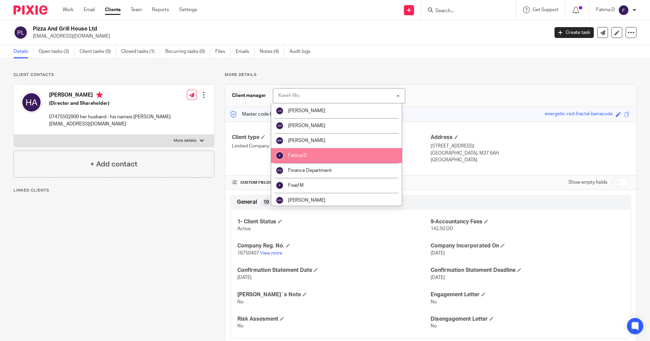
click at [312, 153] on li "Fatima D" at bounding box center [336, 155] width 131 height 15
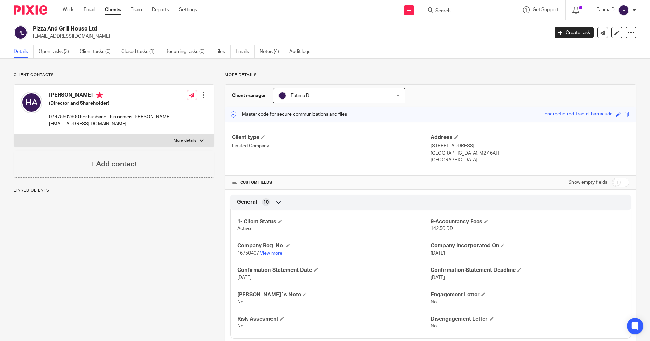
click at [447, 12] on input "Search" at bounding box center [465, 11] width 61 height 6
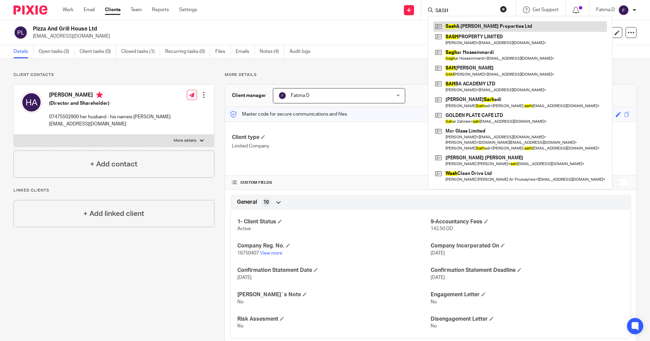
type input "SASH"
click at [470, 25] on link at bounding box center [521, 26] width 174 height 10
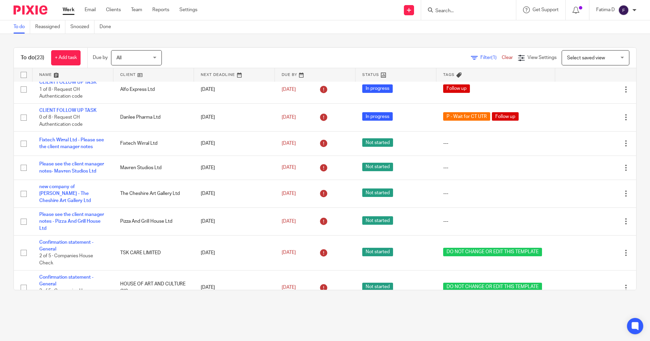
scroll to position [339, 0]
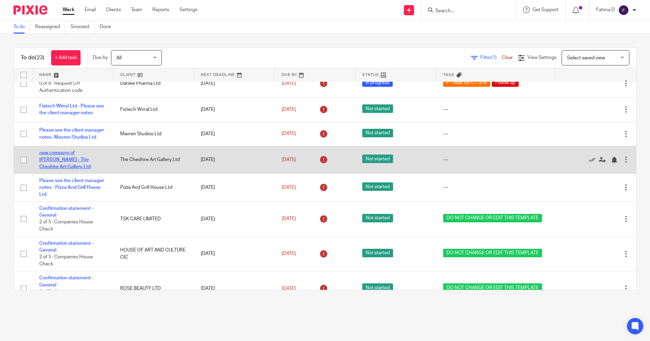
click at [77, 168] on link "new company of [PERSON_NAME] - The Cheshire Art Gallery Ltd" at bounding box center [64, 159] width 51 height 19
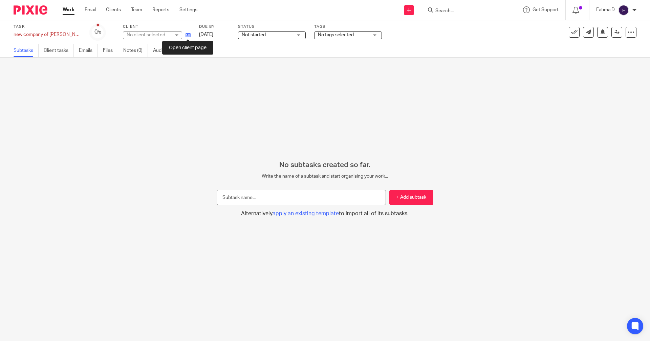
click at [189, 34] on icon at bounding box center [188, 35] width 5 height 5
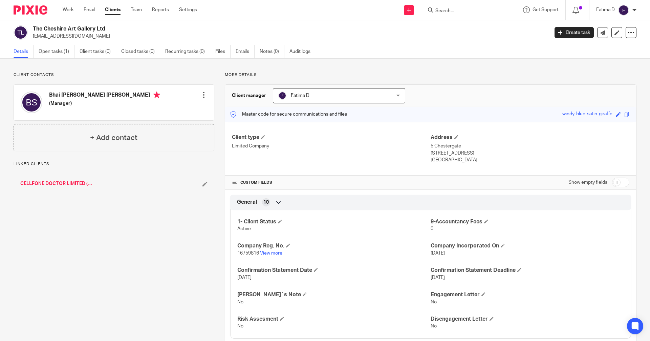
click at [441, 8] on input "Search" at bounding box center [465, 11] width 61 height 6
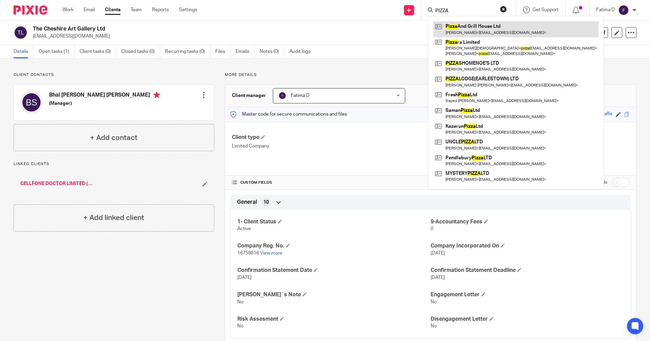
type input "PIZZA"
click at [463, 27] on link at bounding box center [516, 29] width 165 height 16
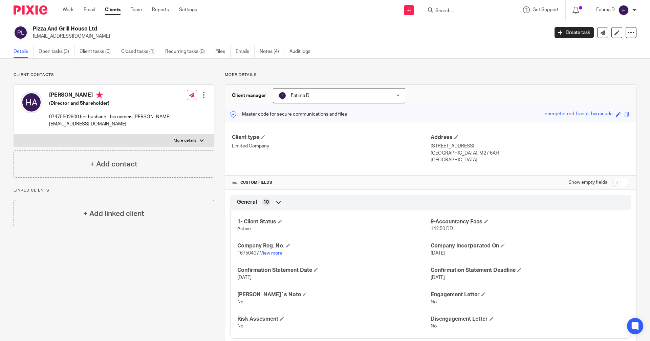
click at [113, 8] on link "Clients" at bounding box center [113, 9] width 16 height 7
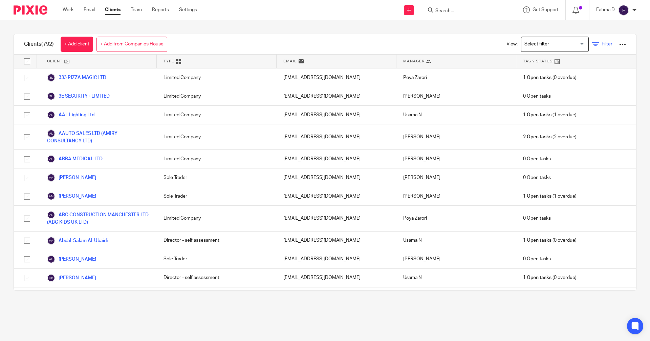
click at [592, 43] on icon at bounding box center [595, 44] width 7 height 7
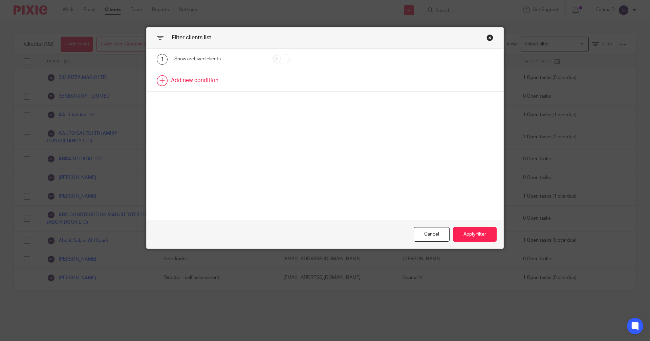
click at [190, 81] on link at bounding box center [325, 80] width 357 height 21
click at [252, 81] on div "Field" at bounding box center [218, 82] width 88 height 15
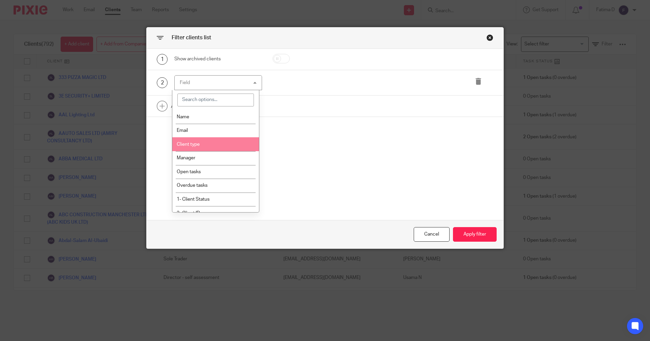
click at [213, 146] on li "Client type" at bounding box center [215, 144] width 87 height 14
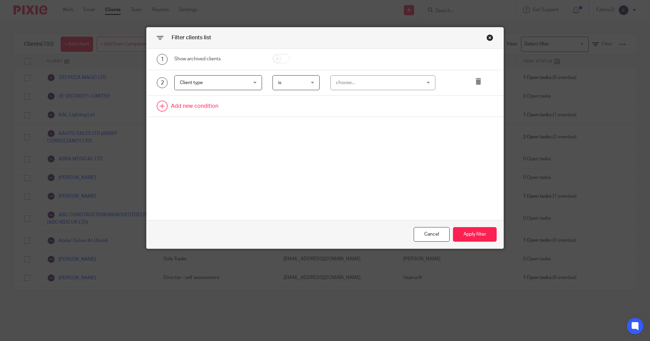
click at [190, 107] on link at bounding box center [325, 106] width 357 height 21
drag, startPoint x: 252, startPoint y: 106, endPoint x: 257, endPoint y: 105, distance: 4.8
click at [252, 106] on div "Field" at bounding box center [218, 108] width 88 height 15
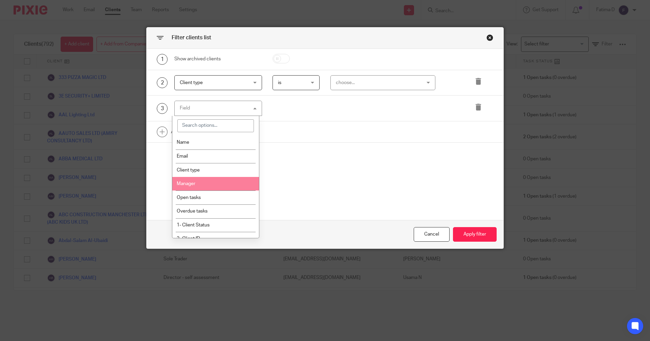
click at [205, 184] on li "Manager" at bounding box center [215, 184] width 87 height 14
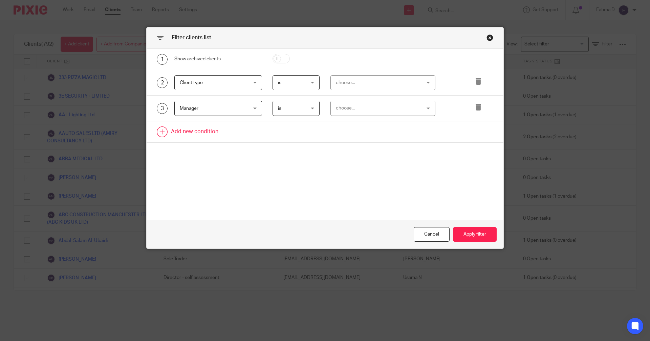
click at [198, 133] on link at bounding box center [325, 131] width 357 height 21
click at [255, 134] on div "Field" at bounding box center [218, 133] width 88 height 15
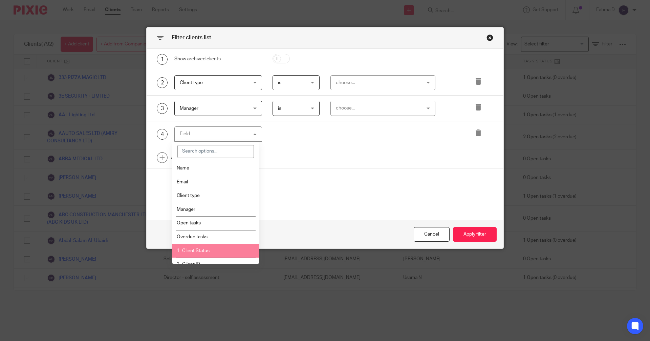
click at [210, 249] on li "1- Client Status" at bounding box center [215, 251] width 87 height 14
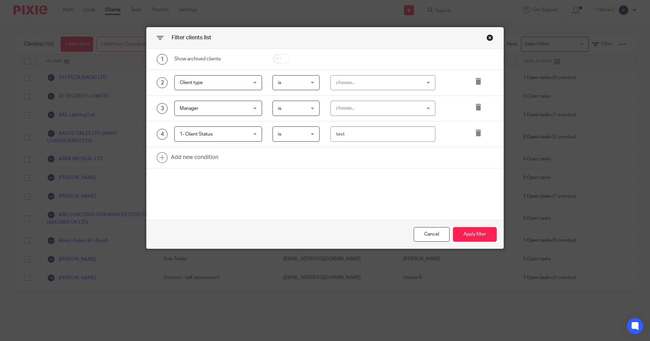
click at [429, 82] on div "choose..." at bounding box center [383, 82] width 105 height 15
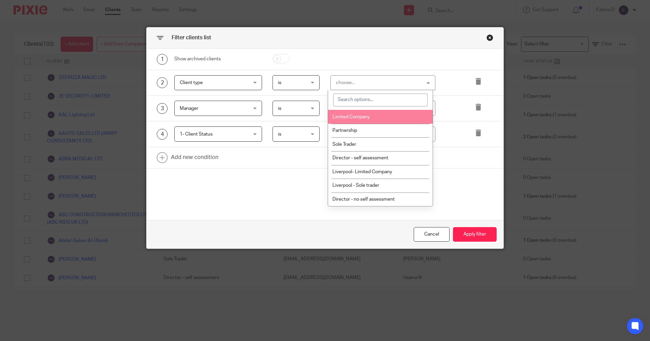
drag, startPoint x: 345, startPoint y: 114, endPoint x: 381, endPoint y: 105, distance: 37.0
click at [352, 113] on li "Limited Company" at bounding box center [380, 117] width 105 height 14
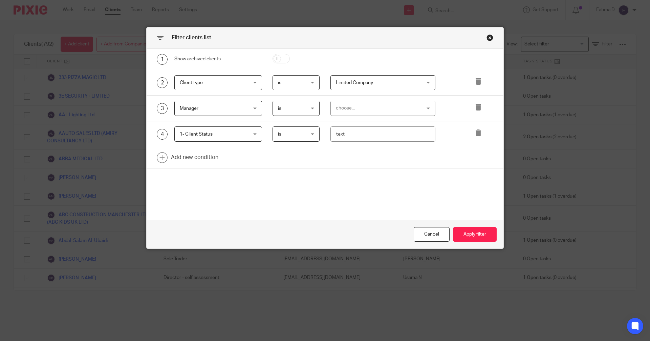
click at [425, 107] on div "choose..." at bounding box center [383, 108] width 105 height 15
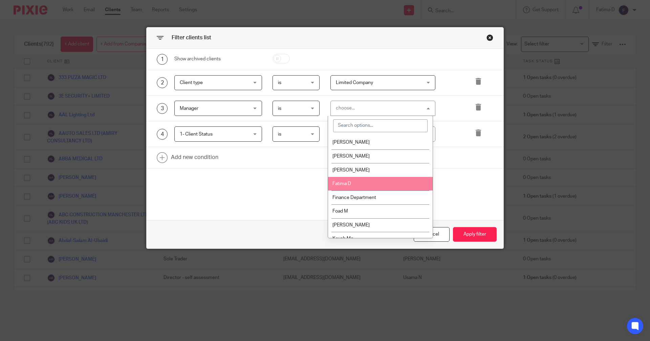
click at [381, 183] on li "Fatima D" at bounding box center [380, 184] width 105 height 14
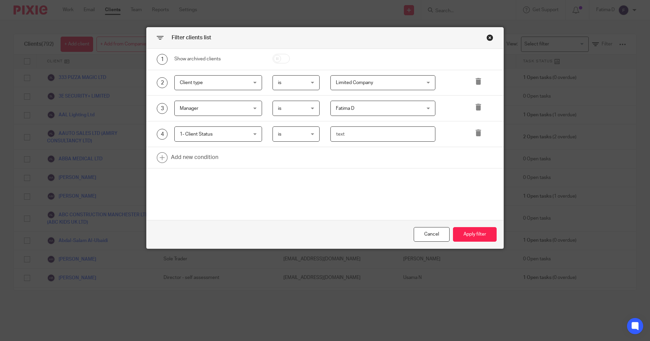
click at [337, 135] on input "text" at bounding box center [383, 133] width 105 height 15
type input "ACTIVE"
click at [462, 232] on button "Apply filter" at bounding box center [475, 234] width 44 height 15
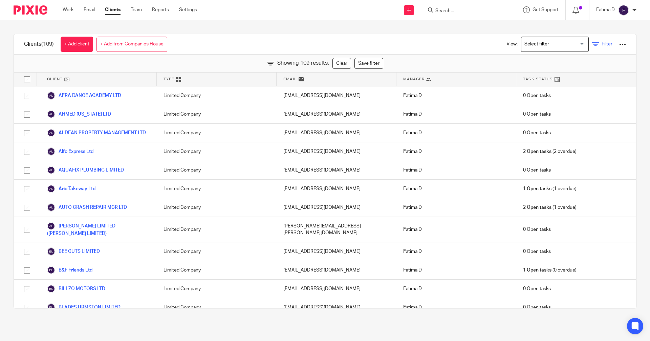
click at [592, 44] on icon at bounding box center [595, 44] width 7 height 7
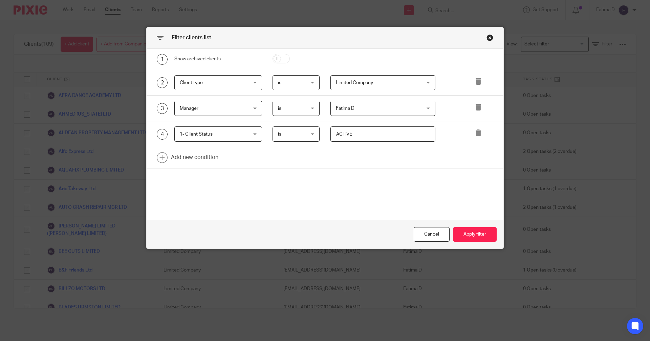
click at [426, 108] on div "Fatima D Fatima D" at bounding box center [383, 108] width 105 height 15
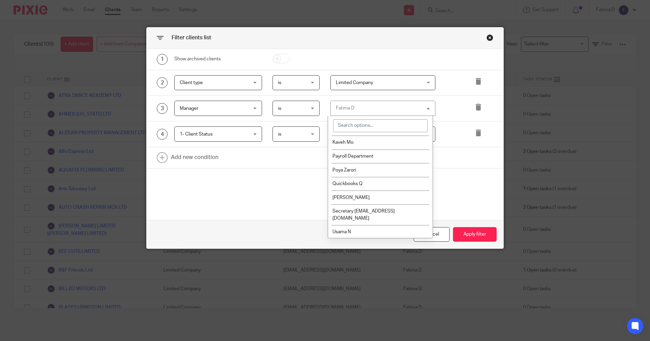
scroll to position [97, 0]
click at [354, 166] on li "Poya Zarori" at bounding box center [380, 169] width 105 height 14
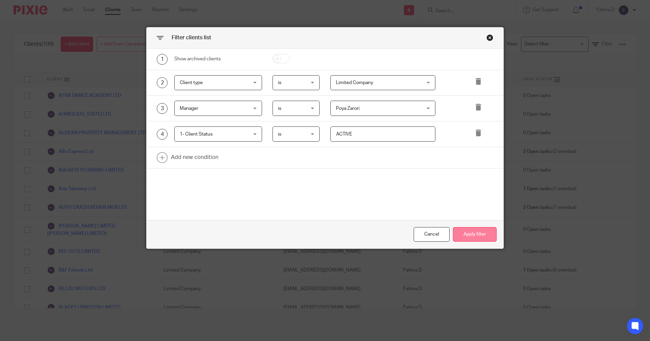
click at [480, 236] on button "Apply filter" at bounding box center [475, 234] width 44 height 15
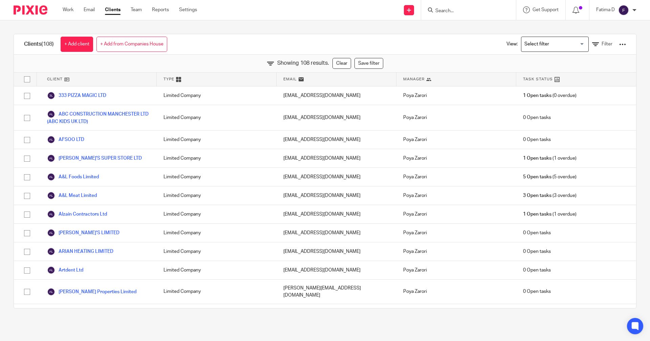
click at [301, 42] on div "Clients (108) + Add client + Add from Companies House View: Loading... Filter" at bounding box center [325, 44] width 622 height 20
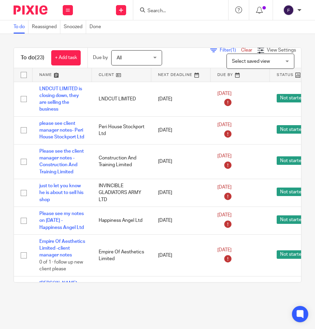
click at [153, 8] on input "Search" at bounding box center [177, 11] width 61 height 6
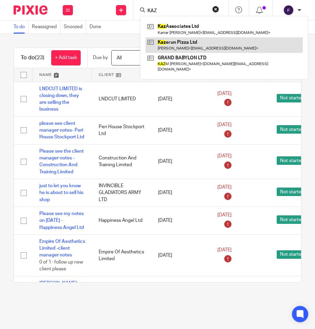
type input "KAZ"
click at [179, 41] on link at bounding box center [223, 45] width 157 height 16
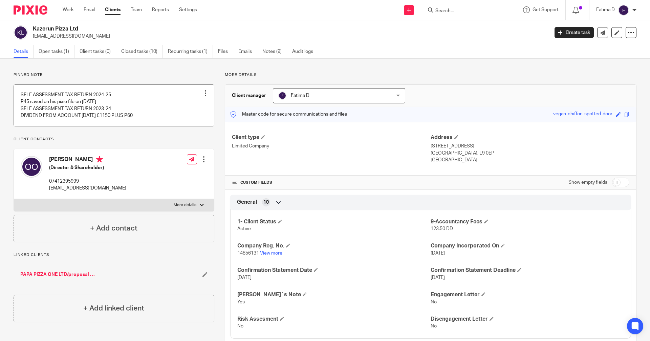
click at [99, 93] on link at bounding box center [114, 105] width 200 height 41
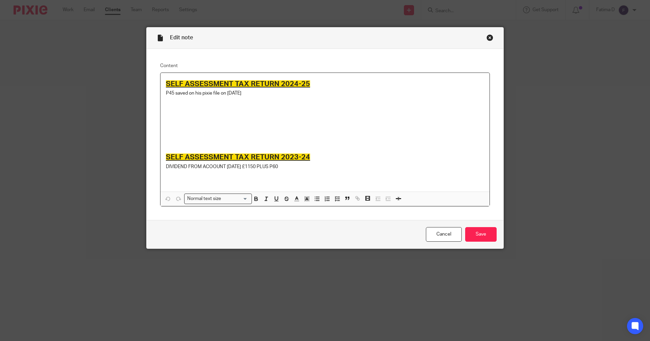
click at [488, 36] on div "Close this dialog window" at bounding box center [490, 37] width 7 height 7
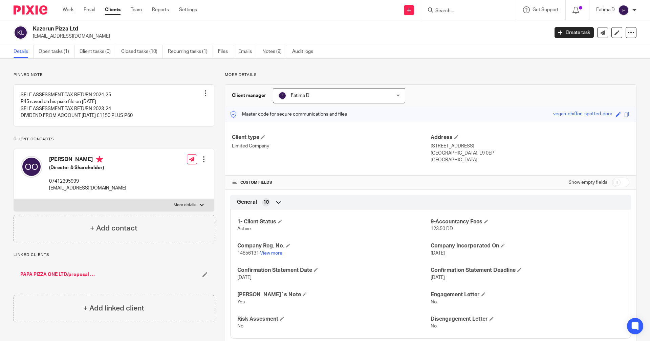
click at [265, 252] on link "View more" at bounding box center [271, 253] width 22 height 5
click at [226, 52] on link "Files" at bounding box center [225, 51] width 15 height 13
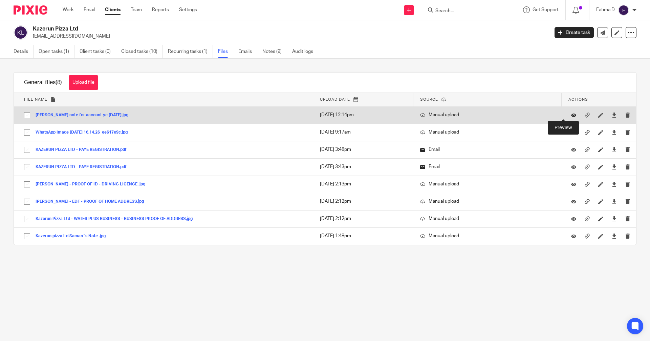
click at [571, 113] on icon at bounding box center [573, 114] width 5 height 5
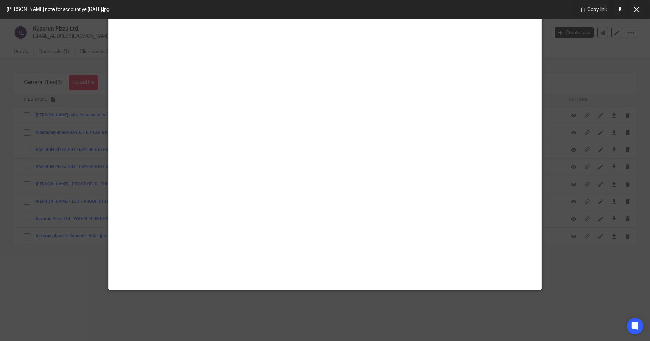
scroll to position [148, 0]
click at [635, 9] on icon at bounding box center [636, 9] width 5 height 5
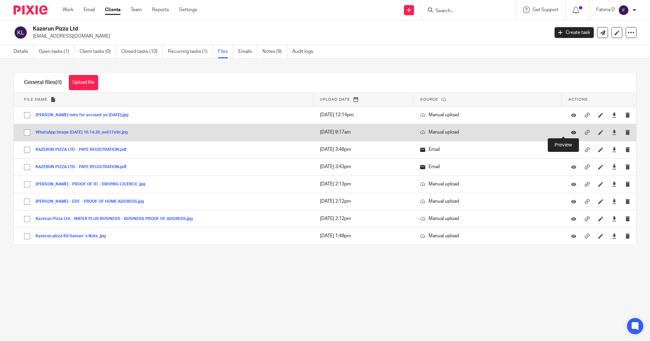
click at [571, 131] on icon at bounding box center [573, 132] width 5 height 5
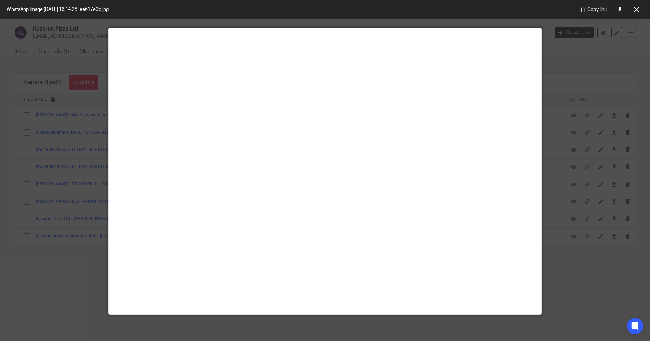
scroll to position [0, 0]
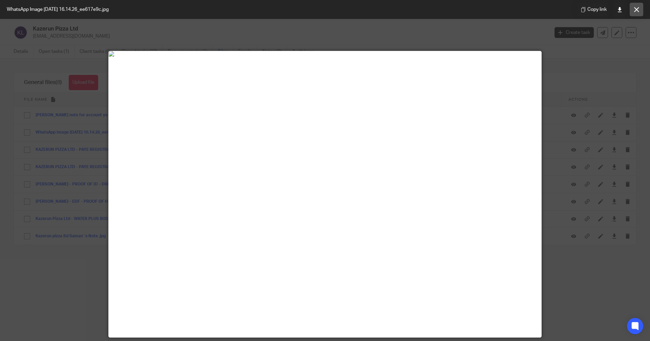
click at [637, 12] on icon at bounding box center [636, 9] width 5 height 5
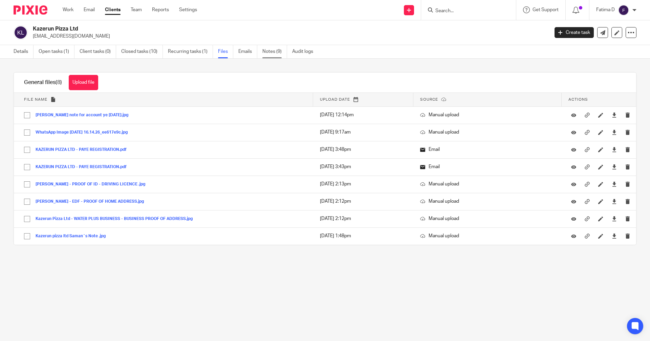
click at [265, 50] on link "Notes (9)" at bounding box center [274, 51] width 25 height 13
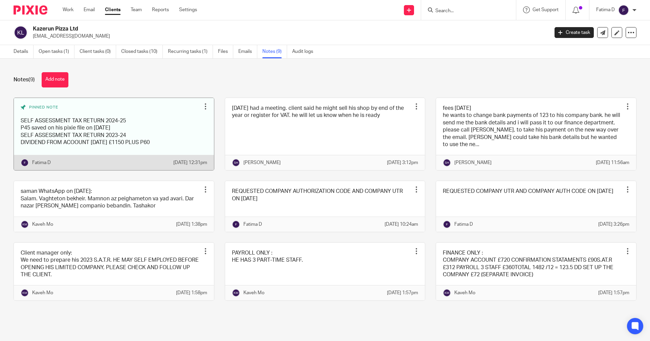
click at [100, 134] on link at bounding box center [114, 134] width 200 height 72
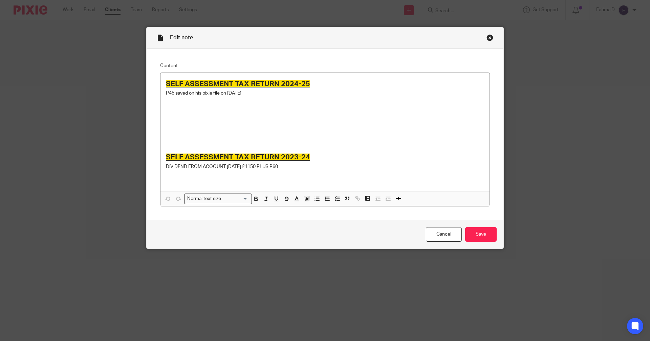
click at [487, 37] on div "Close this dialog window" at bounding box center [490, 37] width 7 height 7
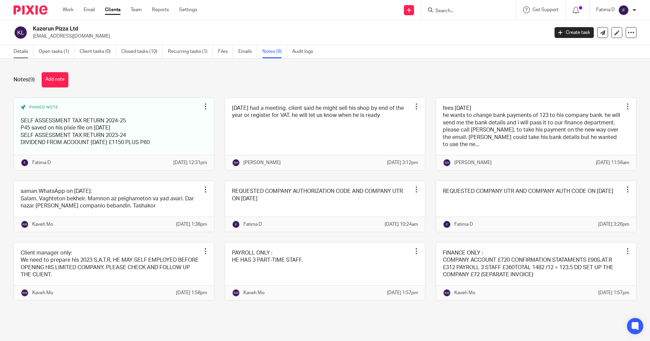
click at [23, 52] on link "Details" at bounding box center [24, 51] width 20 height 13
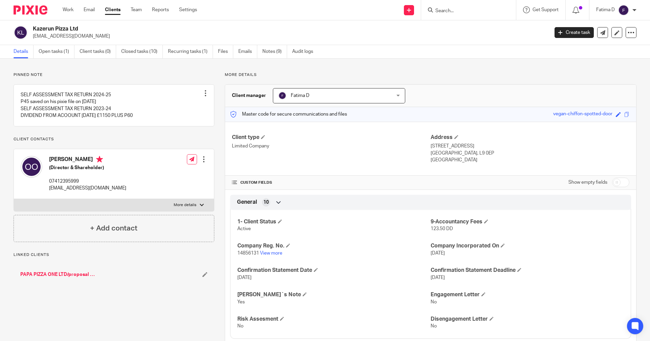
click at [202, 203] on label "More details" at bounding box center [114, 205] width 200 height 12
click at [14, 199] on input "More details" at bounding box center [14, 198] width 0 height 0
checkbox input "true"
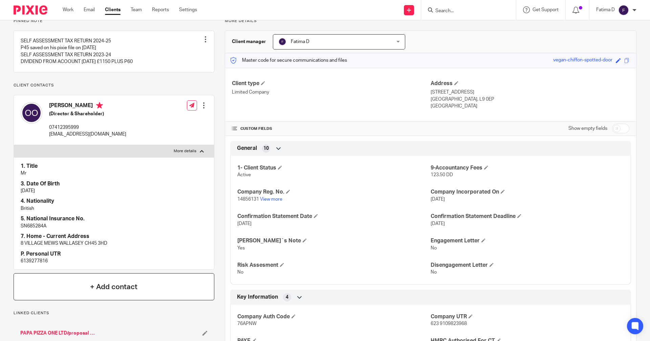
scroll to position [135, 0]
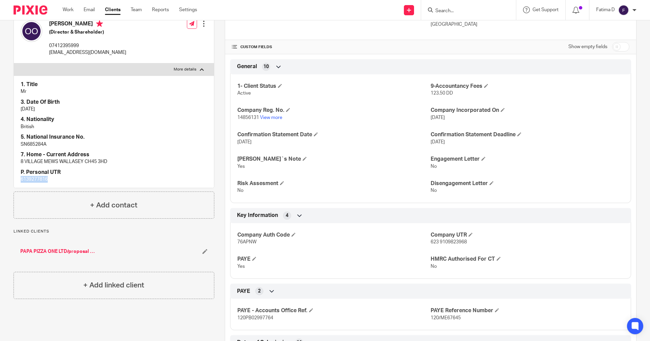
drag, startPoint x: 51, startPoint y: 177, endPoint x: 21, endPoint y: 176, distance: 30.2
click at [21, 176] on p "6139277816" at bounding box center [114, 179] width 187 height 7
copy p "6139277816"
click at [447, 12] on input "Search" at bounding box center [465, 11] width 61 height 6
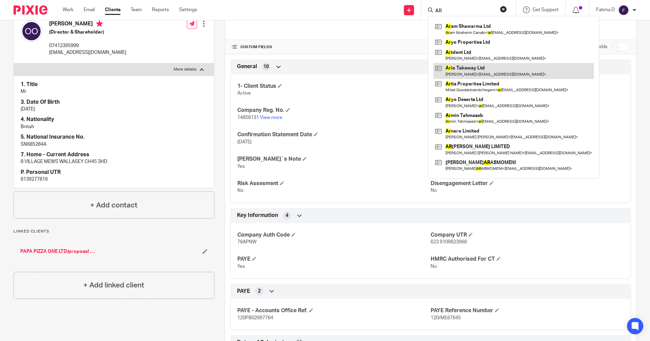
type input "AR"
click at [462, 68] on link at bounding box center [514, 71] width 161 height 16
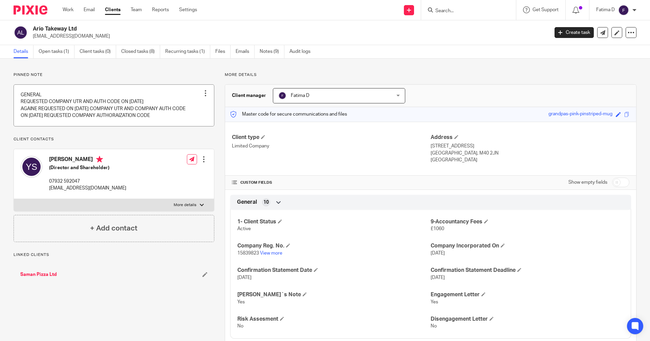
click at [36, 113] on link at bounding box center [114, 105] width 200 height 41
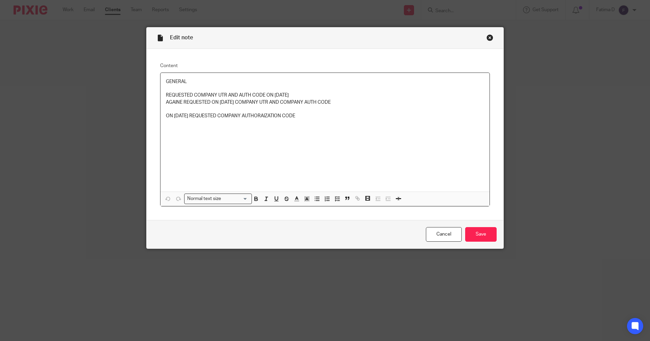
click at [487, 36] on div "Close this dialog window" at bounding box center [490, 37] width 7 height 7
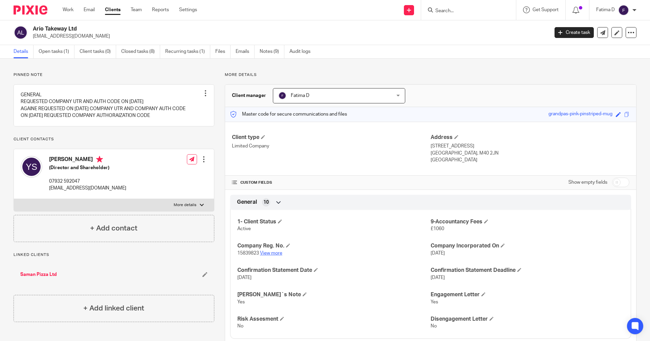
click at [272, 254] on link "View more" at bounding box center [271, 253] width 22 height 5
click at [203, 210] on label "More details" at bounding box center [114, 205] width 200 height 12
click at [14, 199] on input "More details" at bounding box center [14, 198] width 0 height 0
checkbox input "true"
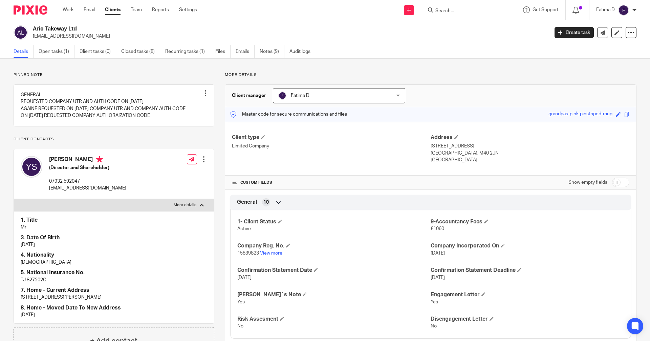
click at [443, 9] on input "Search" at bounding box center [465, 11] width 61 height 6
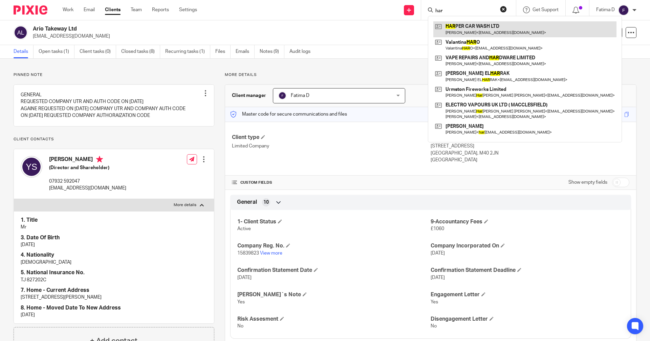
type input "har"
click at [464, 22] on link at bounding box center [525, 29] width 183 height 16
click at [464, 24] on link at bounding box center [525, 29] width 183 height 16
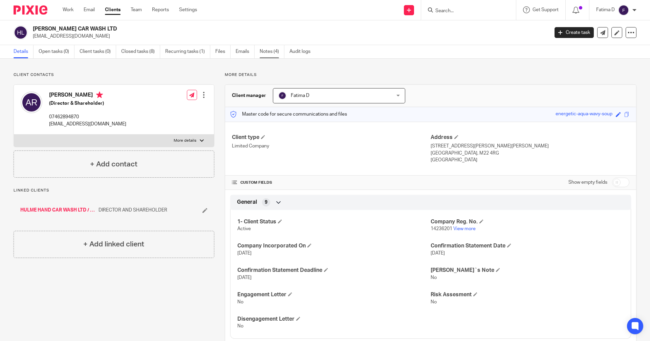
click at [265, 47] on link "Notes (4)" at bounding box center [272, 51] width 25 height 13
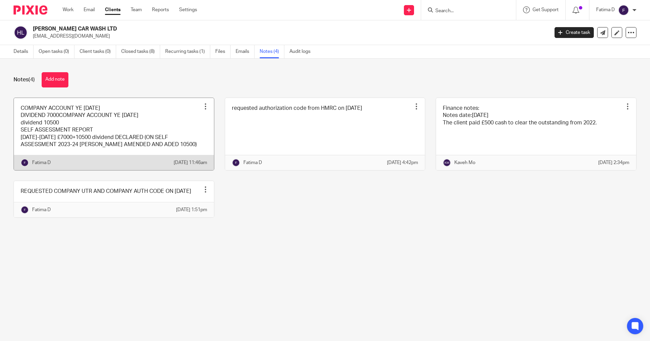
click at [88, 147] on link at bounding box center [114, 134] width 200 height 72
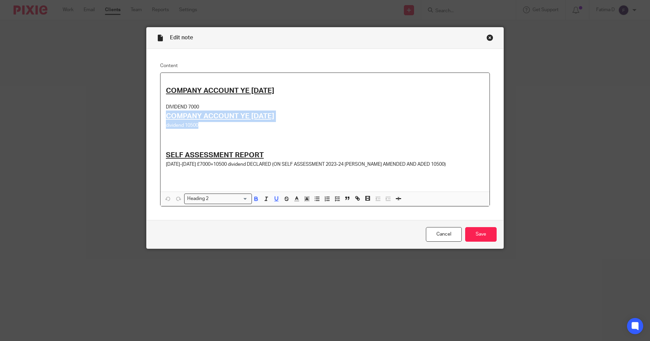
drag, startPoint x: 162, startPoint y: 114, endPoint x: 210, endPoint y: 123, distance: 48.2
click at [210, 123] on div "COMPANY ACCOUNT YE [DATE] DIVIDEND 7000 COMPANY ACCOUNT YE [DATE] dividend 1050…" at bounding box center [325, 132] width 329 height 119
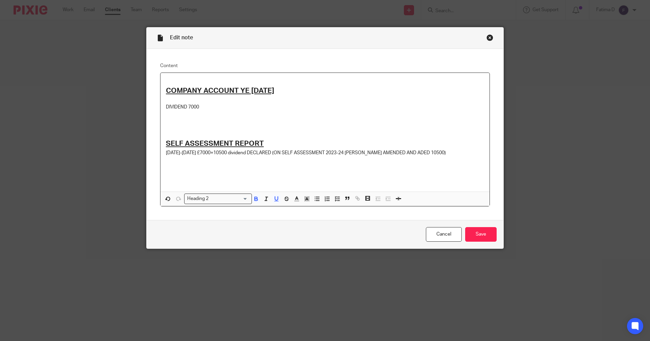
click at [162, 89] on div "COMPANY ACCOUNT YE [DATE] DIVIDEND 7000 SELF ASSESSMENT REPORT [DATE]-[DATE] £7…" at bounding box center [325, 132] width 329 height 119
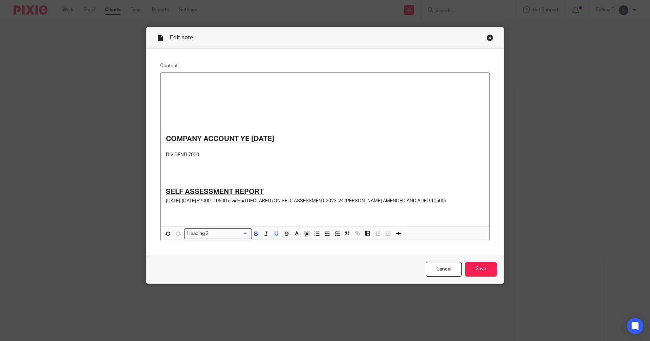
click at [162, 107] on div "COMPANY ACCOUNT YE [DATE] DIVIDEND 7000 SELF ASSESSMENT REPORT [DATE]-[DATE] £7…" at bounding box center [325, 149] width 329 height 153
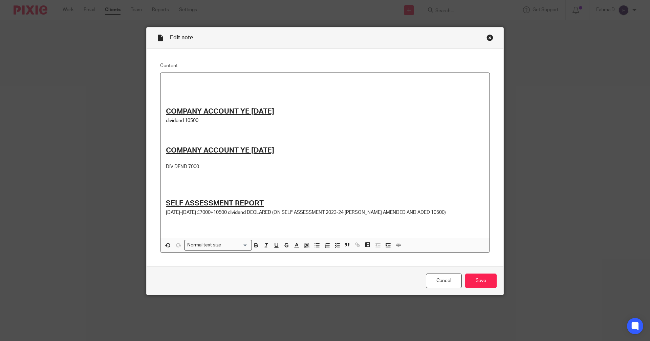
click at [355, 144] on p at bounding box center [325, 141] width 318 height 7
click at [161, 111] on div "COMPANY ACCOUNT YE [DATE] dividend 10500 COMPANY ACCOUNT YE [DATE] DIVIDEND 700…" at bounding box center [325, 155] width 329 height 165
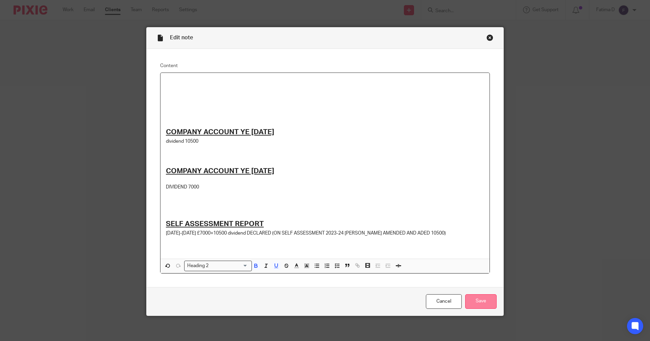
click at [487, 301] on input "Save" at bounding box center [480, 301] width 31 height 15
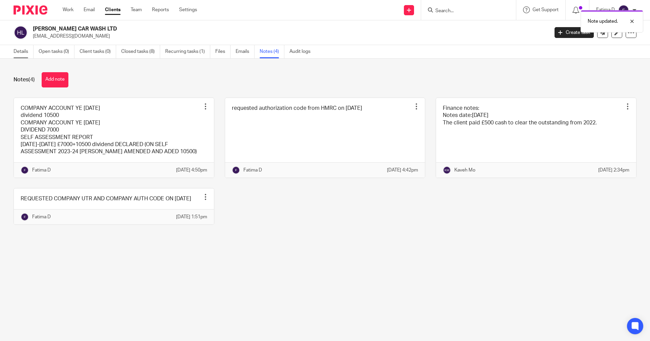
click at [16, 52] on link "Details" at bounding box center [24, 51] width 20 height 13
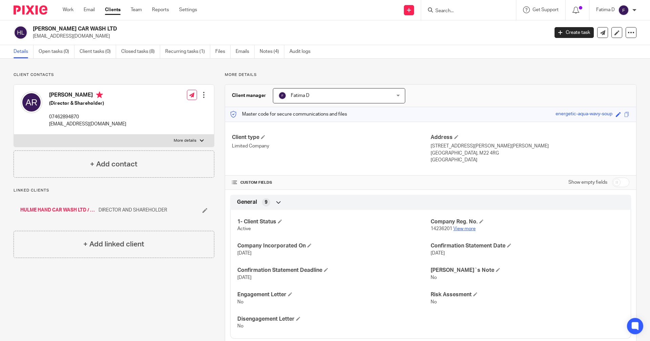
click at [460, 228] on link "View more" at bounding box center [464, 228] width 22 height 5
